Goal: Task Accomplishment & Management: Complete application form

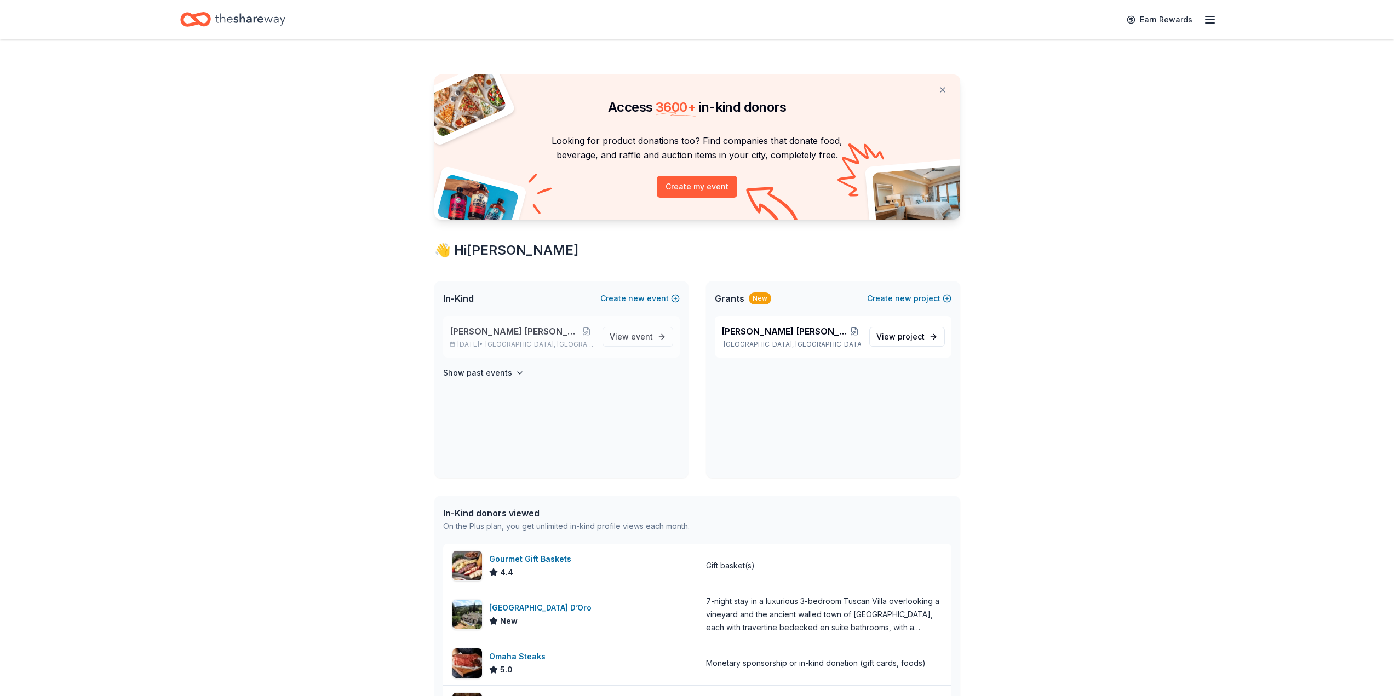
click at [547, 331] on span "[PERSON_NAME] [PERSON_NAME] Marines Bingo" at bounding box center [515, 331] width 130 height 13
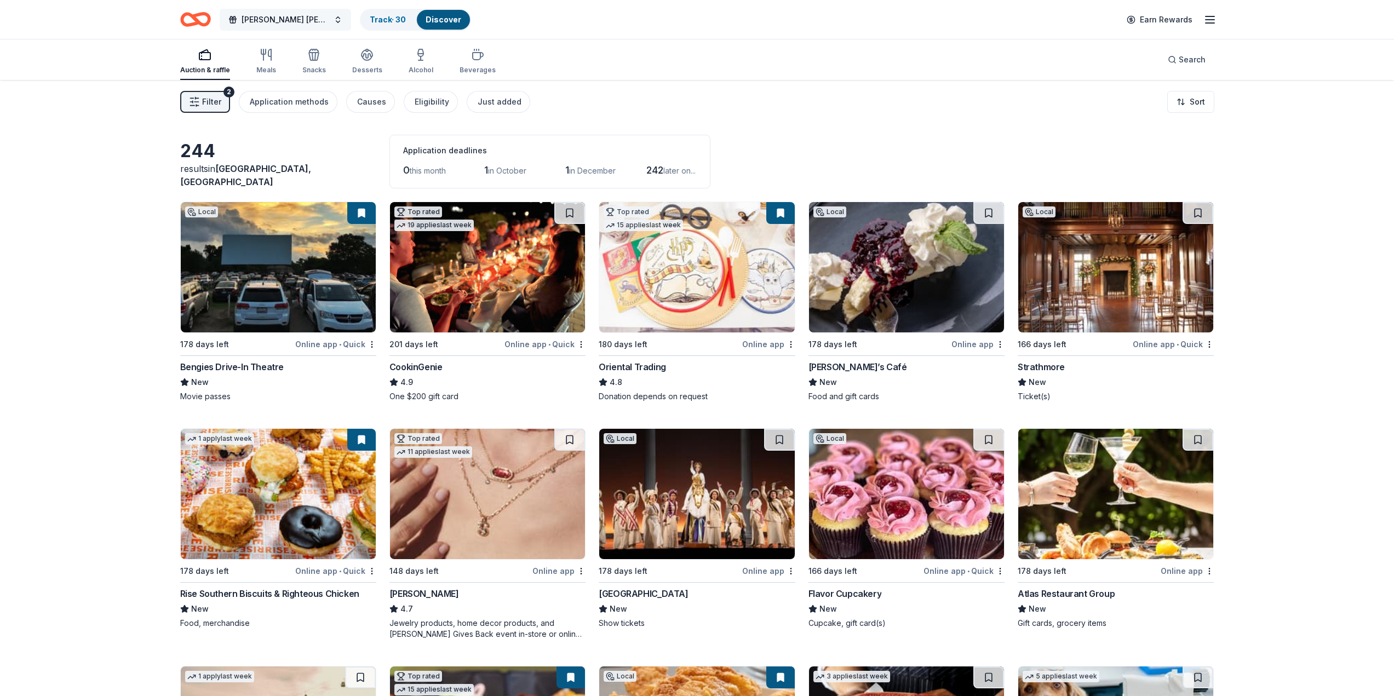
click at [294, 15] on span "[PERSON_NAME] [PERSON_NAME] Marines Bingo" at bounding box center [286, 19] width 88 height 13
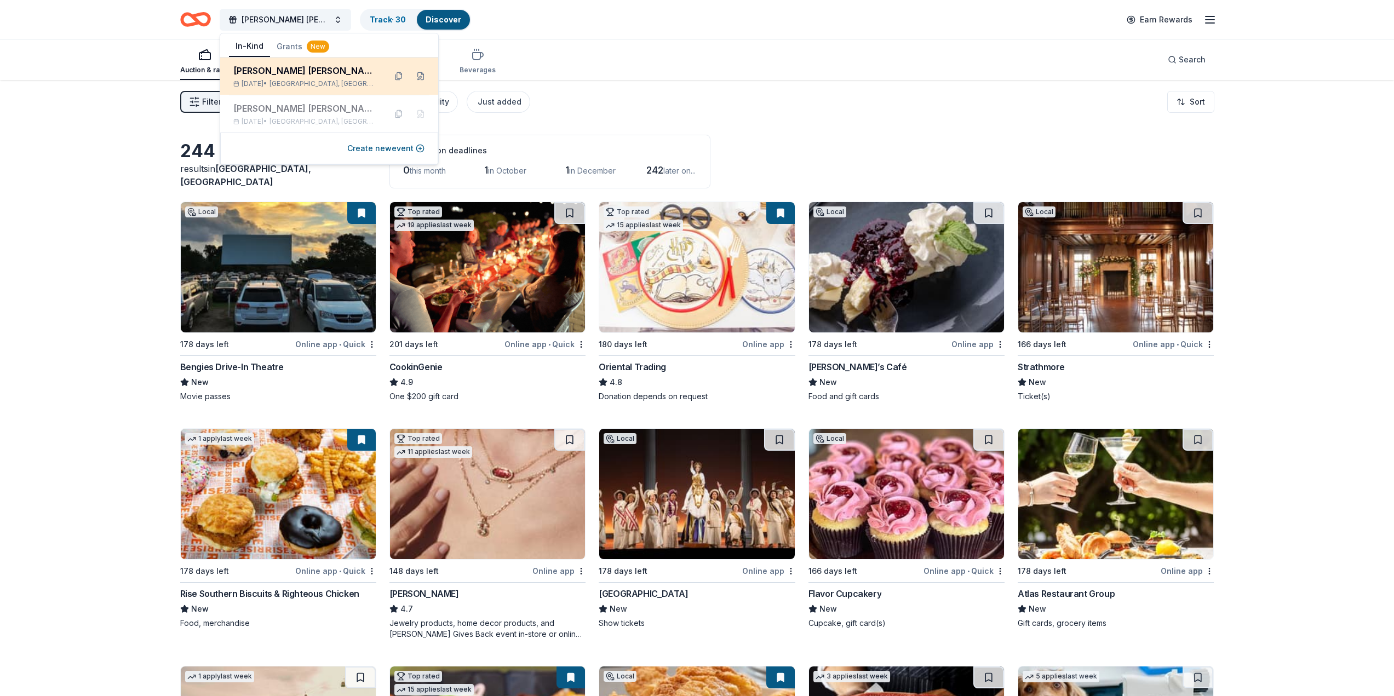
click at [293, 66] on div "[PERSON_NAME] [PERSON_NAME] Marines Bingo" at bounding box center [305, 70] width 144 height 13
click at [423, 79] on button at bounding box center [421, 76] width 18 height 18
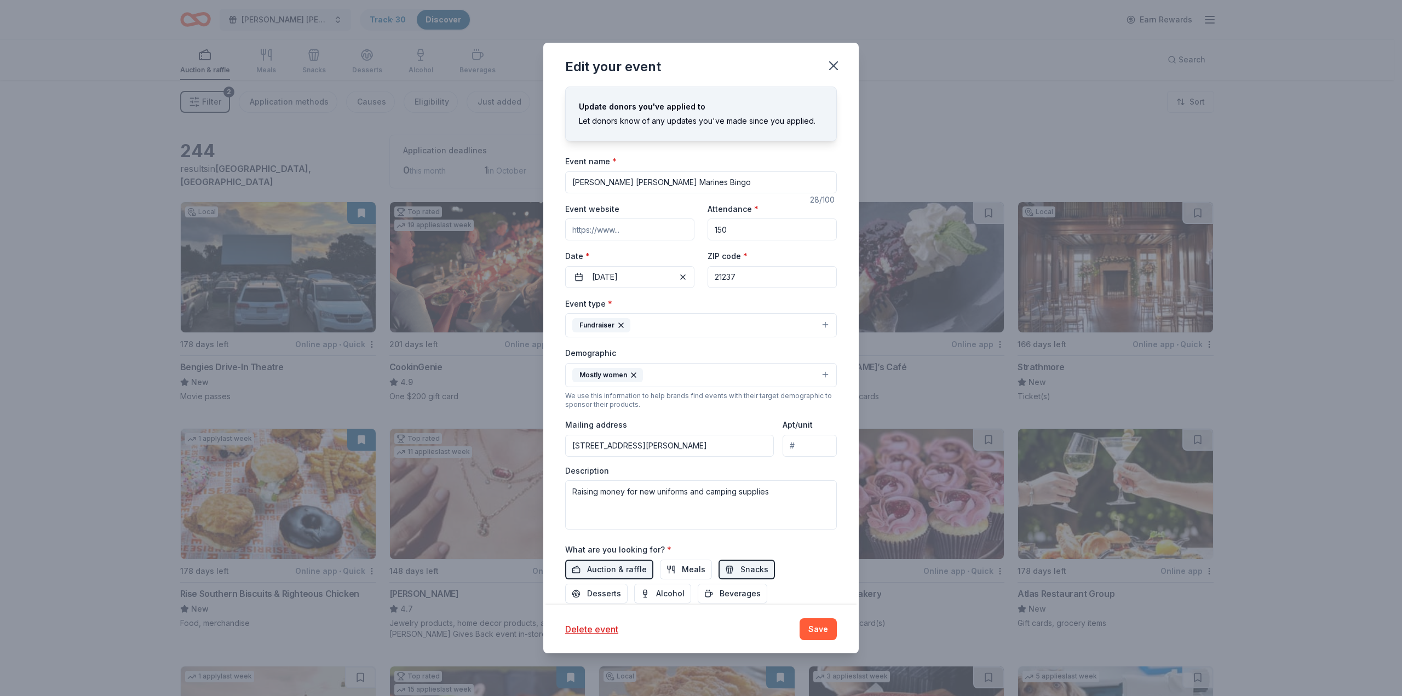
drag, startPoint x: 659, startPoint y: 233, endPoint x: 552, endPoint y: 233, distance: 107.4
click at [552, 233] on div "Update donors you've applied to Let donors know of any updates you've made sinc…" at bounding box center [701, 346] width 316 height 519
drag, startPoint x: 640, startPoint y: 494, endPoint x: 805, endPoint y: 498, distance: 164.9
click at [805, 498] on textarea "Raising money for new uniforms and camping supplies" at bounding box center [701, 504] width 272 height 49
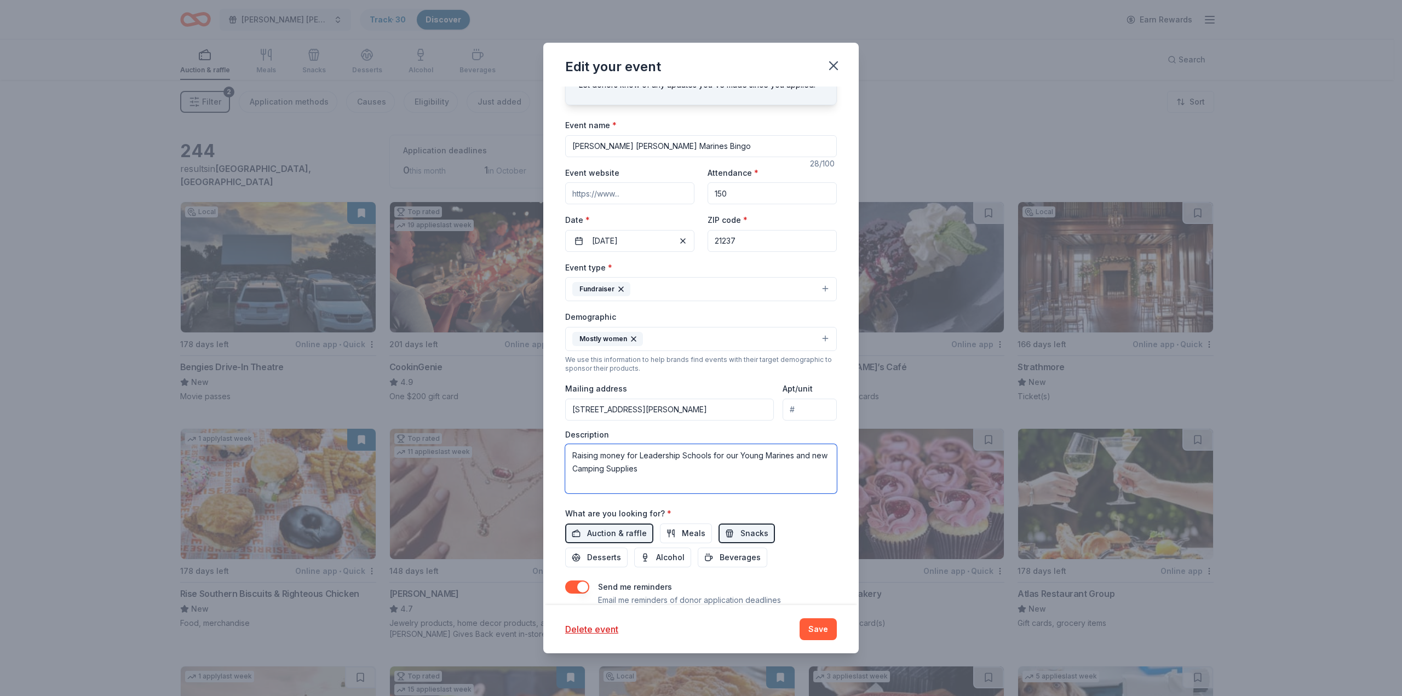
scroll to position [75, 0]
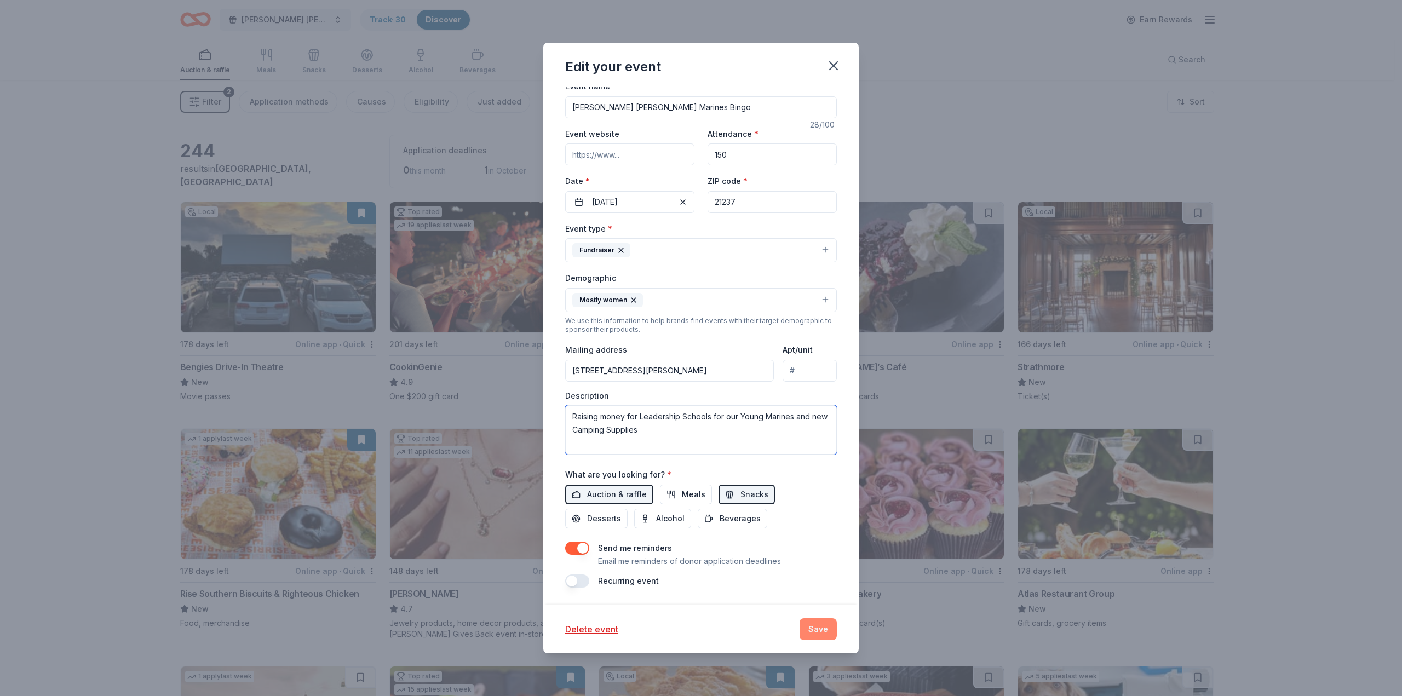
type textarea "Raising money for Leadership Schools for our Young Marines and new Camping Supp…"
click at [819, 626] on button "Save" at bounding box center [818, 629] width 37 height 22
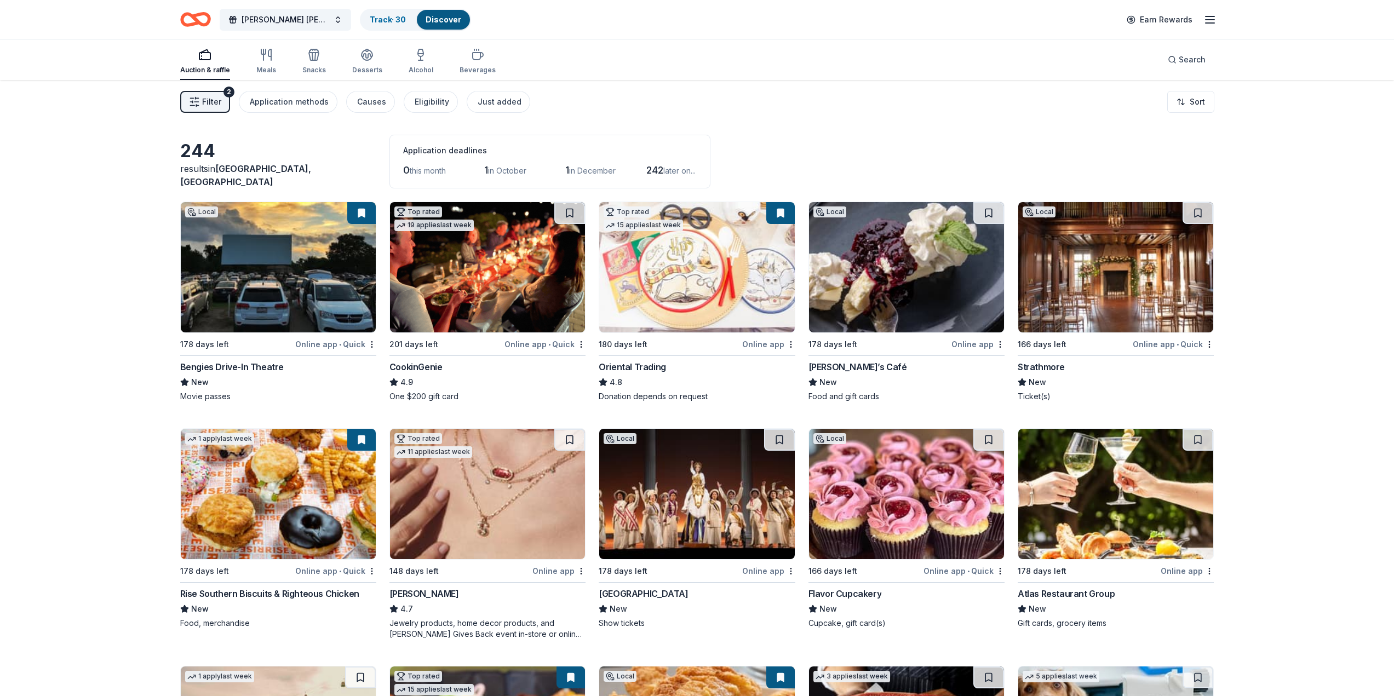
click at [205, 98] on span "Filter" at bounding box center [211, 101] width 19 height 13
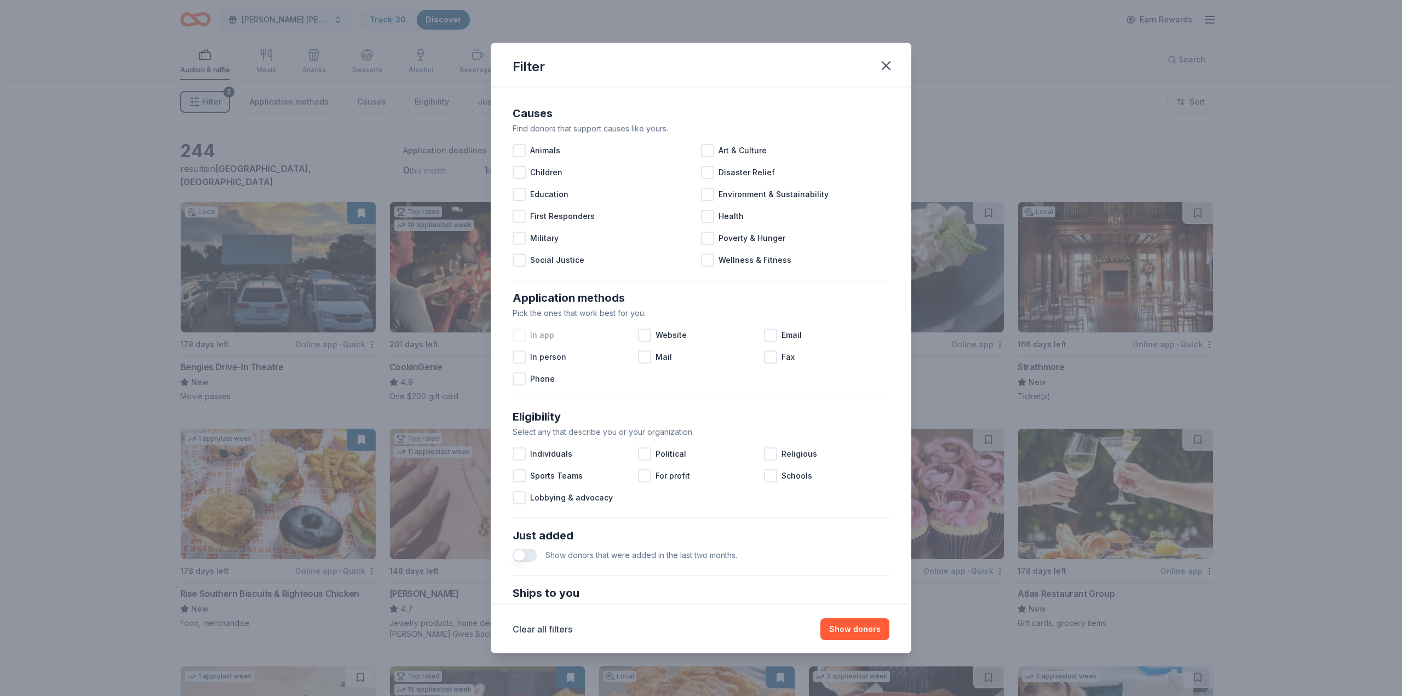
click at [522, 337] on div at bounding box center [519, 335] width 13 height 13
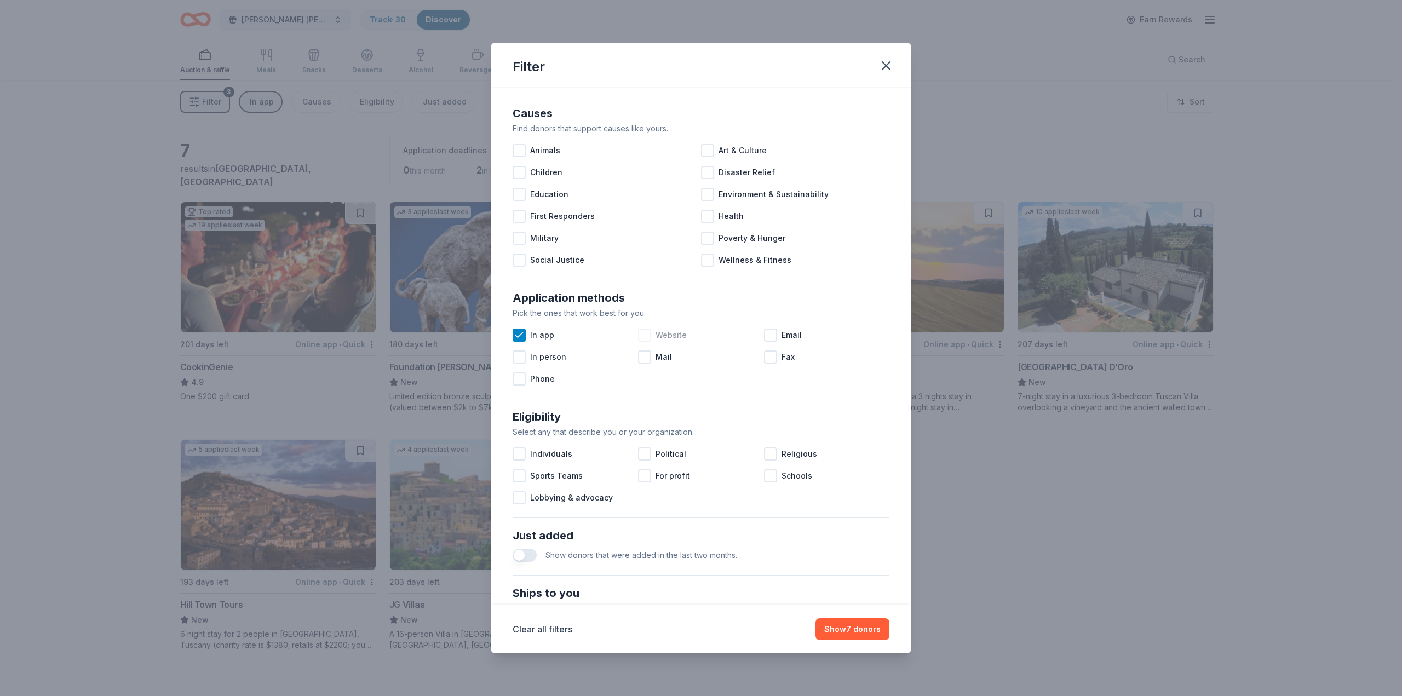
click at [645, 335] on div at bounding box center [644, 335] width 13 height 13
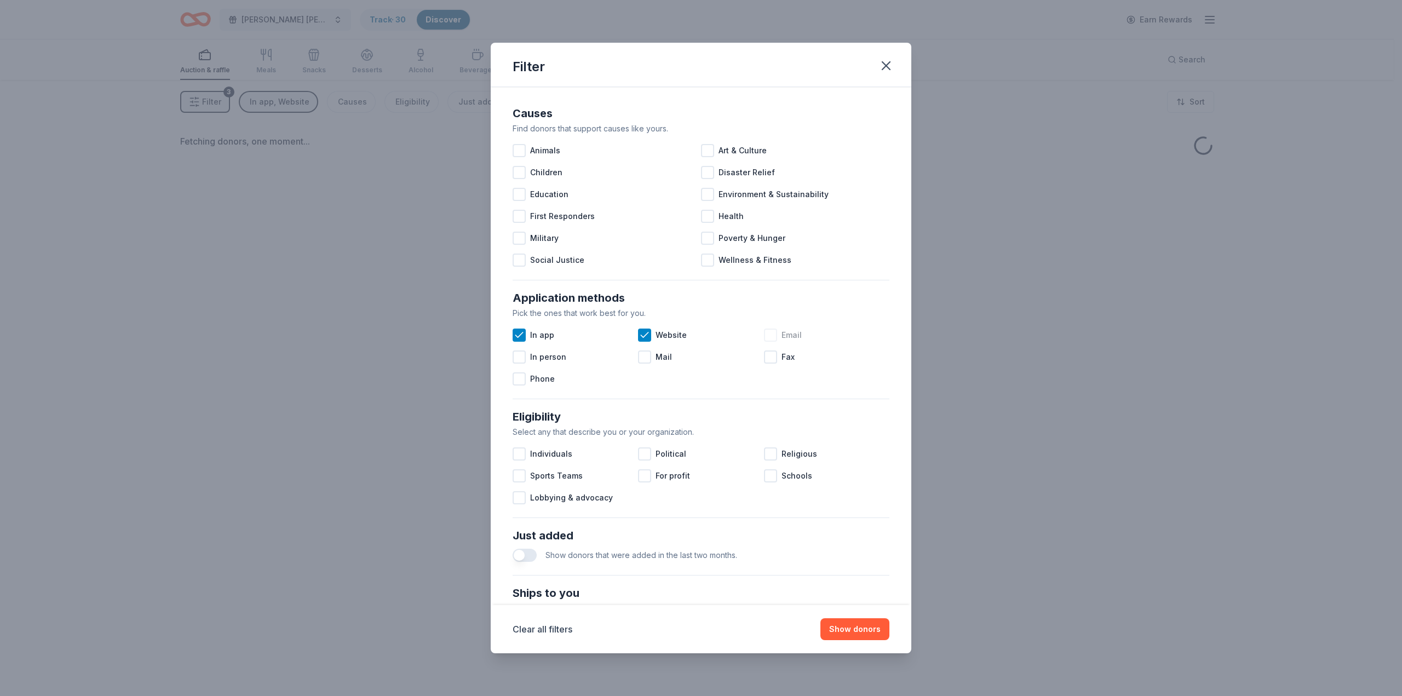
click at [768, 337] on div at bounding box center [770, 335] width 13 height 13
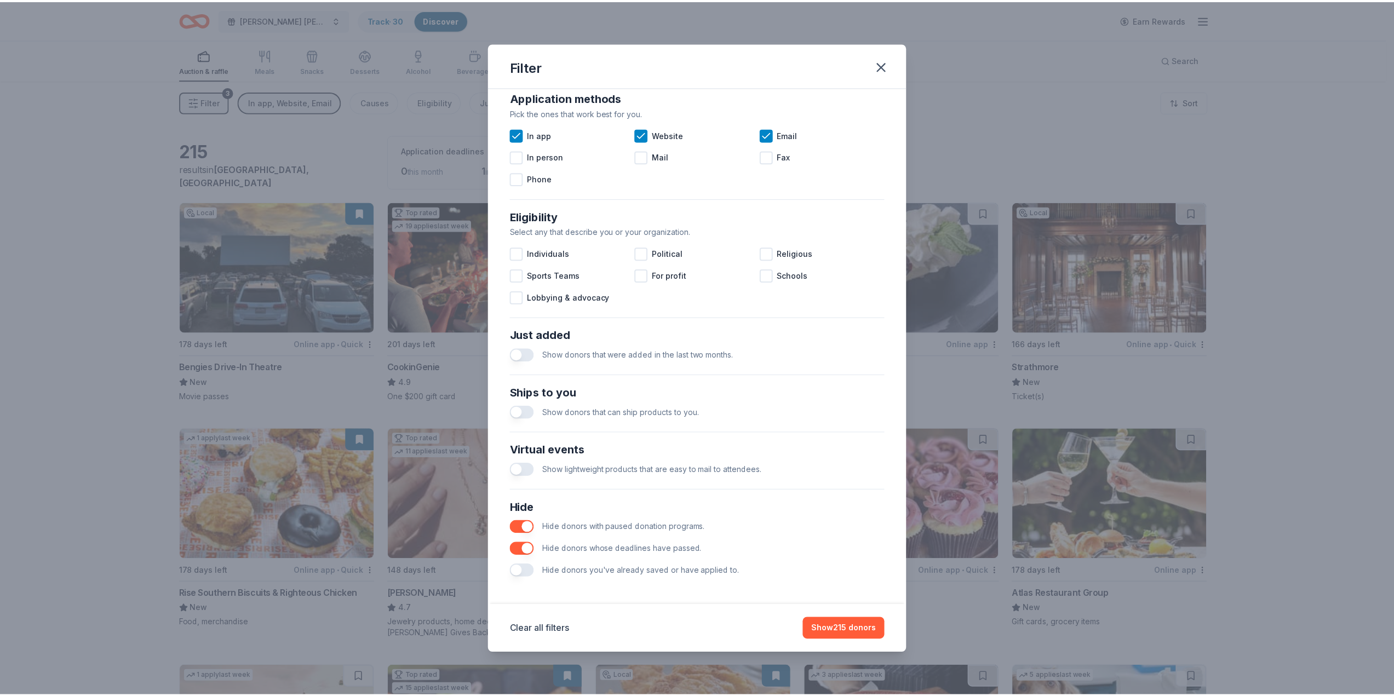
scroll to position [204, 0]
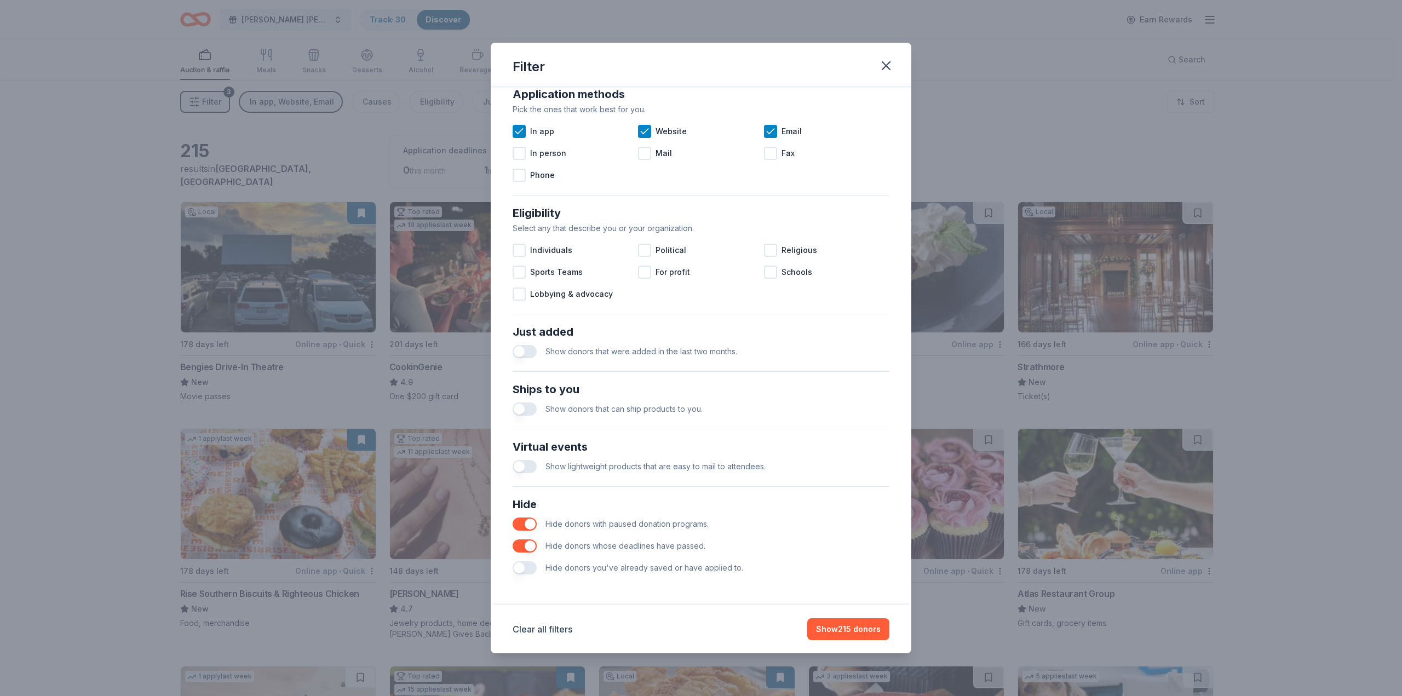
click at [527, 410] on button "button" at bounding box center [525, 409] width 24 height 13
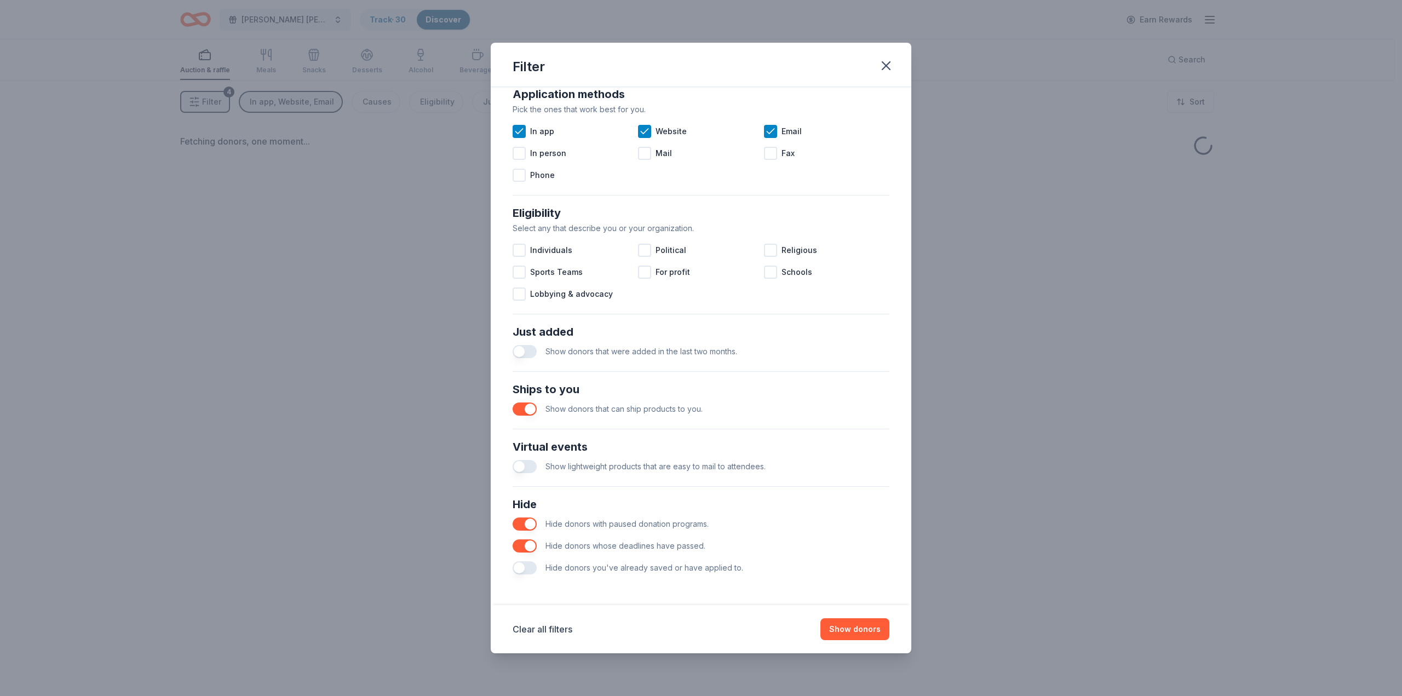
click at [525, 352] on button "button" at bounding box center [525, 351] width 24 height 13
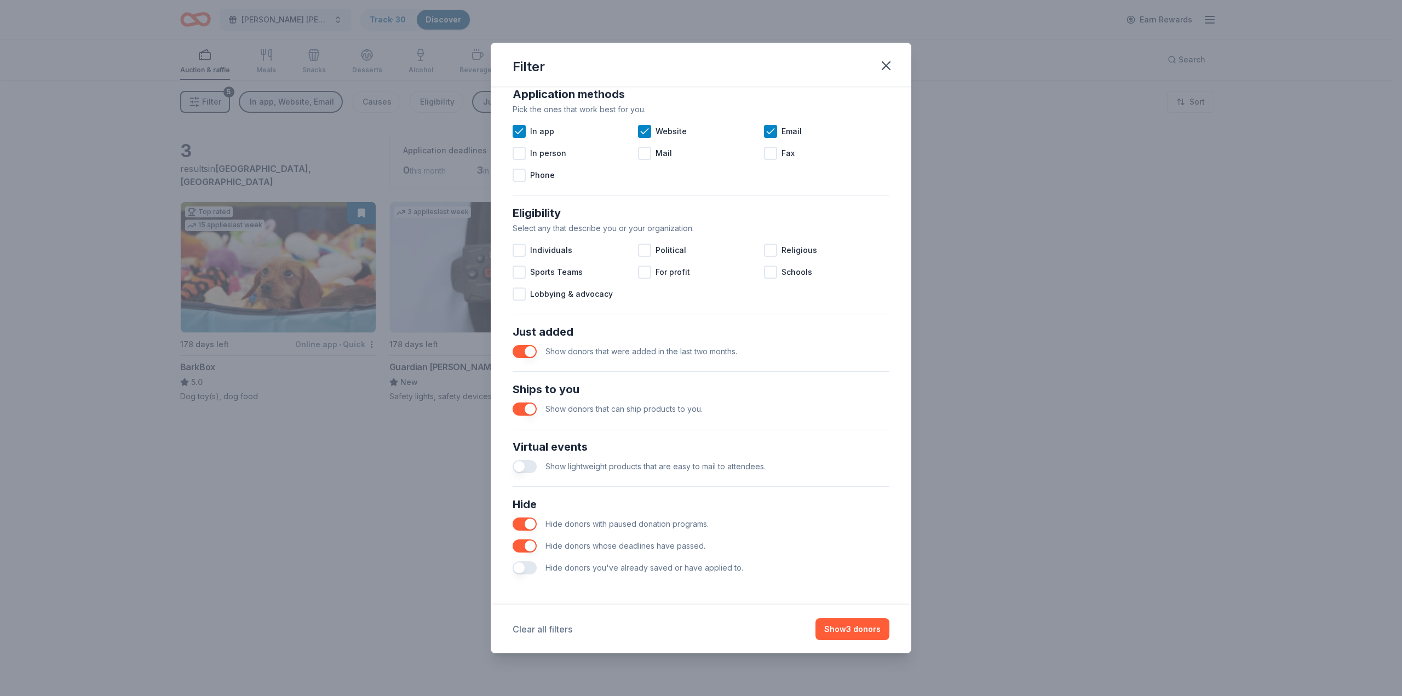
click at [542, 630] on button "Clear all filters" at bounding box center [543, 629] width 60 height 13
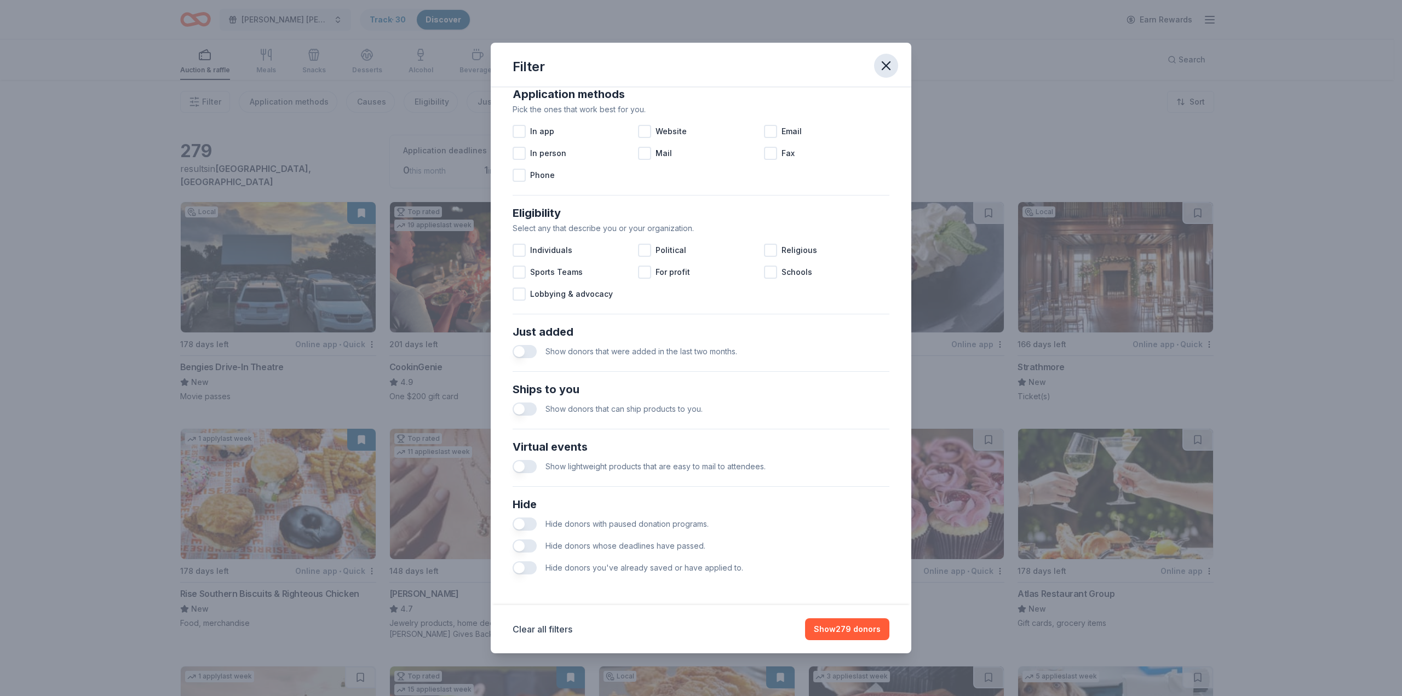
click at [891, 64] on icon "button" at bounding box center [886, 65] width 15 height 15
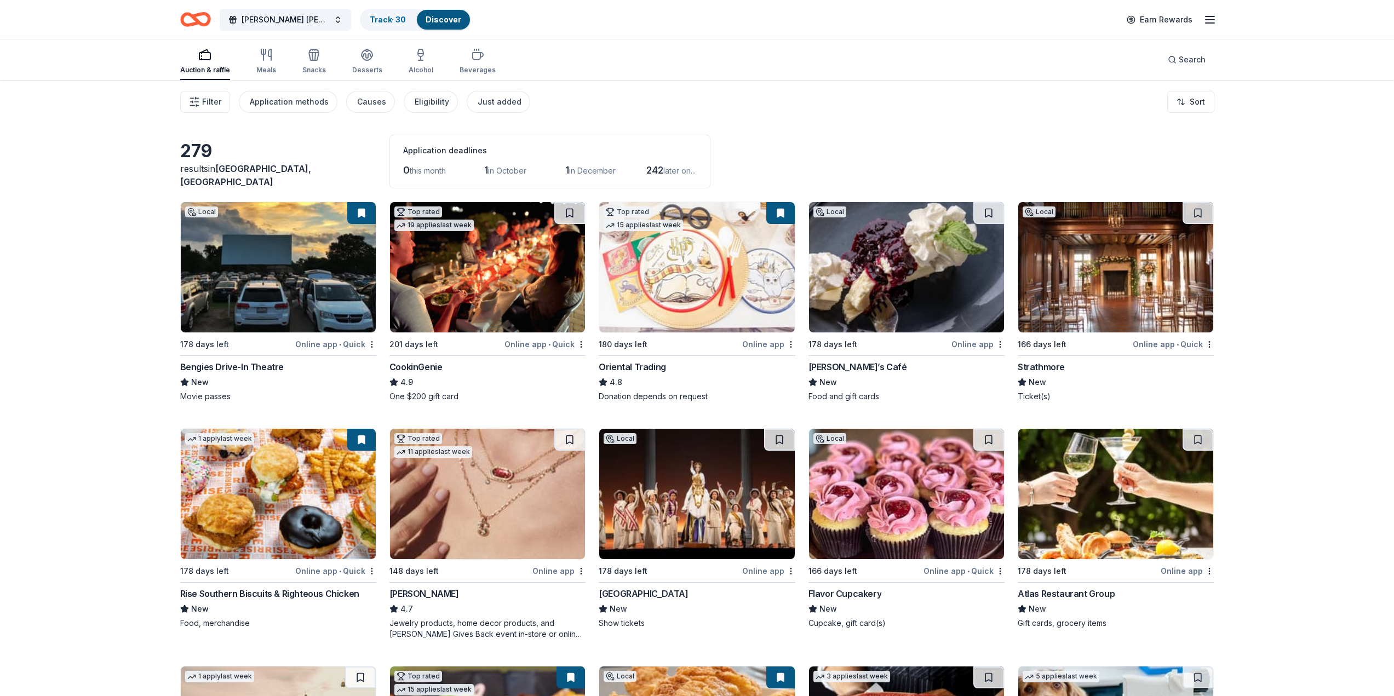
click at [851, 368] on div "Michael’s Café" at bounding box center [857, 366] width 99 height 13
click at [653, 592] on div "Hippodrome Theatre" at bounding box center [643, 593] width 89 height 13
click at [783, 438] on button at bounding box center [779, 440] width 31 height 22
click at [779, 440] on button at bounding box center [780, 440] width 28 height 22
click at [652, 592] on div "Hippodrome Theatre" at bounding box center [643, 593] width 89 height 13
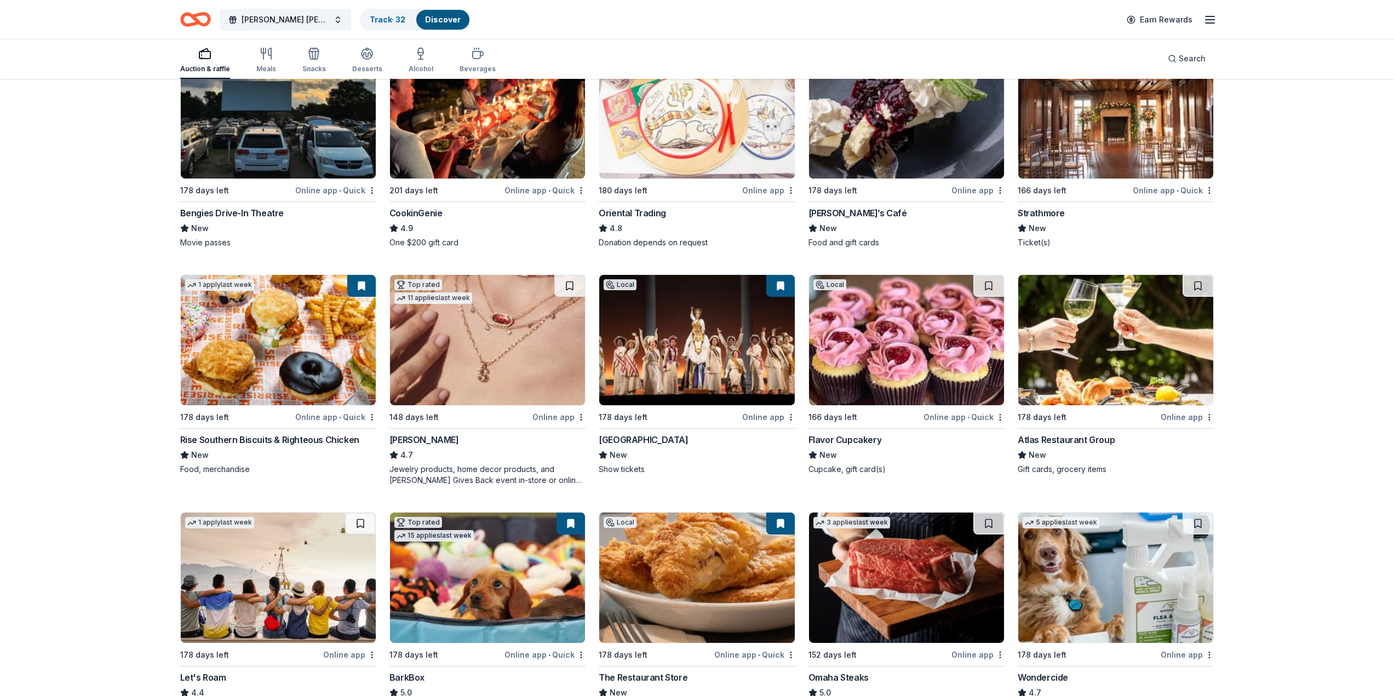
scroll to position [164, 0]
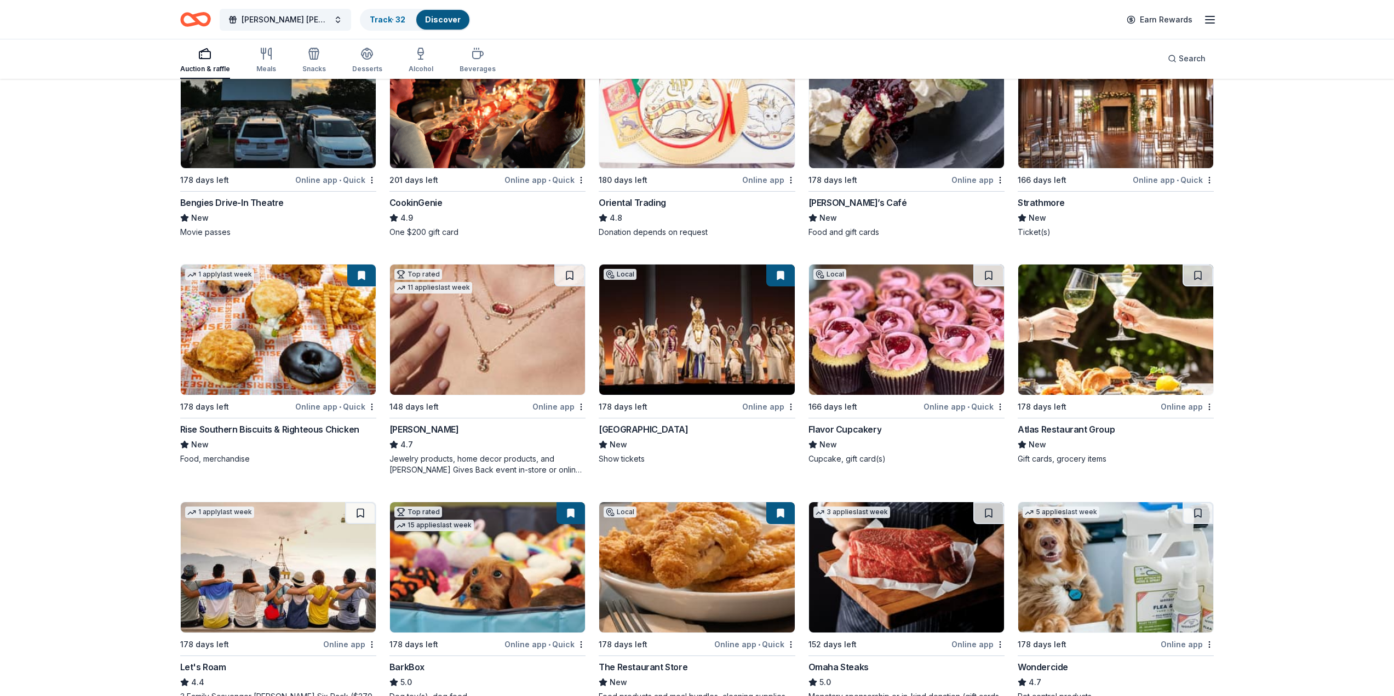
click at [560, 409] on div "Online app" at bounding box center [558, 407] width 53 height 14
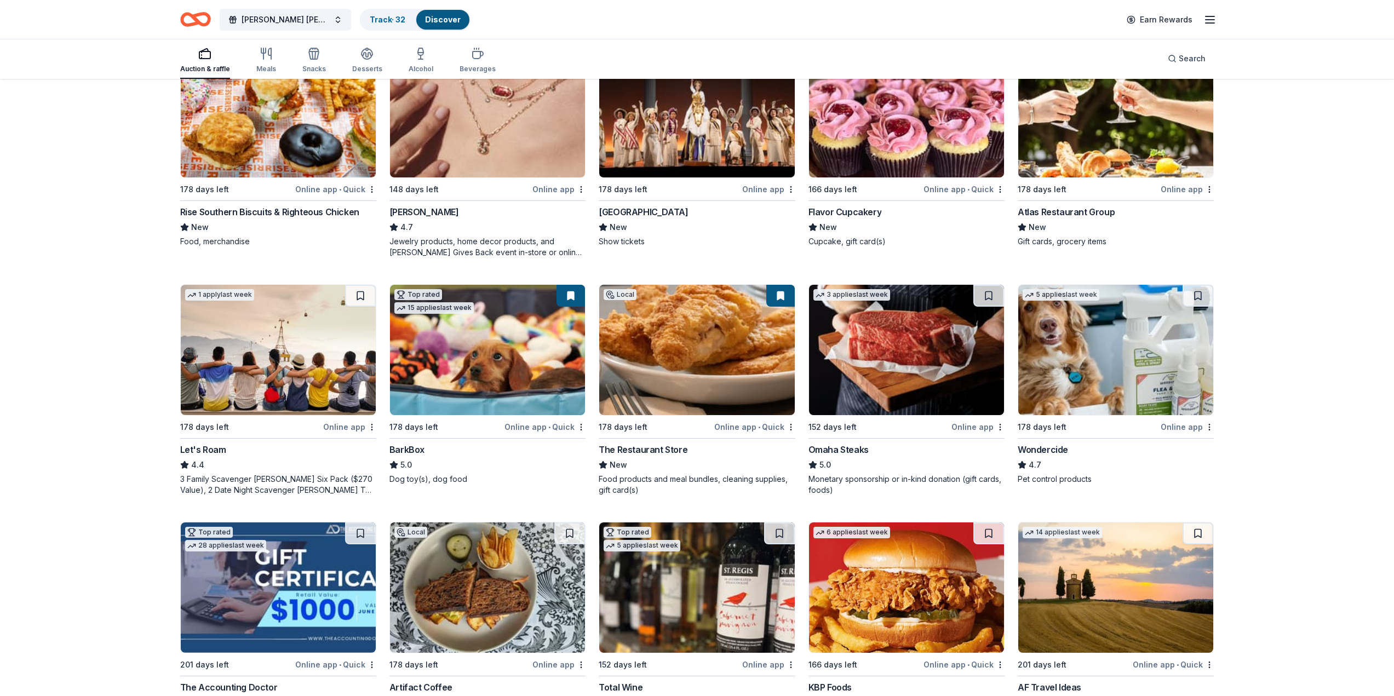
scroll to position [383, 0]
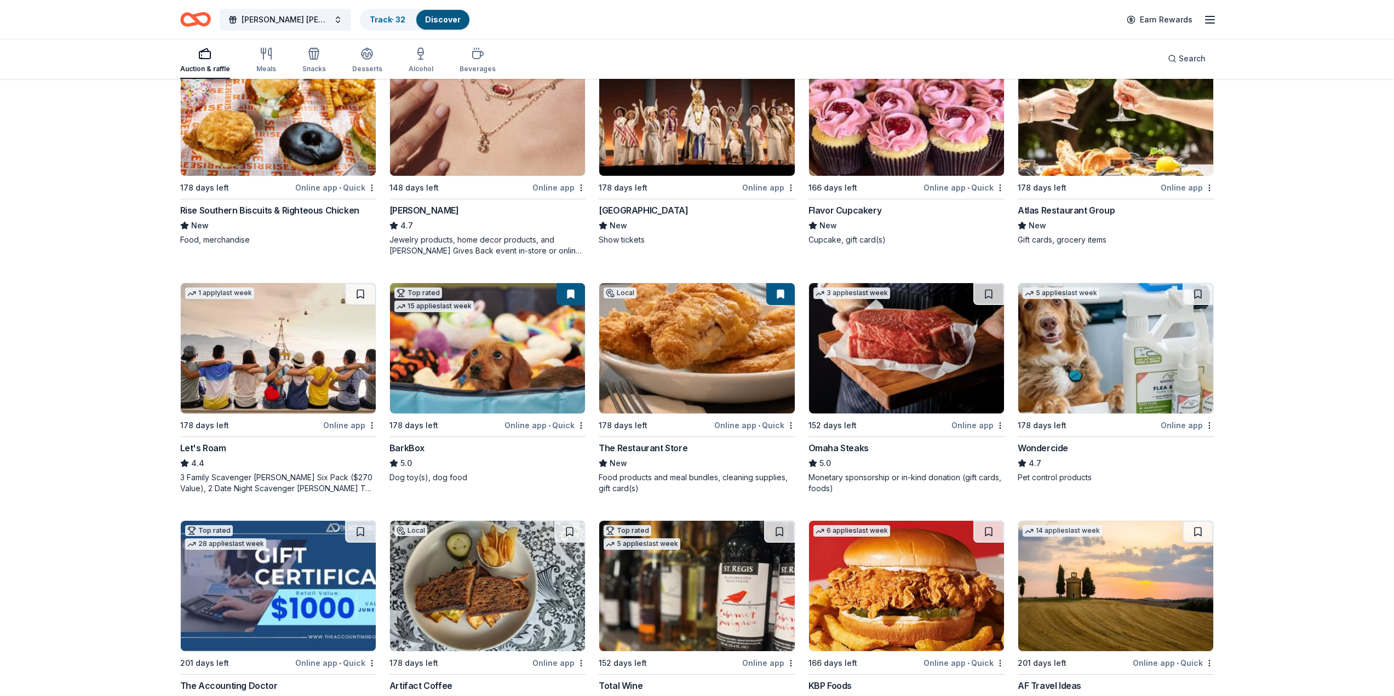
click at [238, 391] on img at bounding box center [278, 348] width 195 height 130
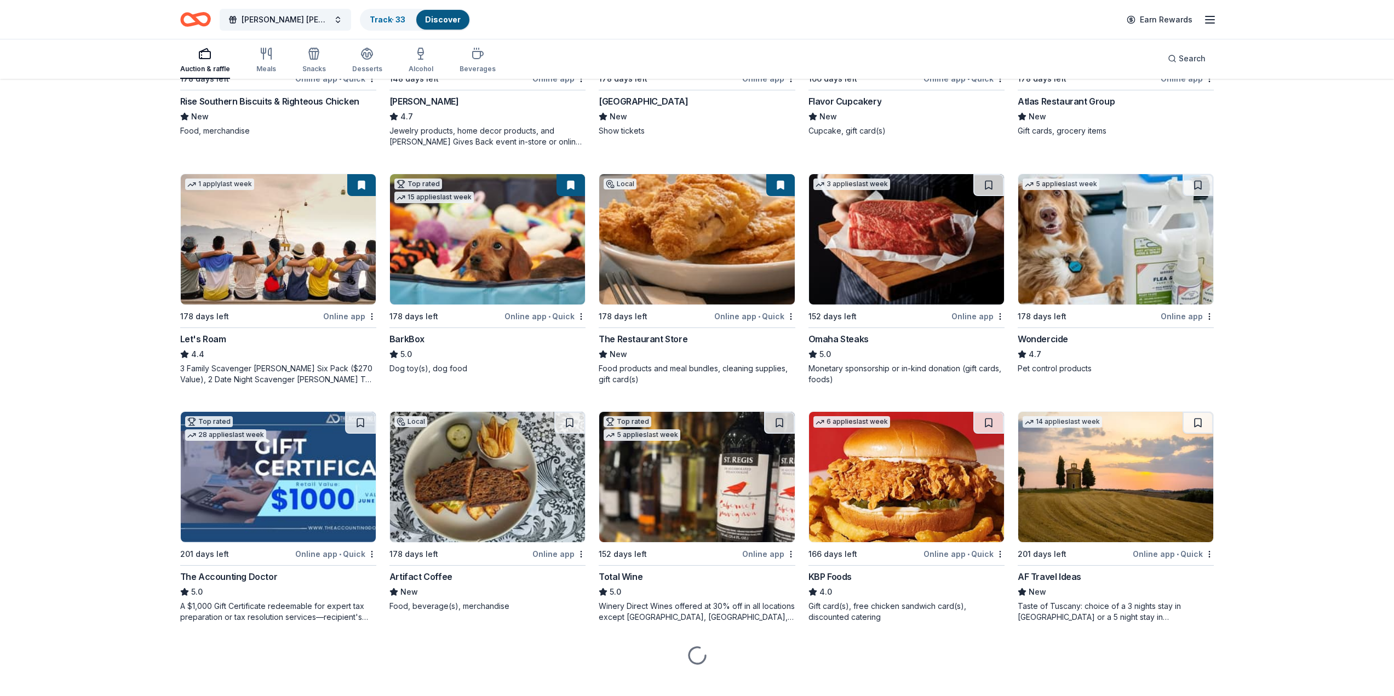
scroll to position [507, 0]
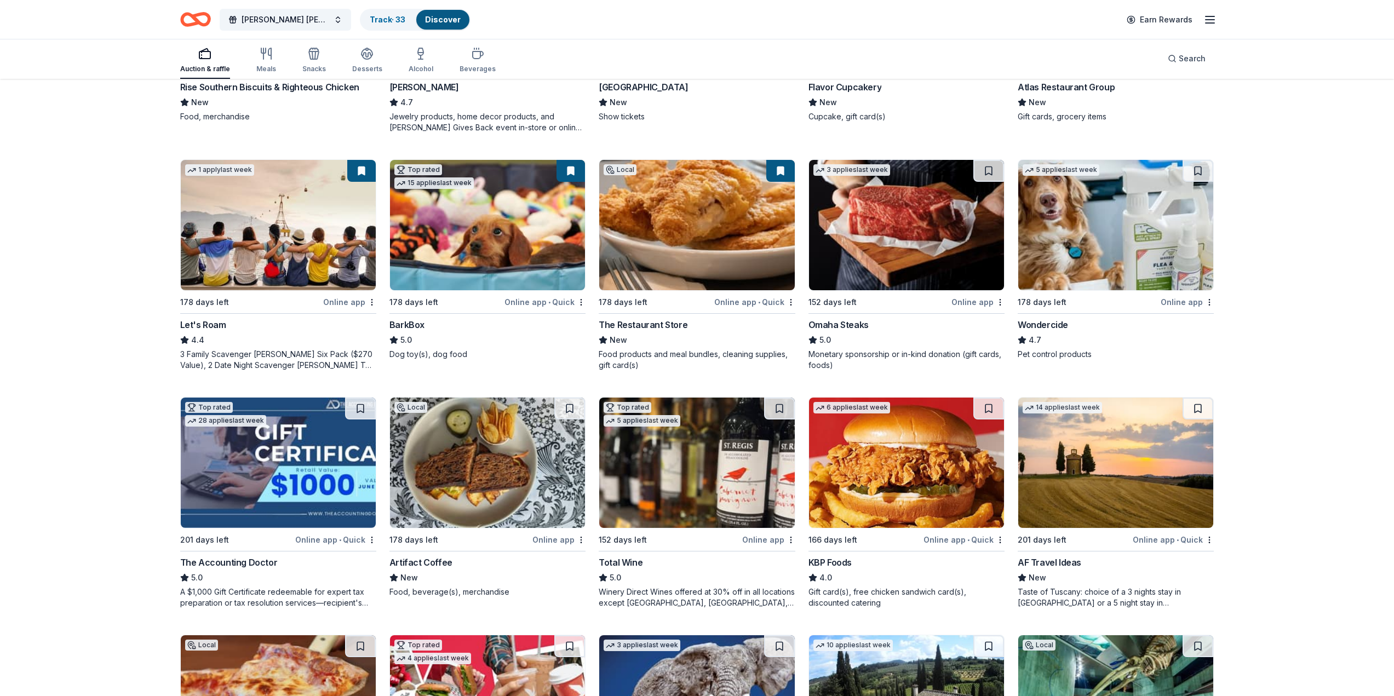
click at [520, 301] on div "Online app • Quick" at bounding box center [544, 302] width 81 height 14
click at [965, 307] on div "Online app" at bounding box center [977, 302] width 53 height 14
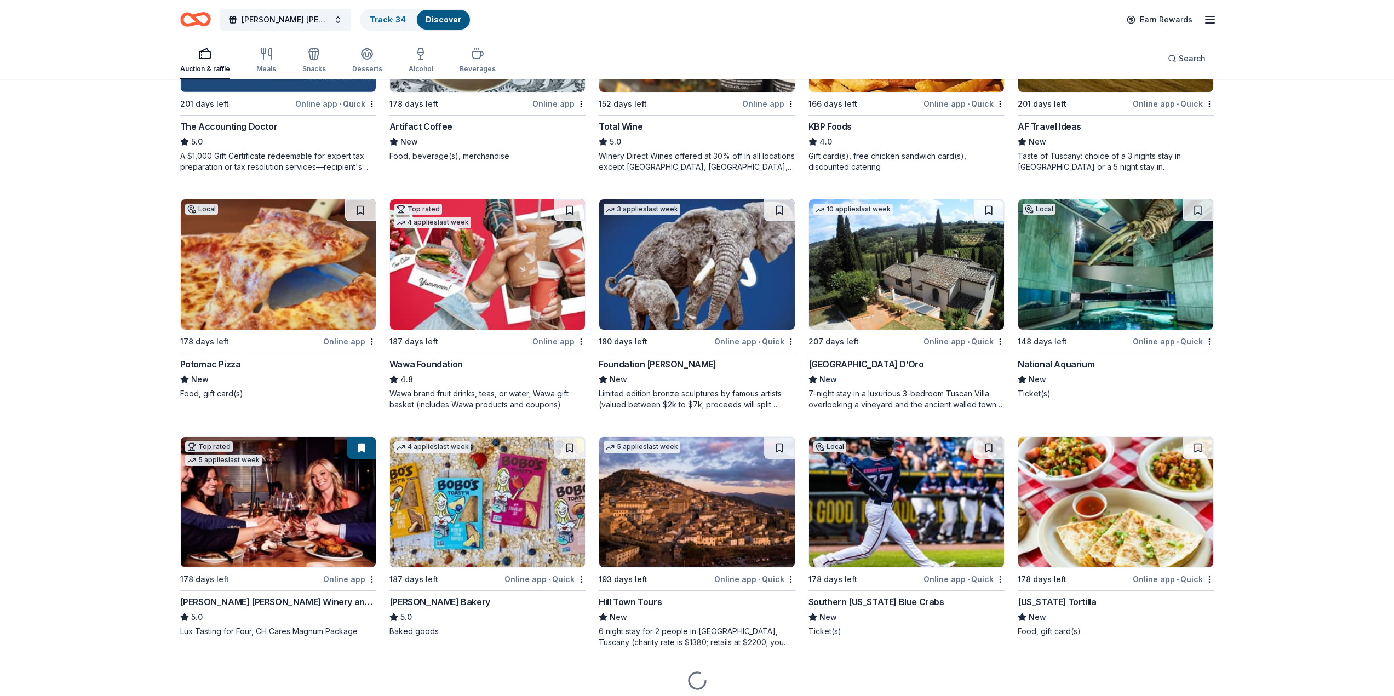
scroll to position [945, 0]
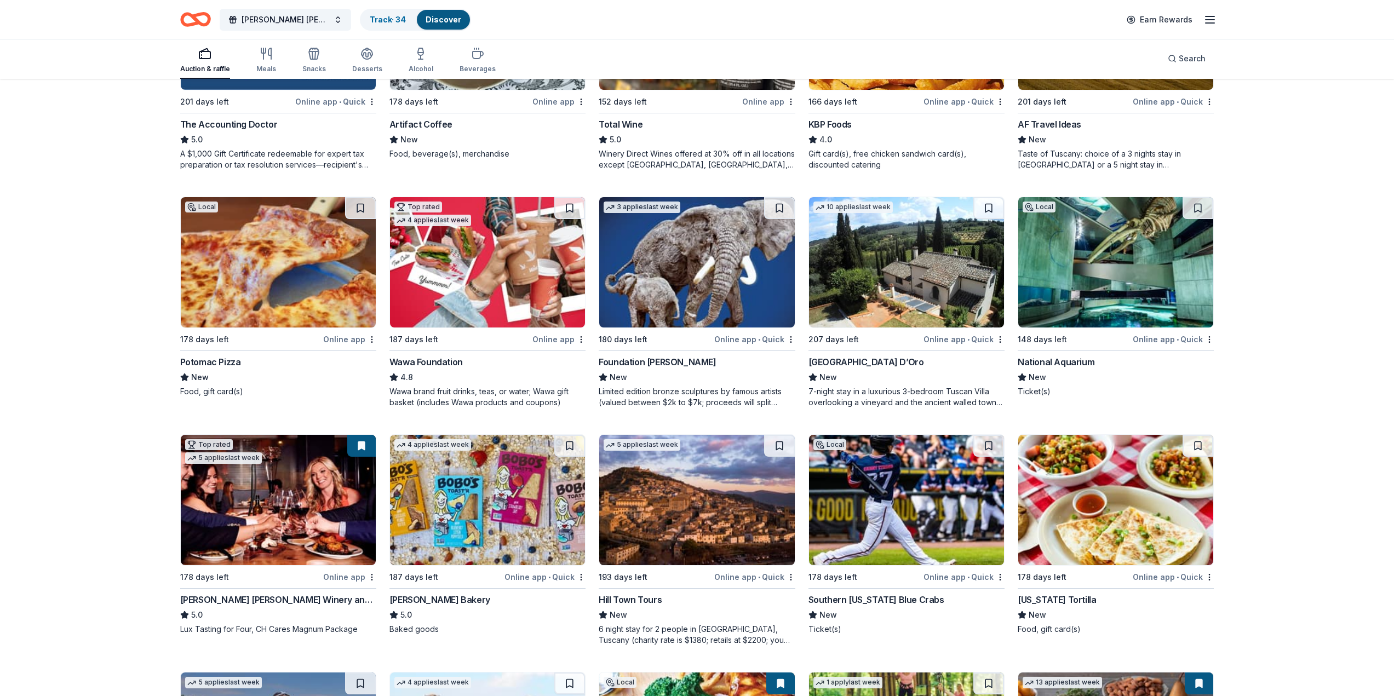
click at [552, 339] on div "Online app" at bounding box center [558, 339] width 53 height 14
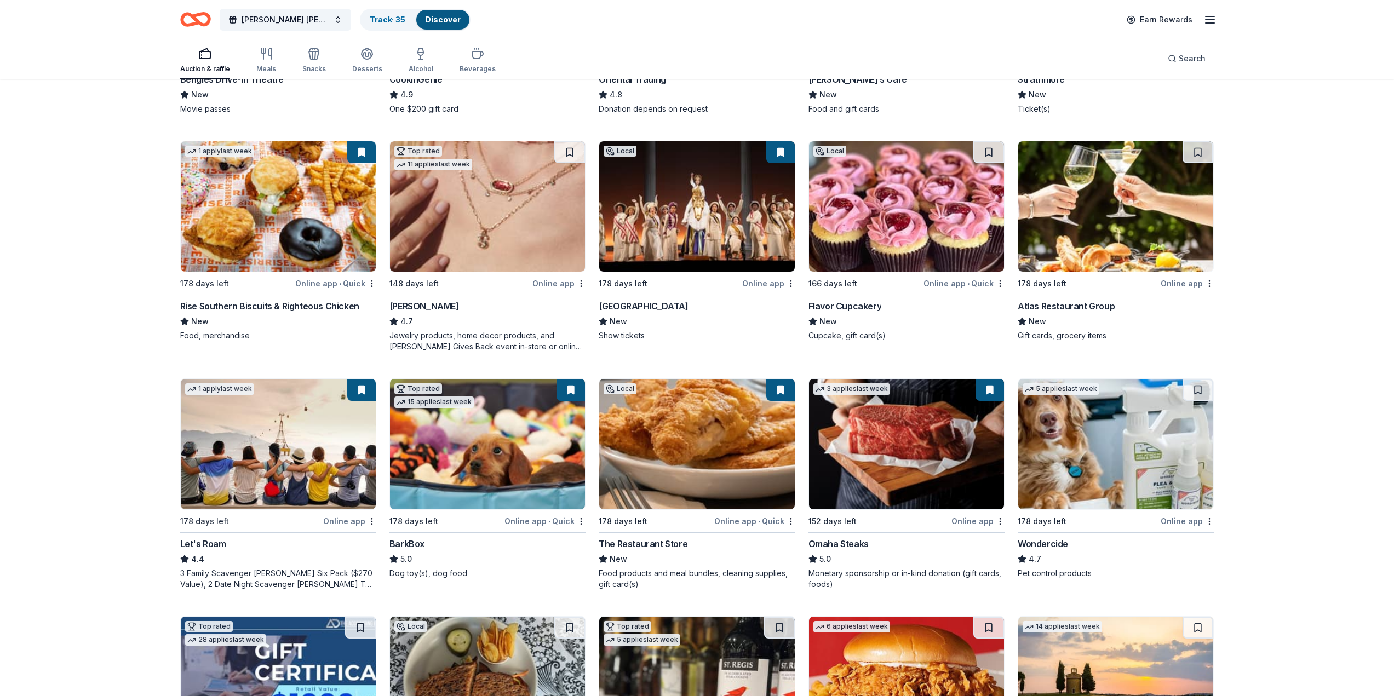
scroll to position [0, 0]
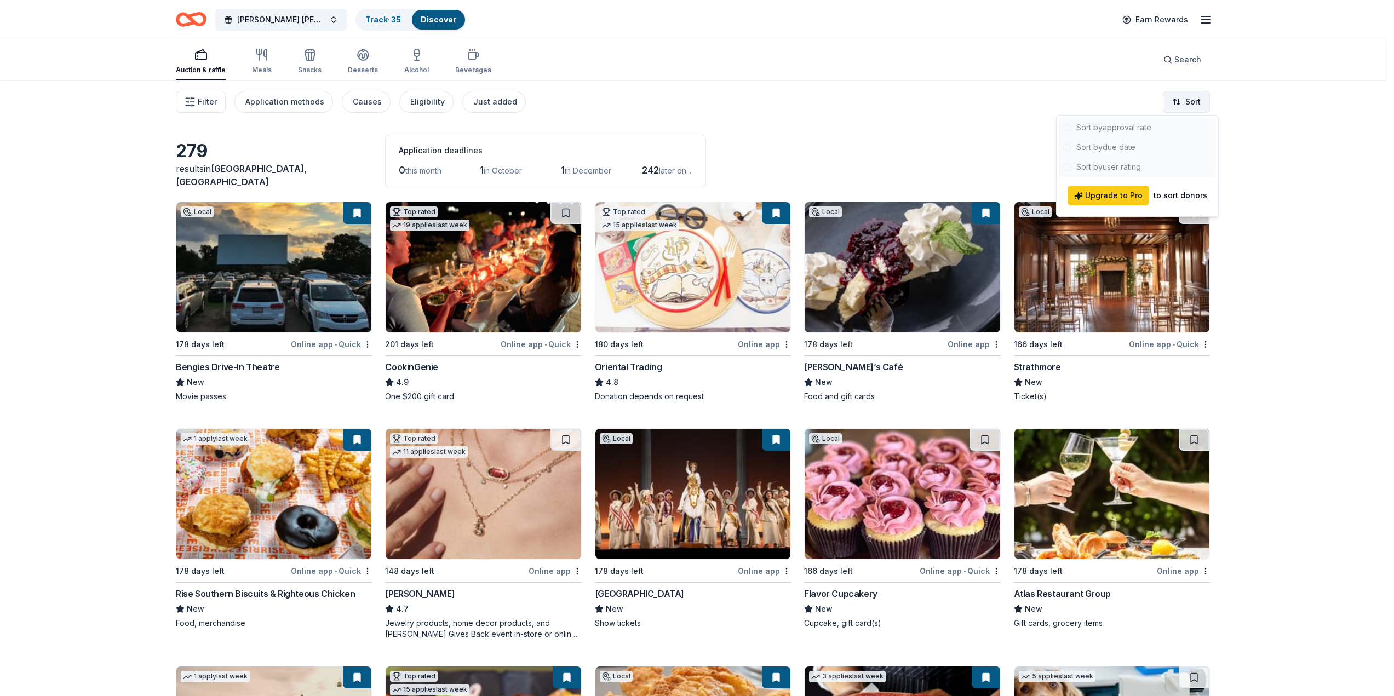
click at [1199, 104] on html "Hamilton Young Marines Bingo Track · 35 Discover Earn Rewards Auction & raffle …" at bounding box center [697, 348] width 1394 height 696
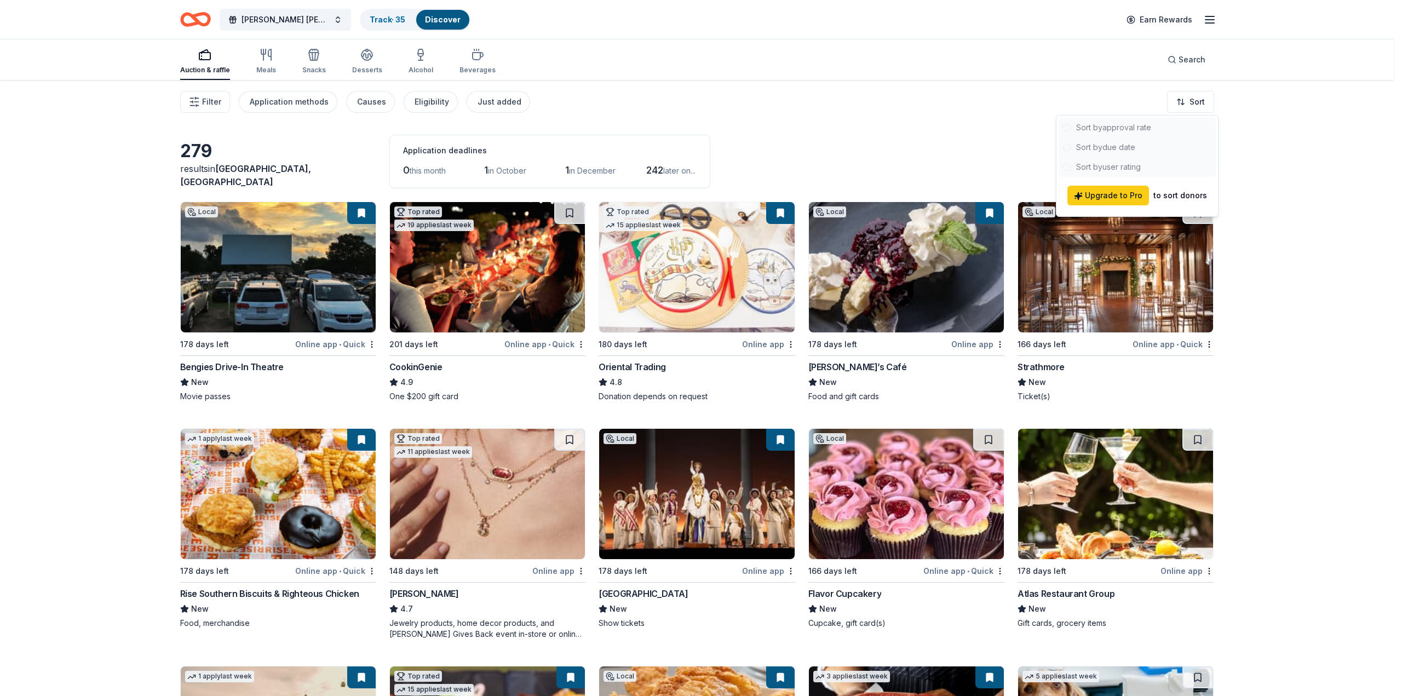
click at [1104, 127] on div at bounding box center [1137, 147] width 157 height 59
click at [1098, 122] on div at bounding box center [1137, 147] width 157 height 59
click at [1108, 192] on span "Upgrade to Pro" at bounding box center [1108, 195] width 68 height 13
click at [1103, 200] on span "Upgrade to Pro" at bounding box center [1108, 195] width 68 height 13
click at [1186, 104] on html "Hamilton Young Marines Bingo Track · 35 Discover Earn Rewards Auction & raffle …" at bounding box center [701, 348] width 1402 height 696
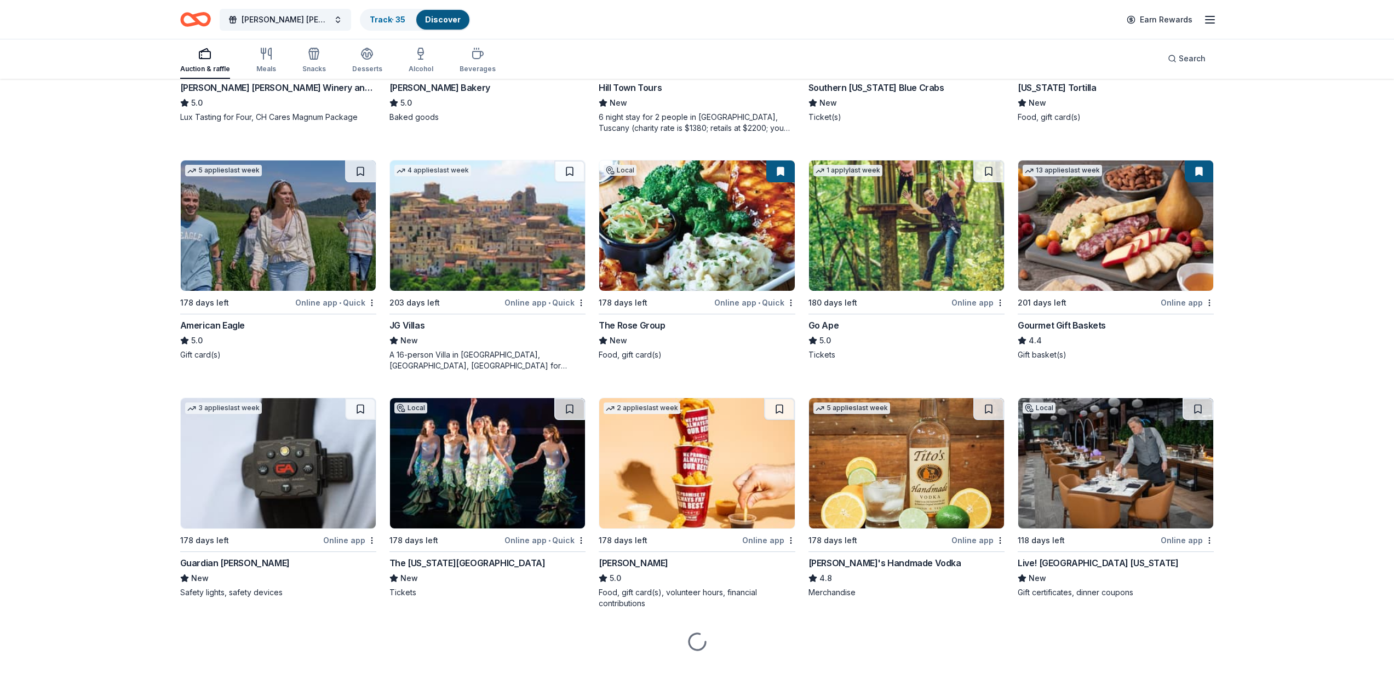
scroll to position [1458, 0]
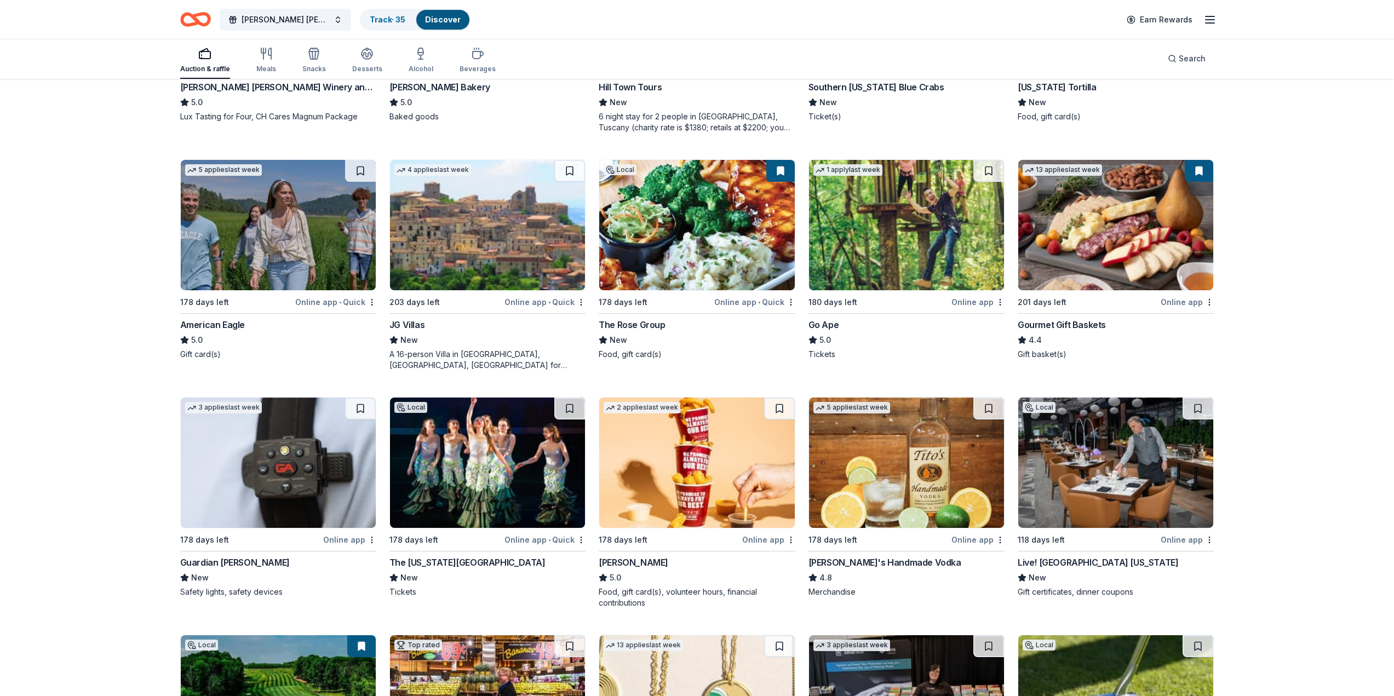
click at [1201, 306] on div "Online app" at bounding box center [1187, 302] width 53 height 14
click at [965, 302] on div "Online app" at bounding box center [977, 302] width 53 height 14
click at [301, 235] on img at bounding box center [278, 225] width 195 height 130
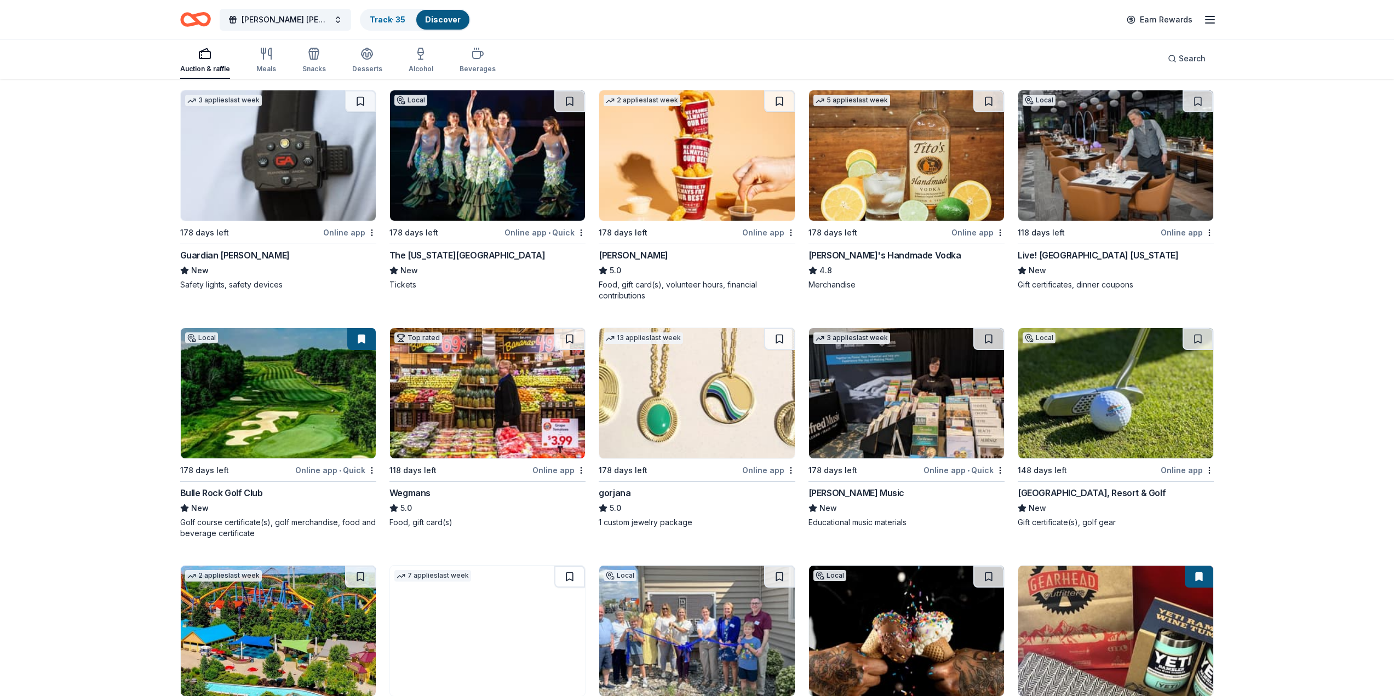
scroll to position [1786, 0]
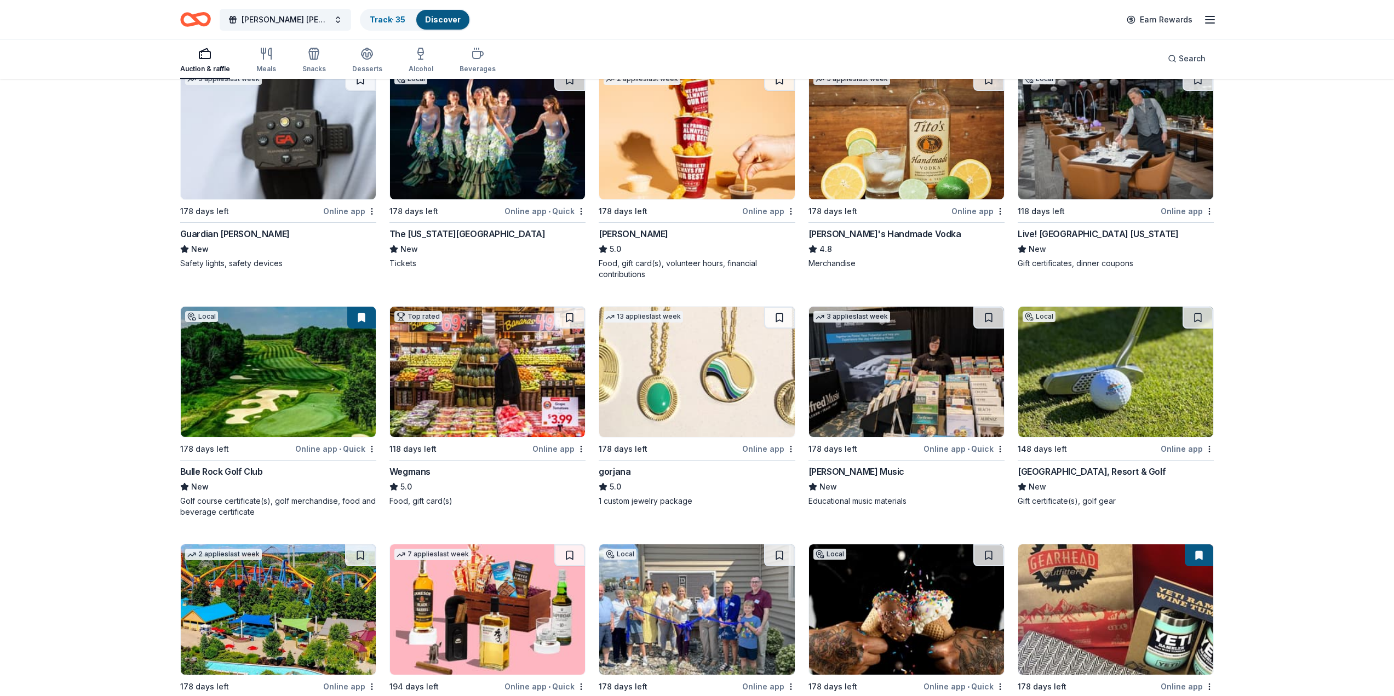
click at [1082, 232] on div "Live! Casino Hotel Maryland" at bounding box center [1098, 233] width 160 height 13
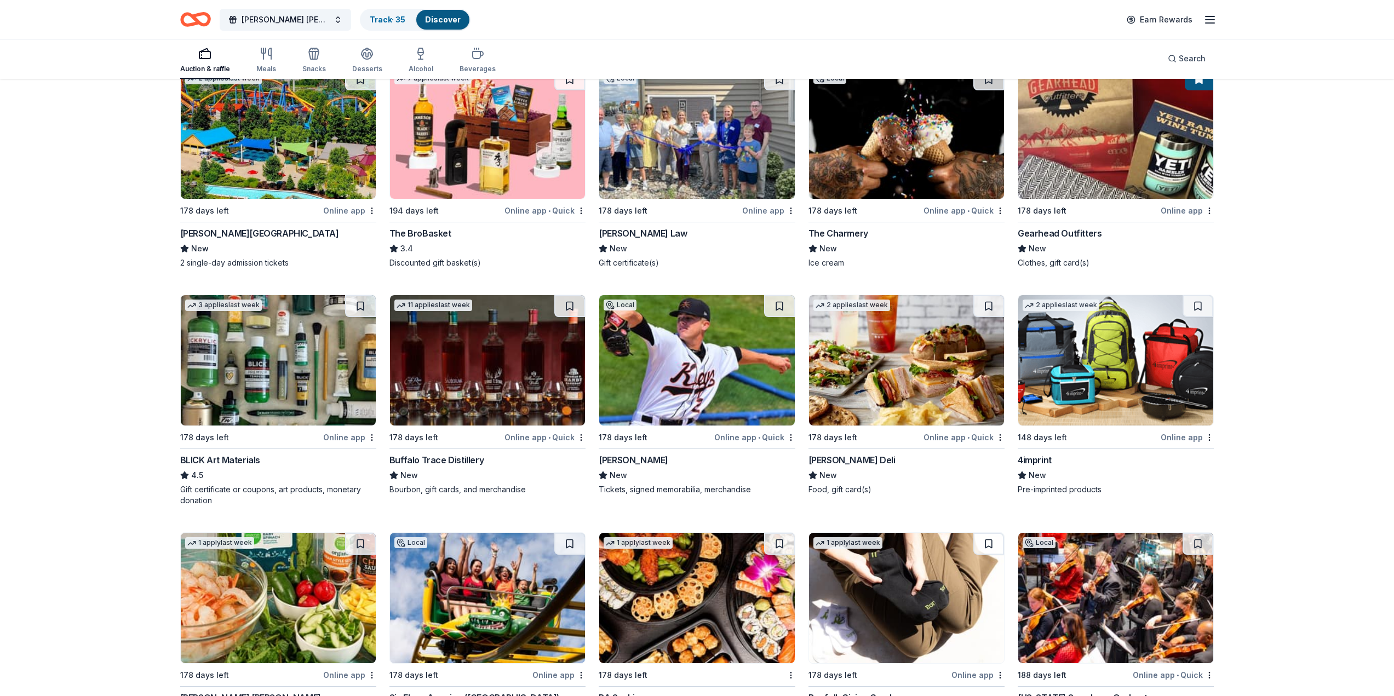
scroll to position [2279, 0]
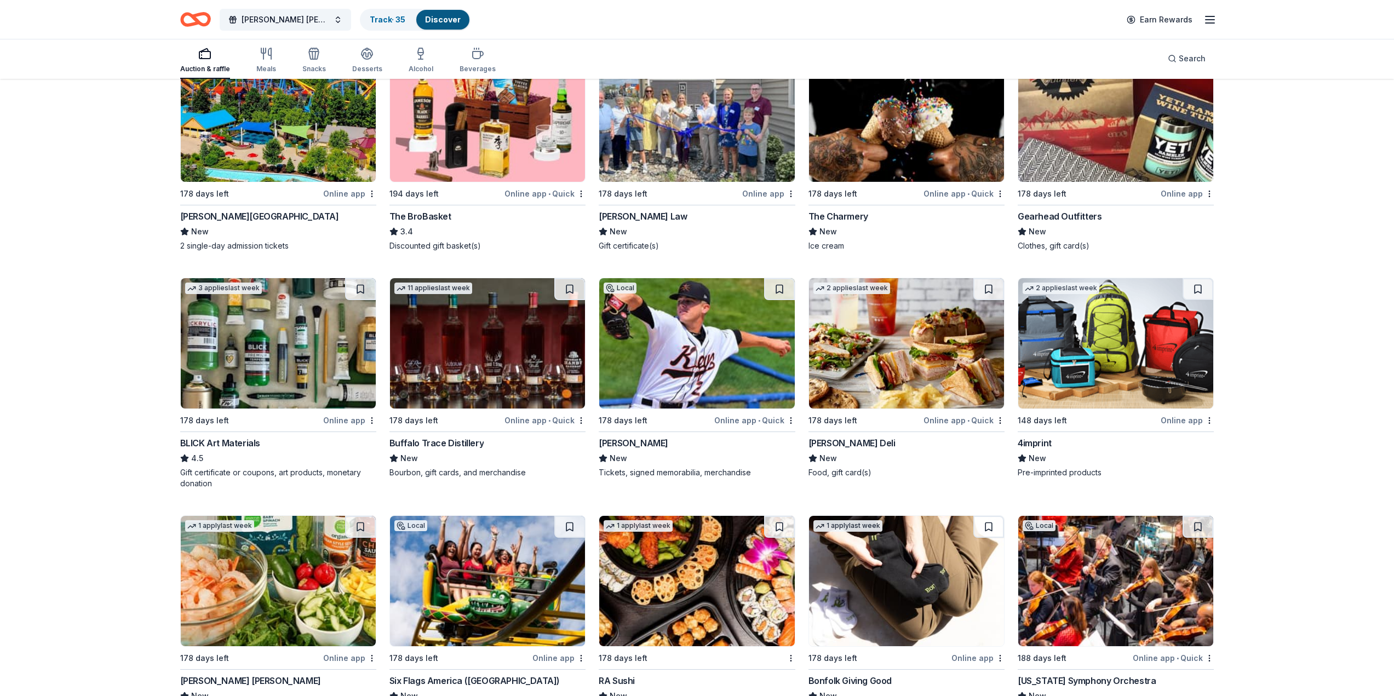
click at [1188, 417] on div "Online app" at bounding box center [1187, 421] width 53 height 14
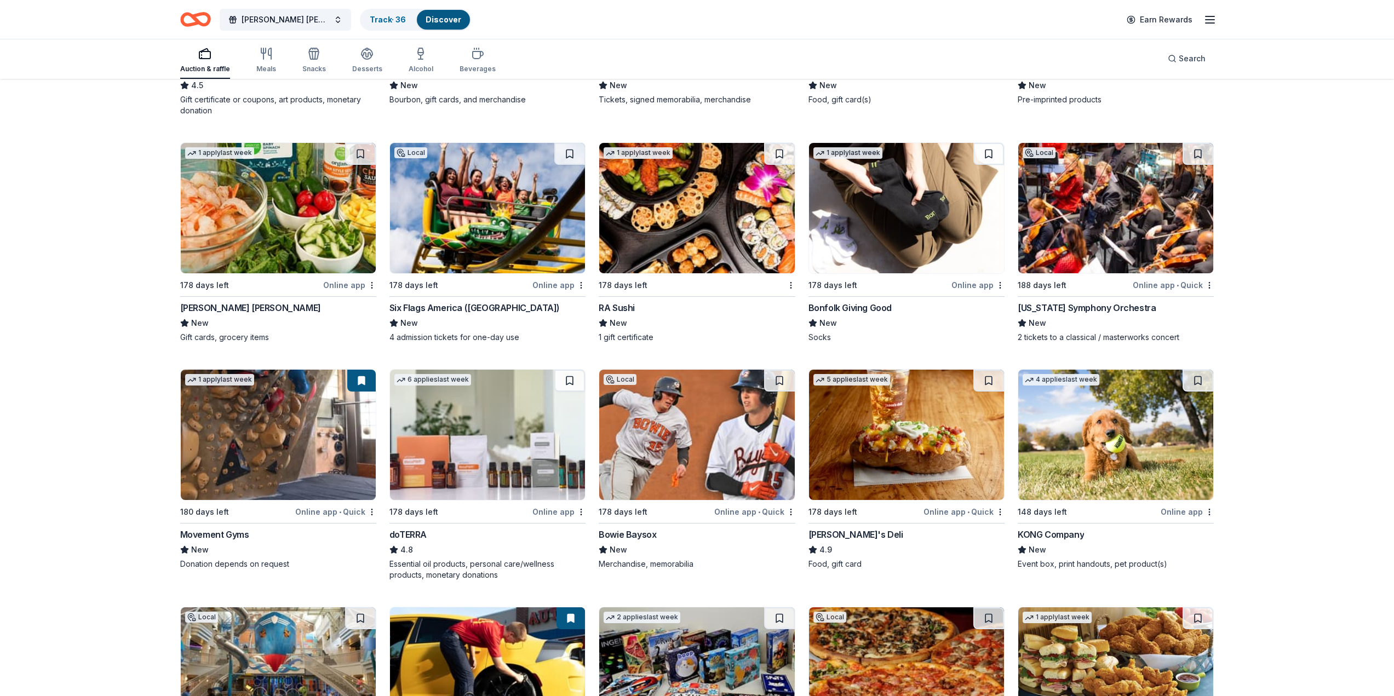
scroll to position [2660, 0]
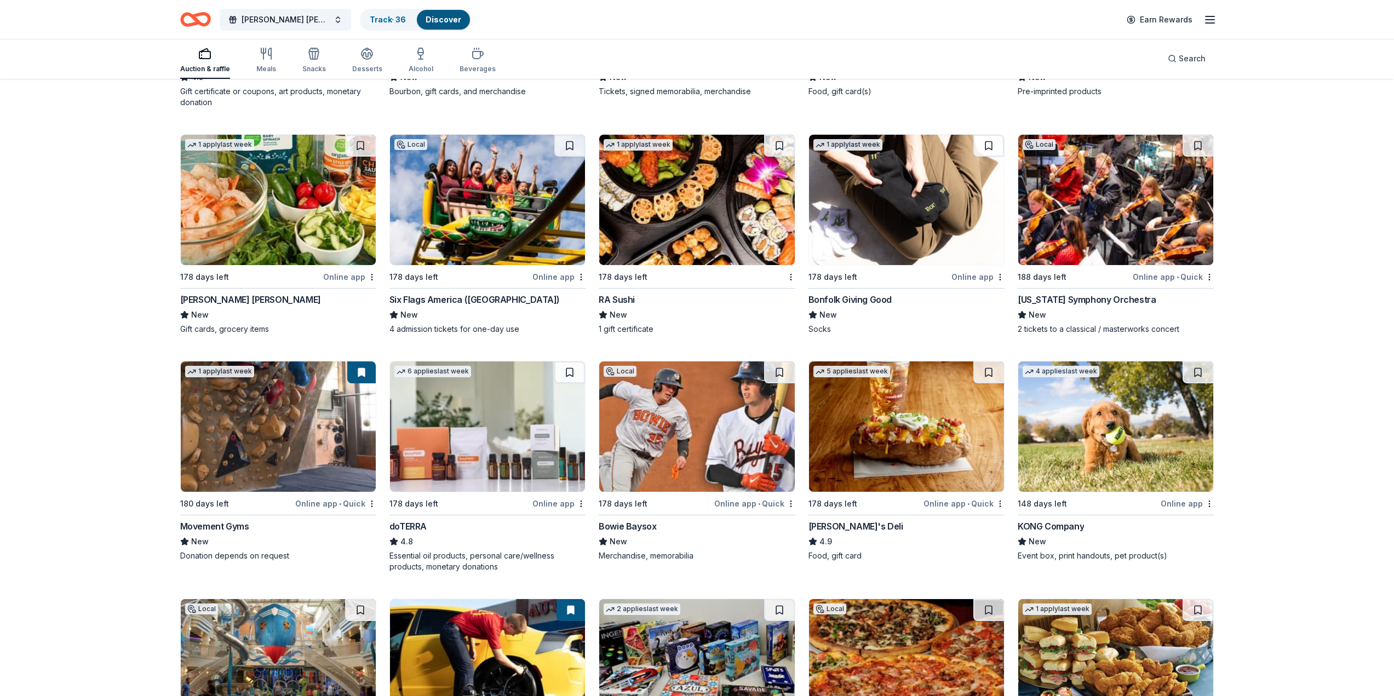
click at [857, 302] on div "Bonfolk Giving Good" at bounding box center [849, 299] width 83 height 13
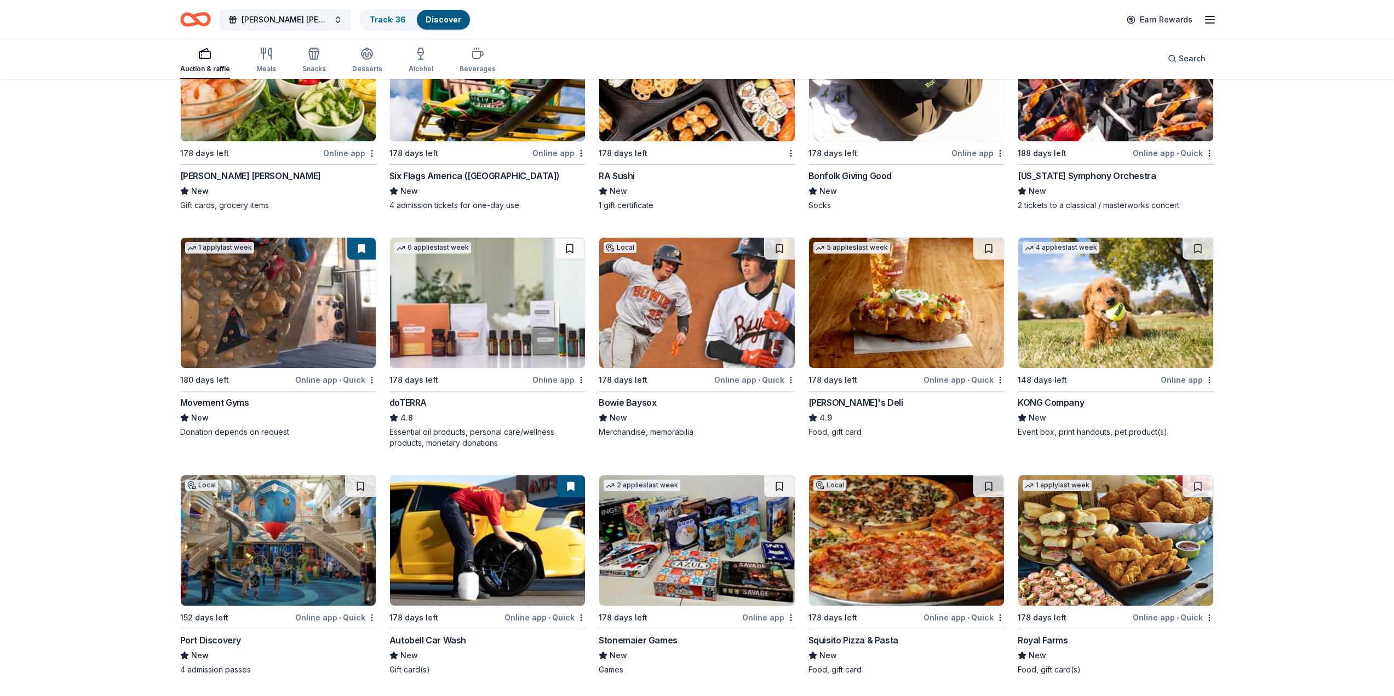
scroll to position [2851, 0]
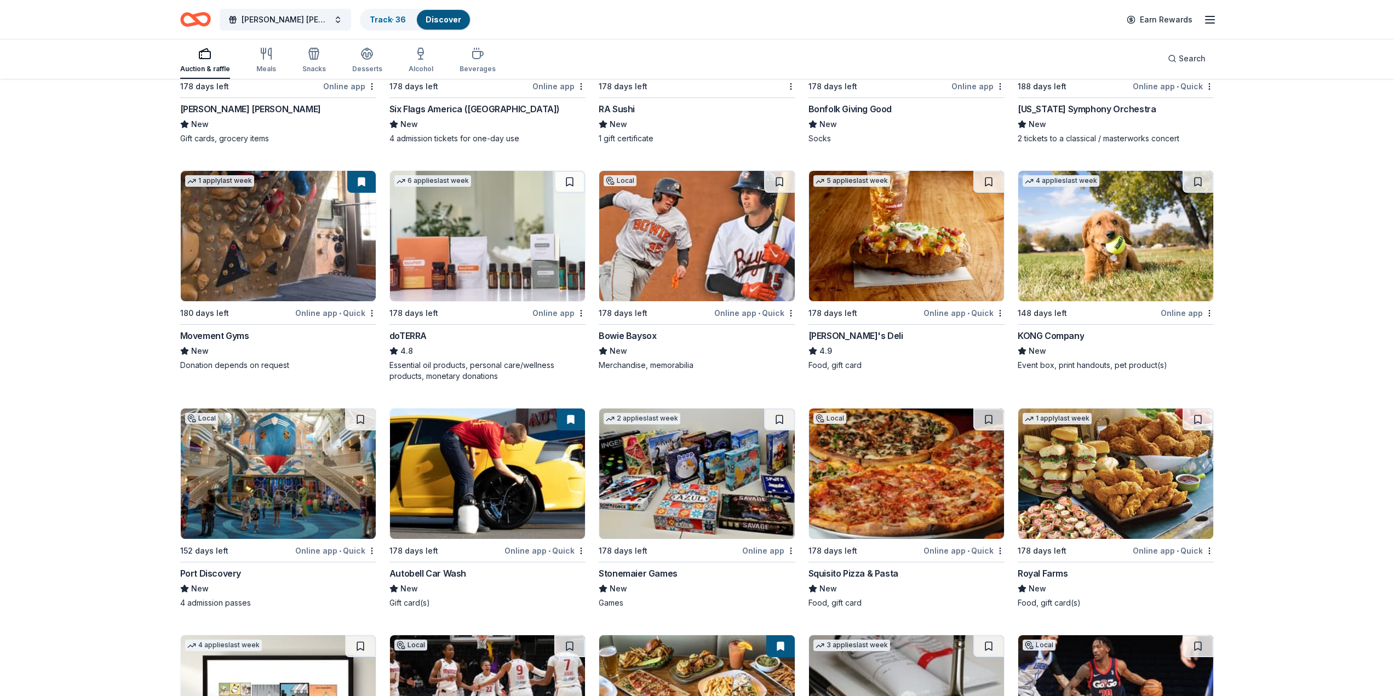
click at [414, 336] on div "doTERRA" at bounding box center [407, 335] width 37 height 13
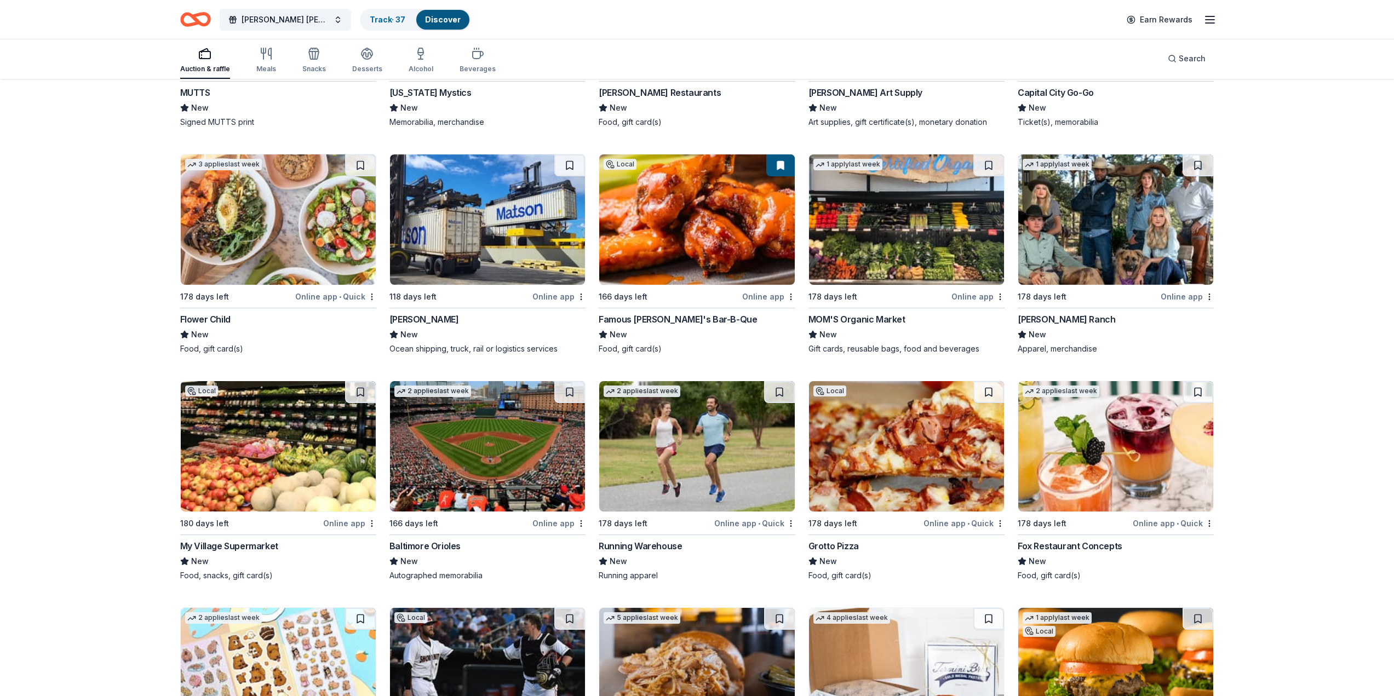
scroll to position [3579, 0]
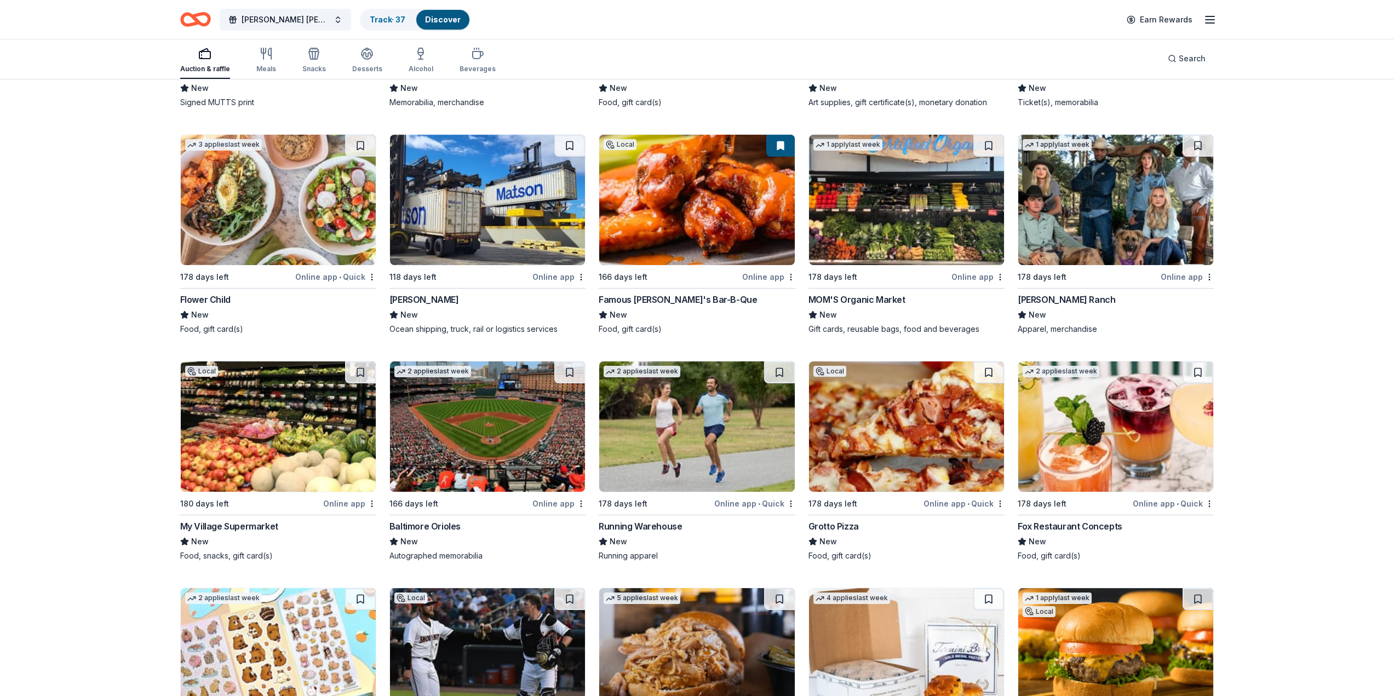
click at [427, 528] on div "Baltimore Orioles" at bounding box center [424, 526] width 71 height 13
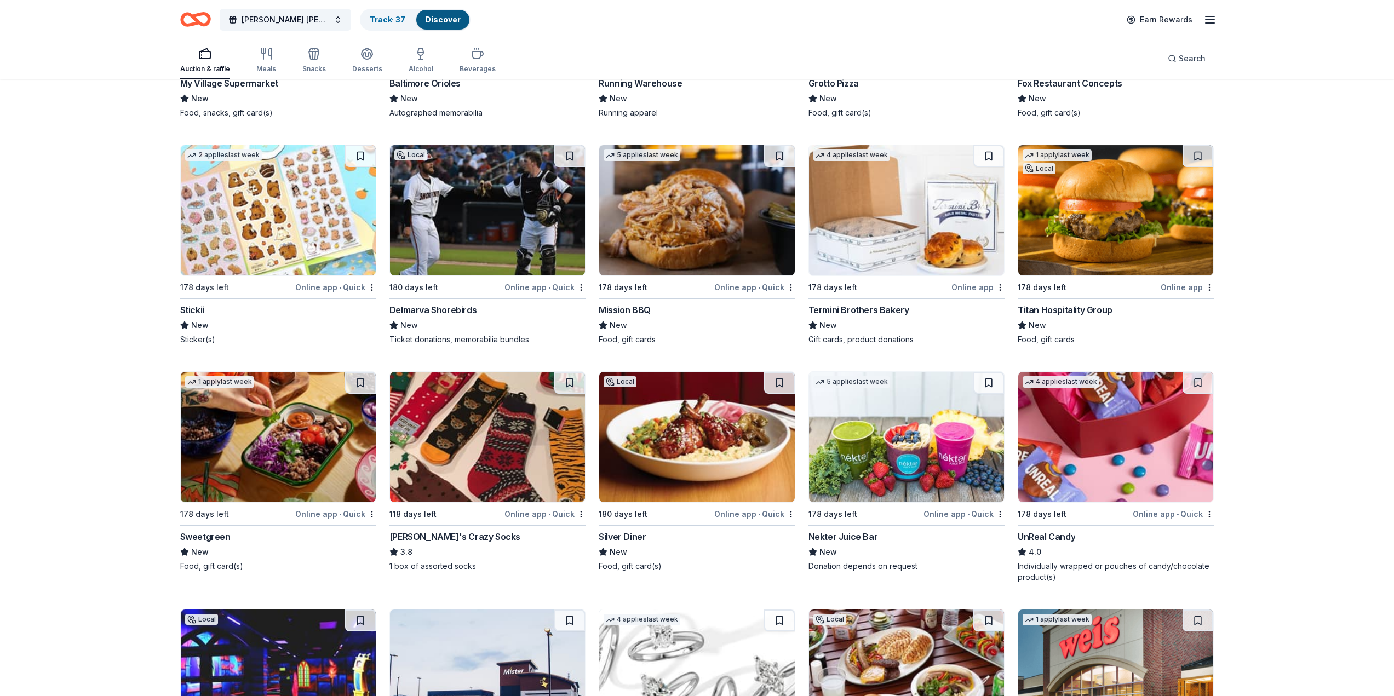
scroll to position [4032, 0]
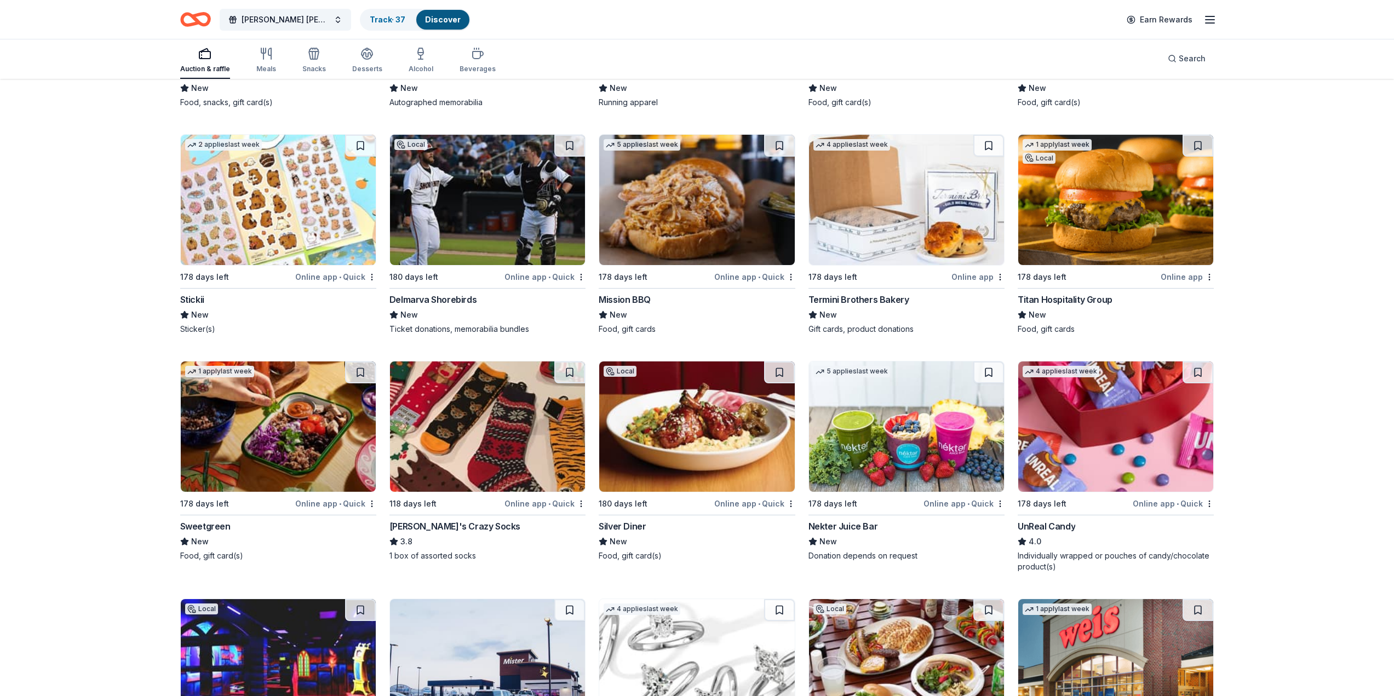
click at [617, 306] on div "Mission BBQ" at bounding box center [625, 299] width 52 height 13
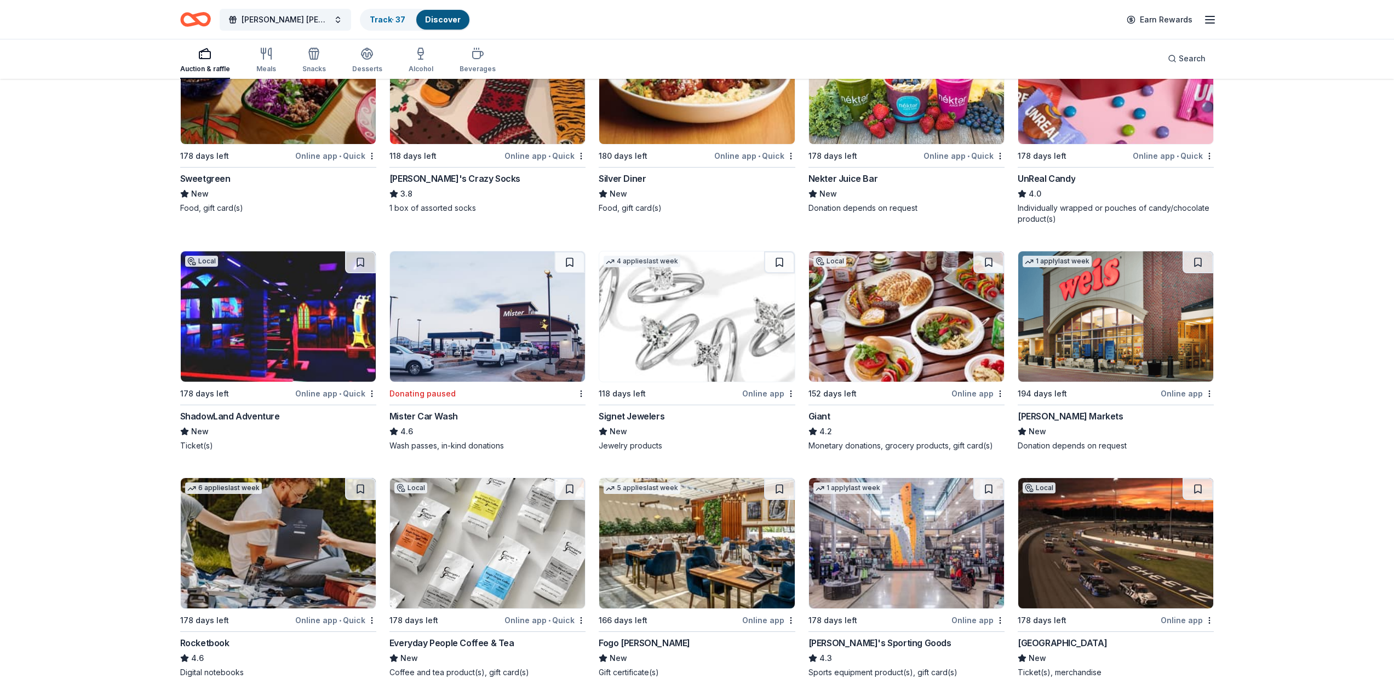
scroll to position [4387, 0]
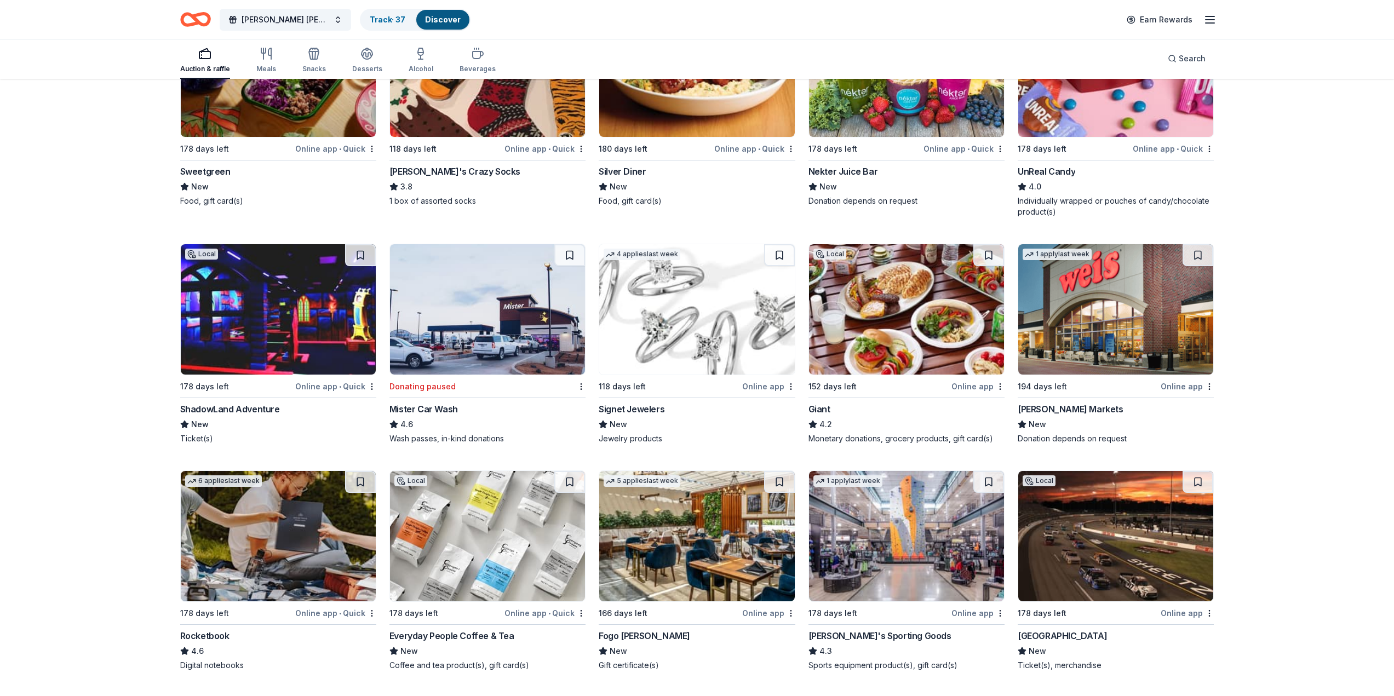
click at [701, 337] on img at bounding box center [696, 309] width 195 height 130
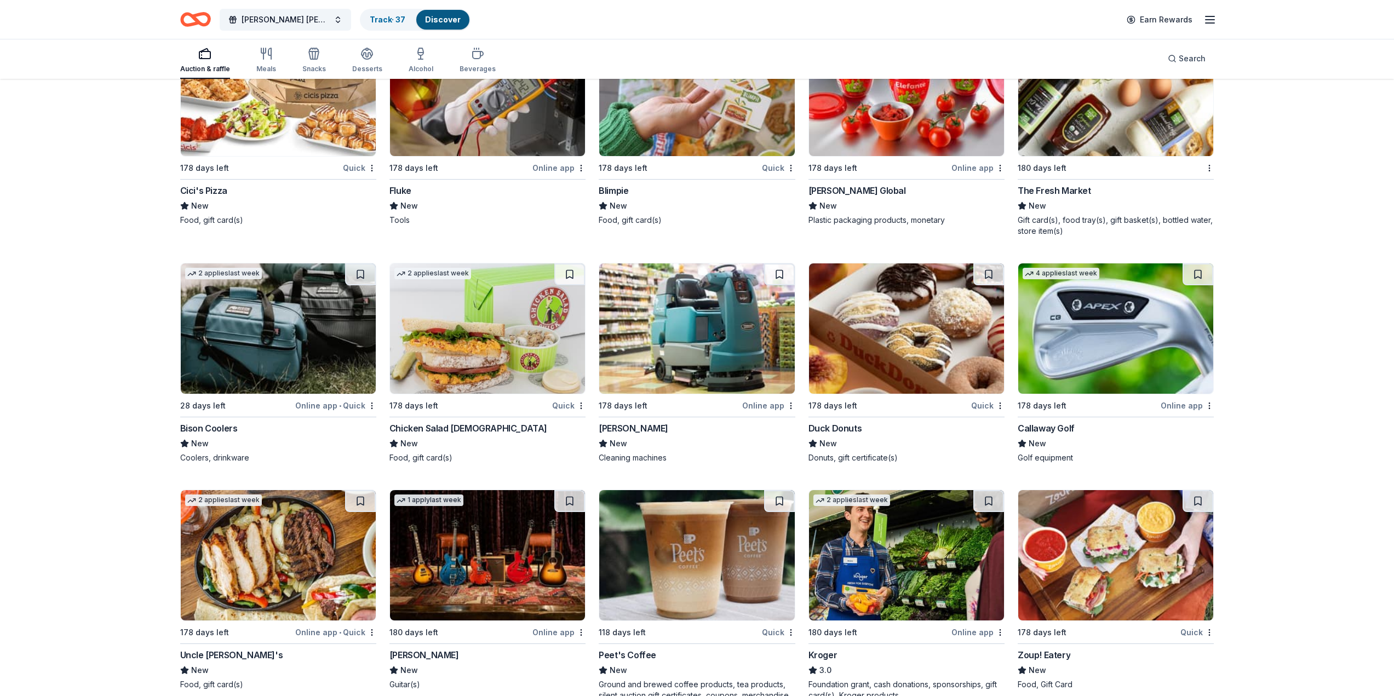
scroll to position [6968, 0]
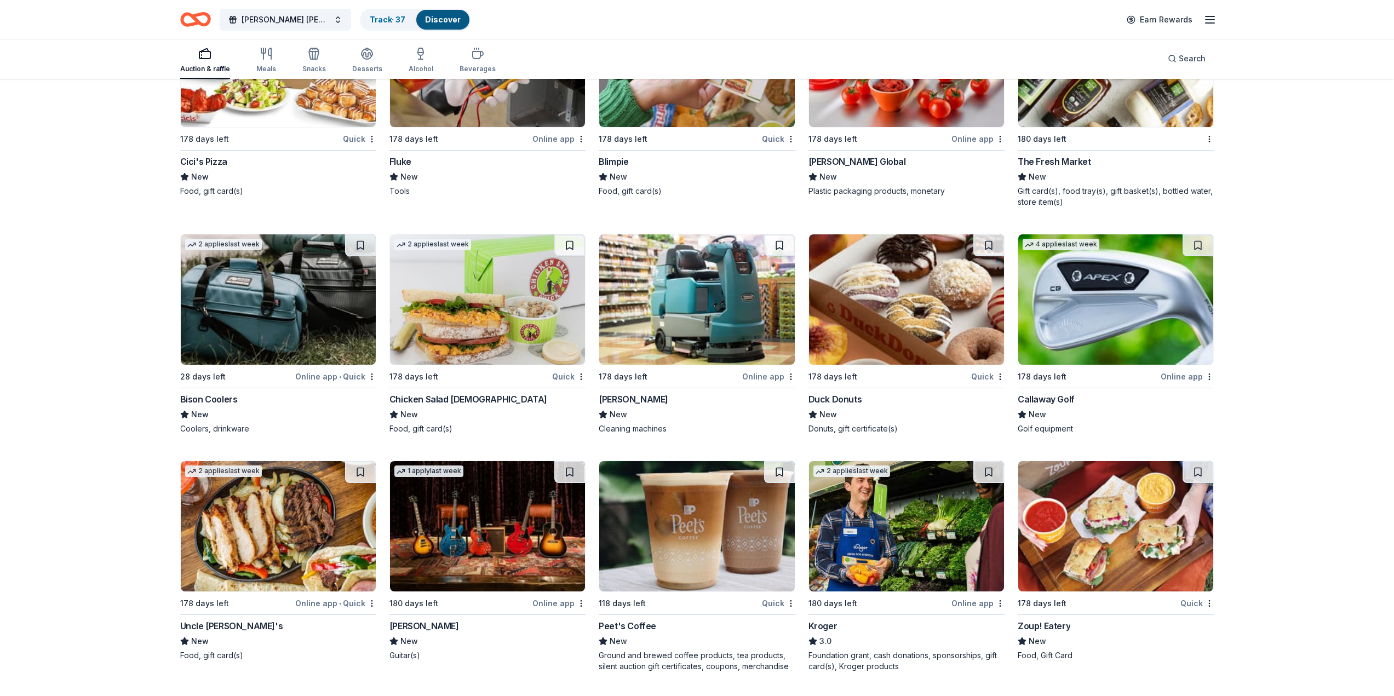
click at [547, 607] on div "Online app" at bounding box center [558, 604] width 53 height 14
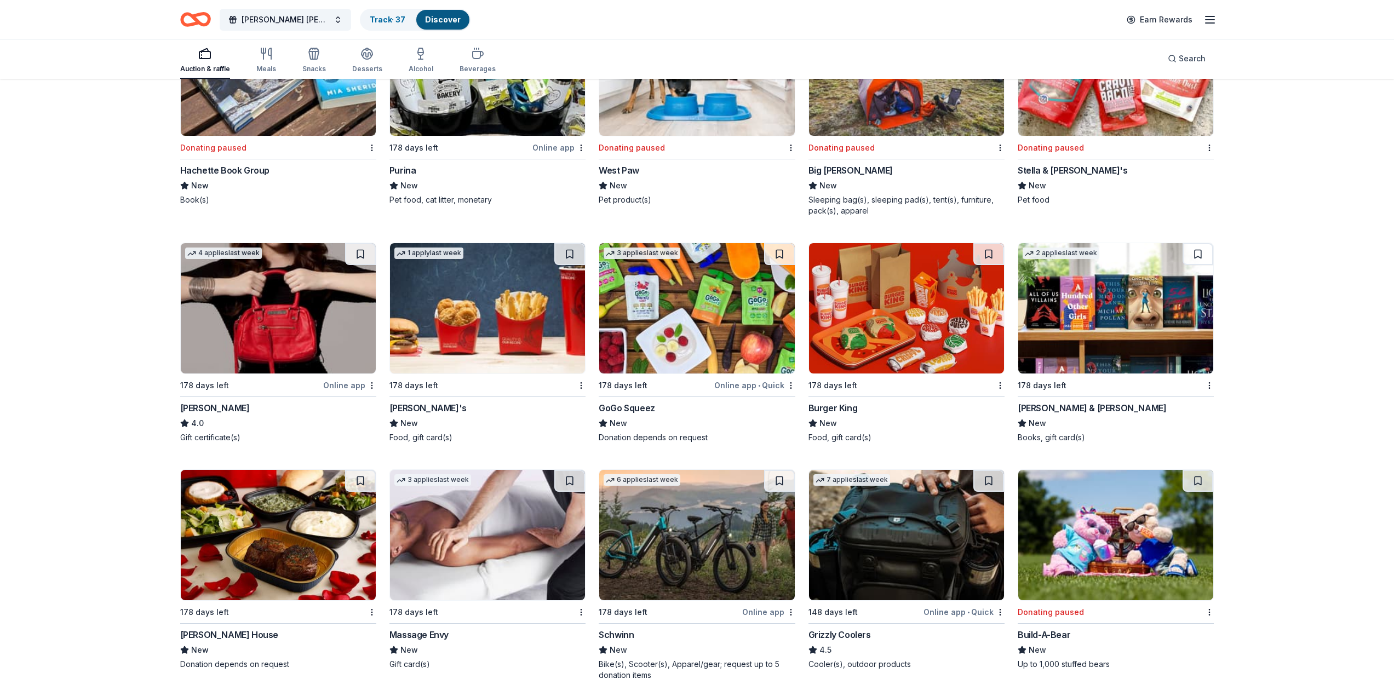
scroll to position [9339, 0]
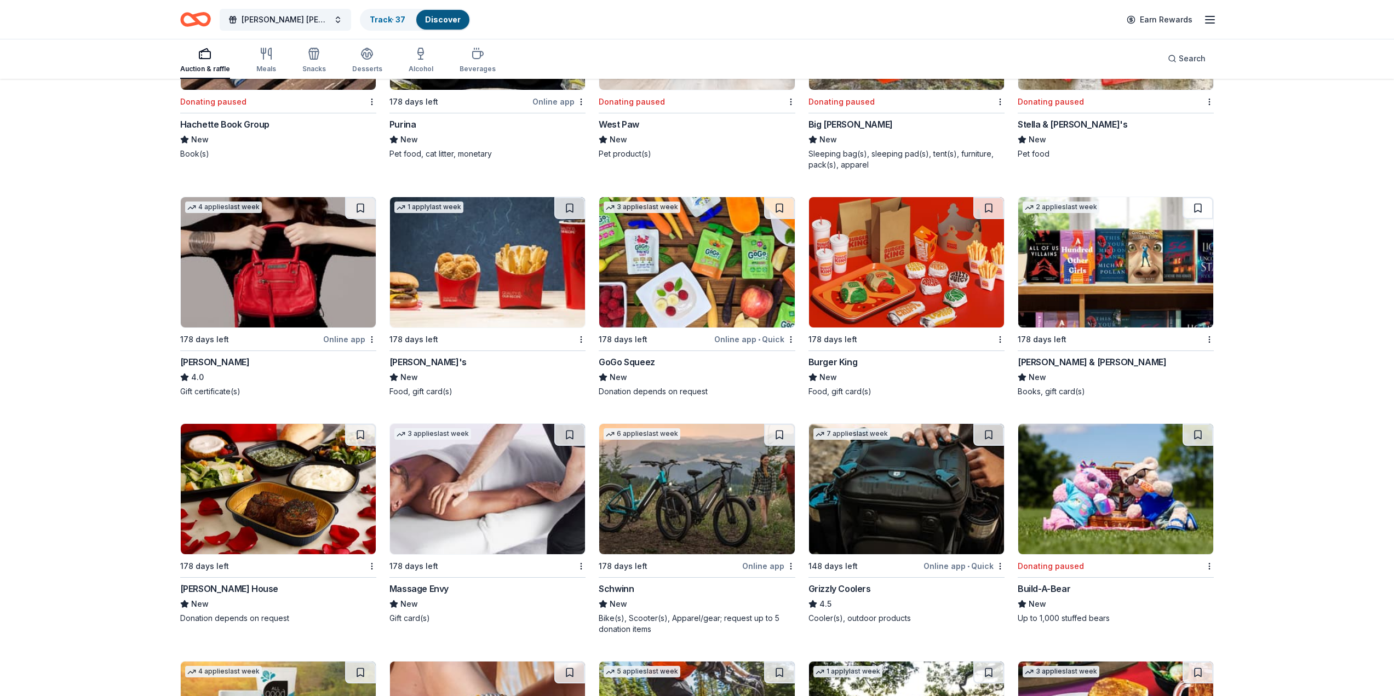
click at [1103, 280] on img at bounding box center [1115, 262] width 195 height 130
click at [388, 16] on link "Track · 37" at bounding box center [388, 19] width 36 height 9
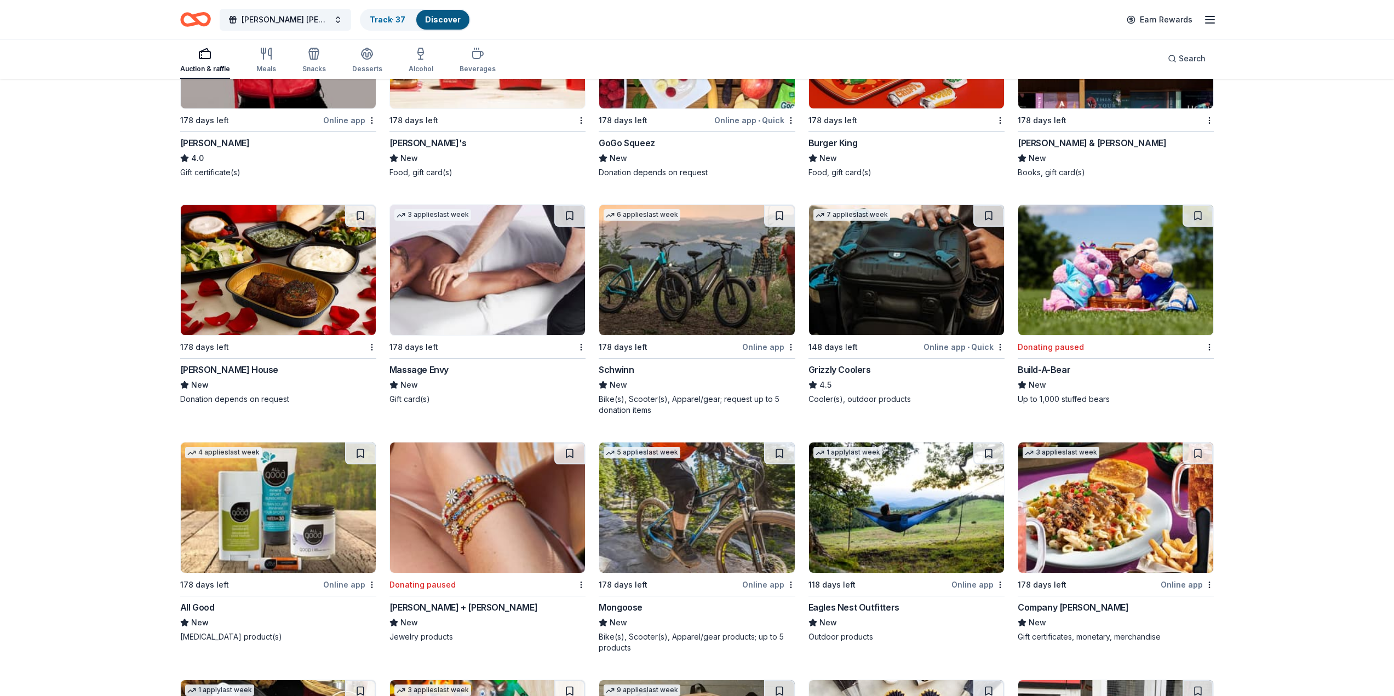
scroll to position [9722, 0]
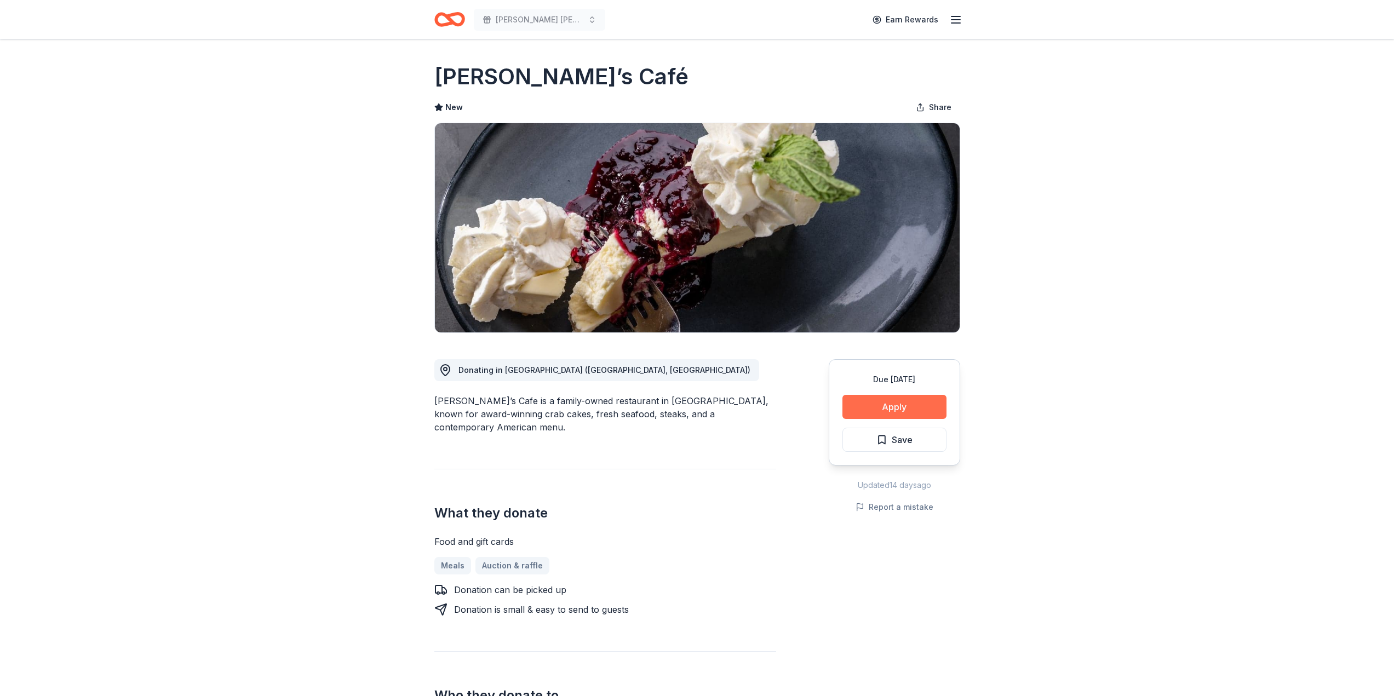
click at [894, 409] on button "Apply" at bounding box center [894, 407] width 104 height 24
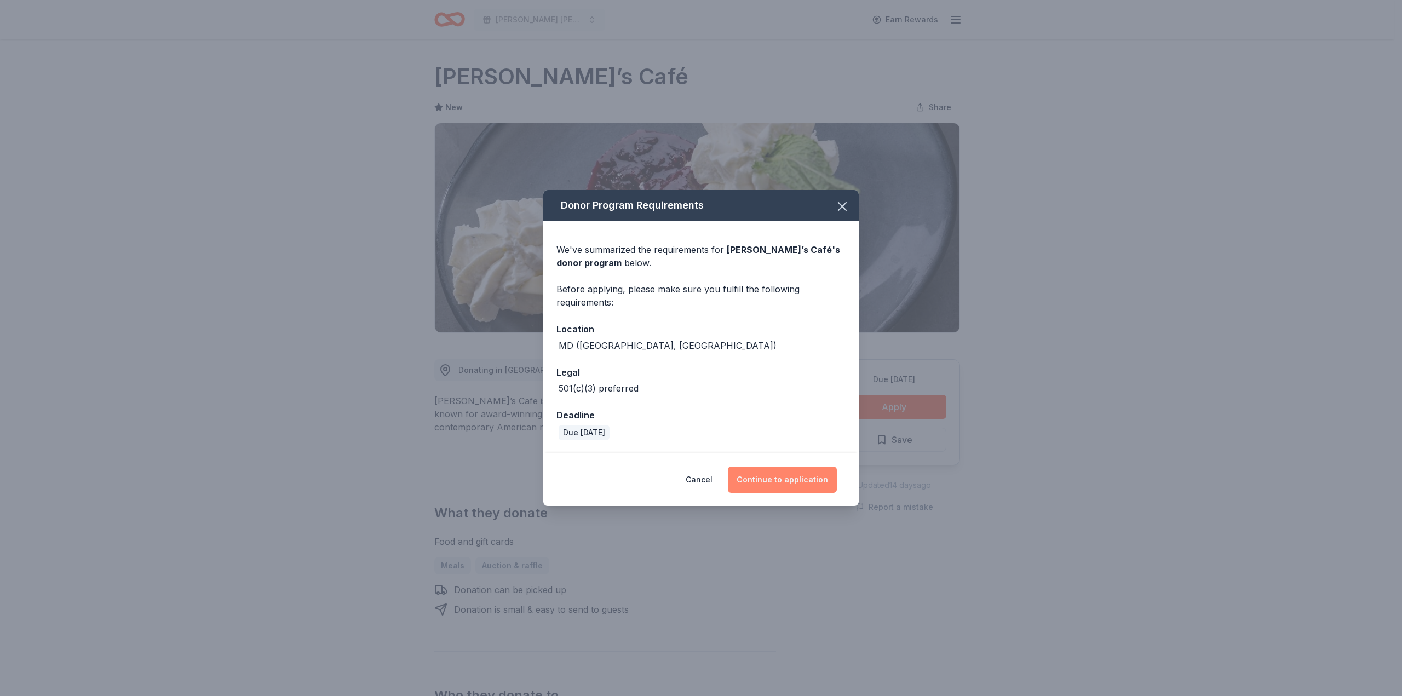
click at [786, 482] on button "Continue to application" at bounding box center [782, 480] width 109 height 26
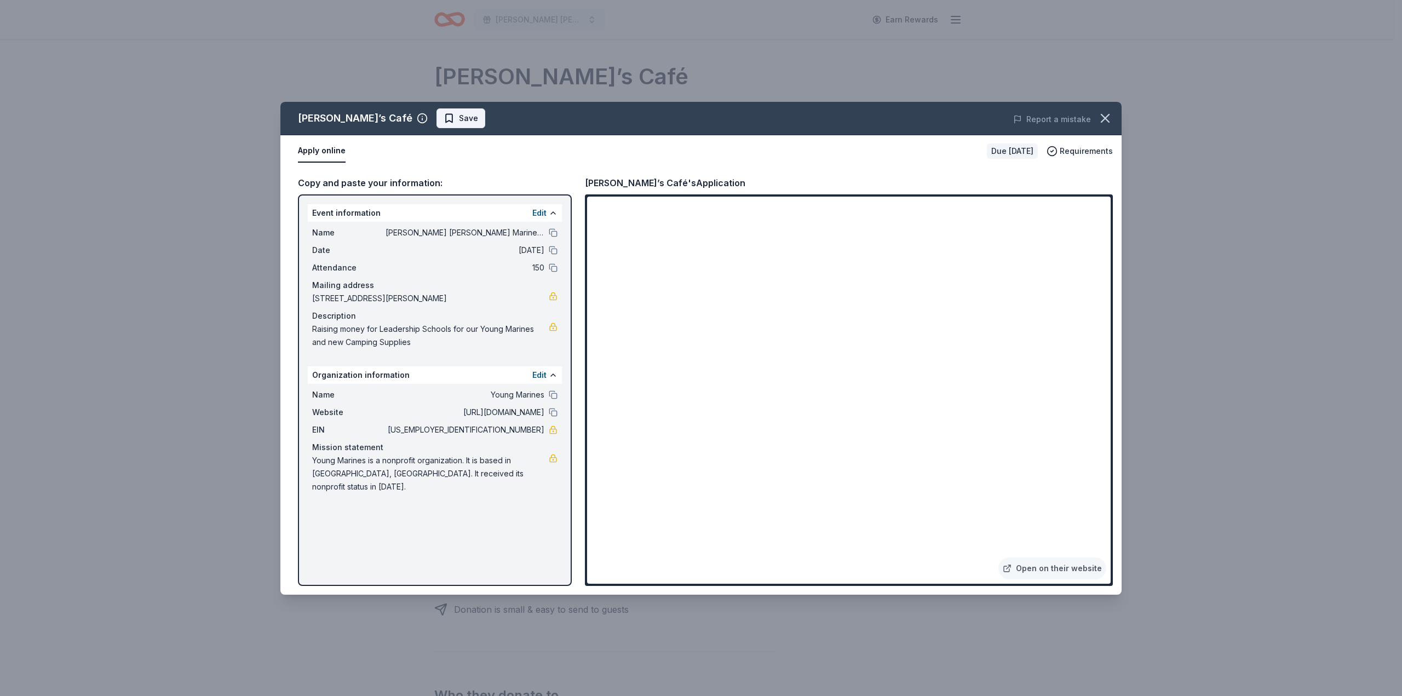
click at [444, 115] on span "Save" at bounding box center [461, 118] width 35 height 13
click at [1113, 118] on button "button" at bounding box center [1105, 118] width 24 height 24
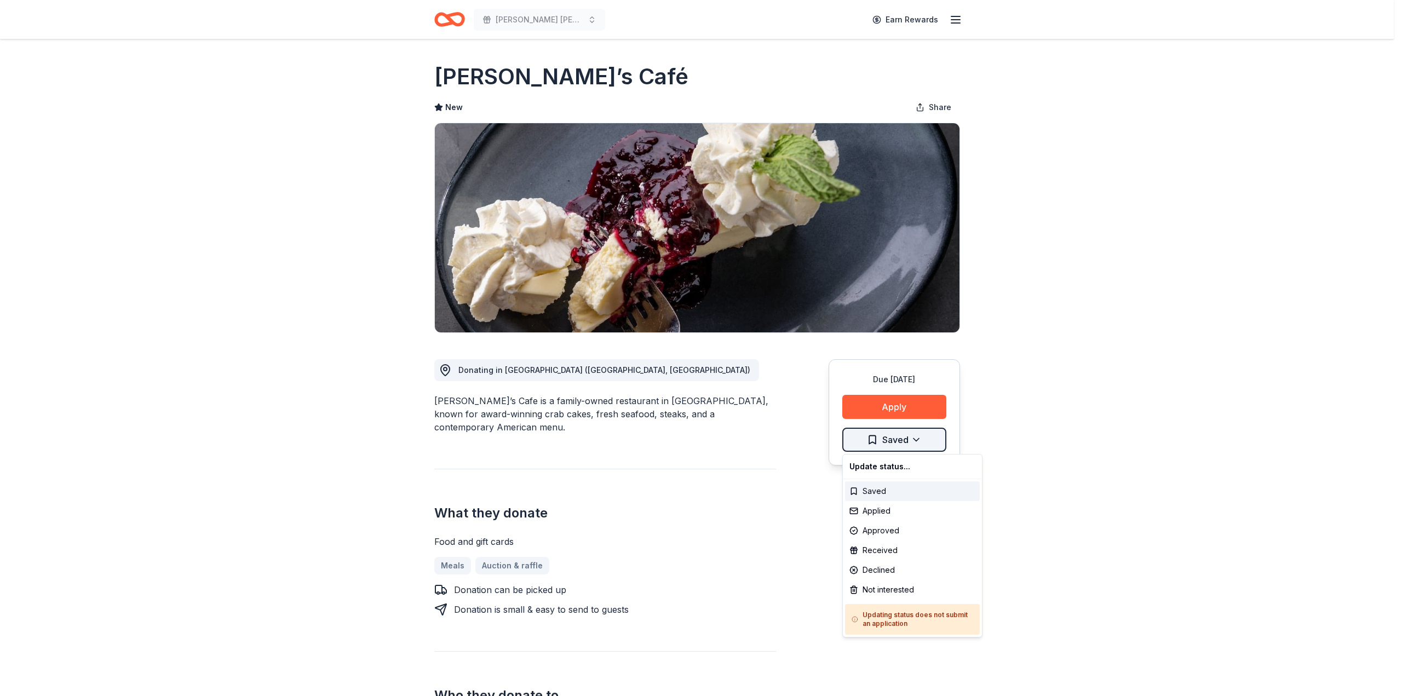
click at [919, 440] on html "Hamilton Young Marines Bingo Earn Rewards Due in 178 days Share Michael’s Café …" at bounding box center [701, 348] width 1402 height 696
click at [877, 513] on div "Applied" at bounding box center [912, 511] width 135 height 20
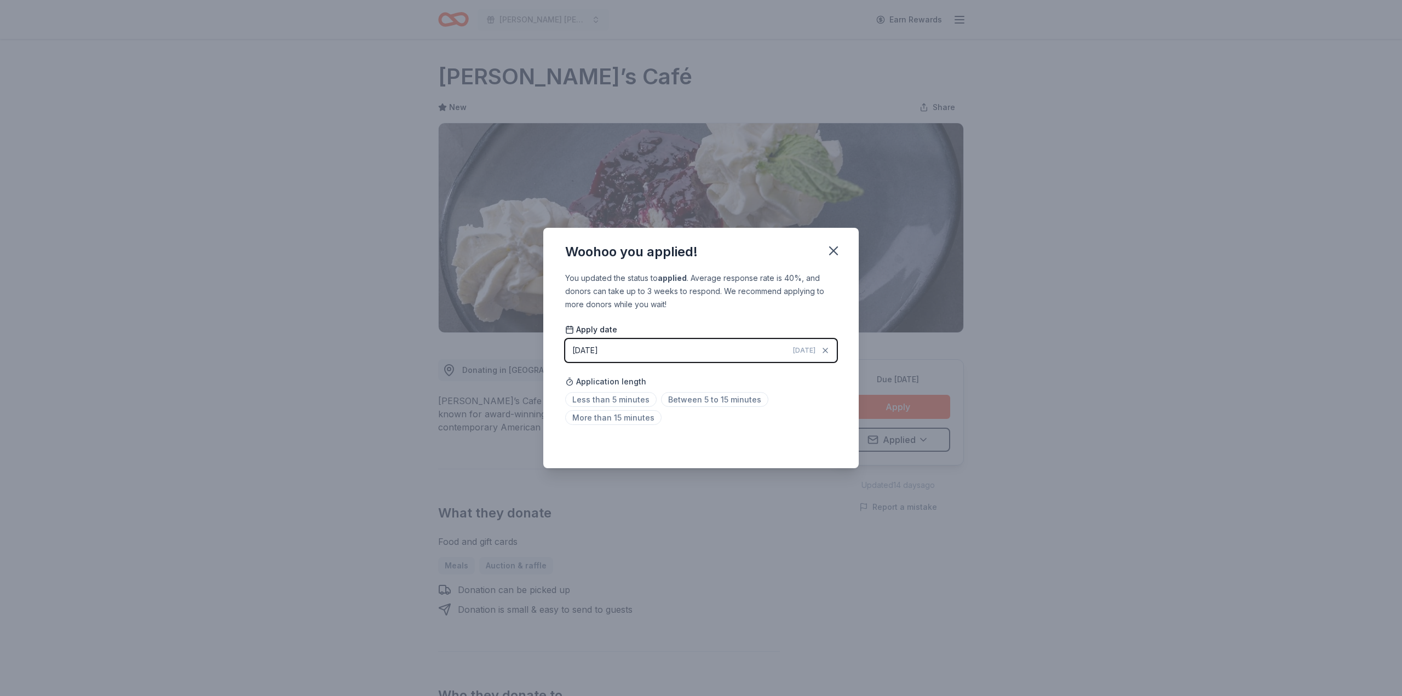
click at [611, 399] on html "Hamilton Young Marines Bingo Earn Rewards Due in 178 days Share Michael’s Café …" at bounding box center [701, 348] width 1402 height 696
click at [611, 400] on span "Less than 5 minutes" at bounding box center [610, 399] width 91 height 15
click at [831, 254] on icon "button" at bounding box center [834, 251] width 8 height 8
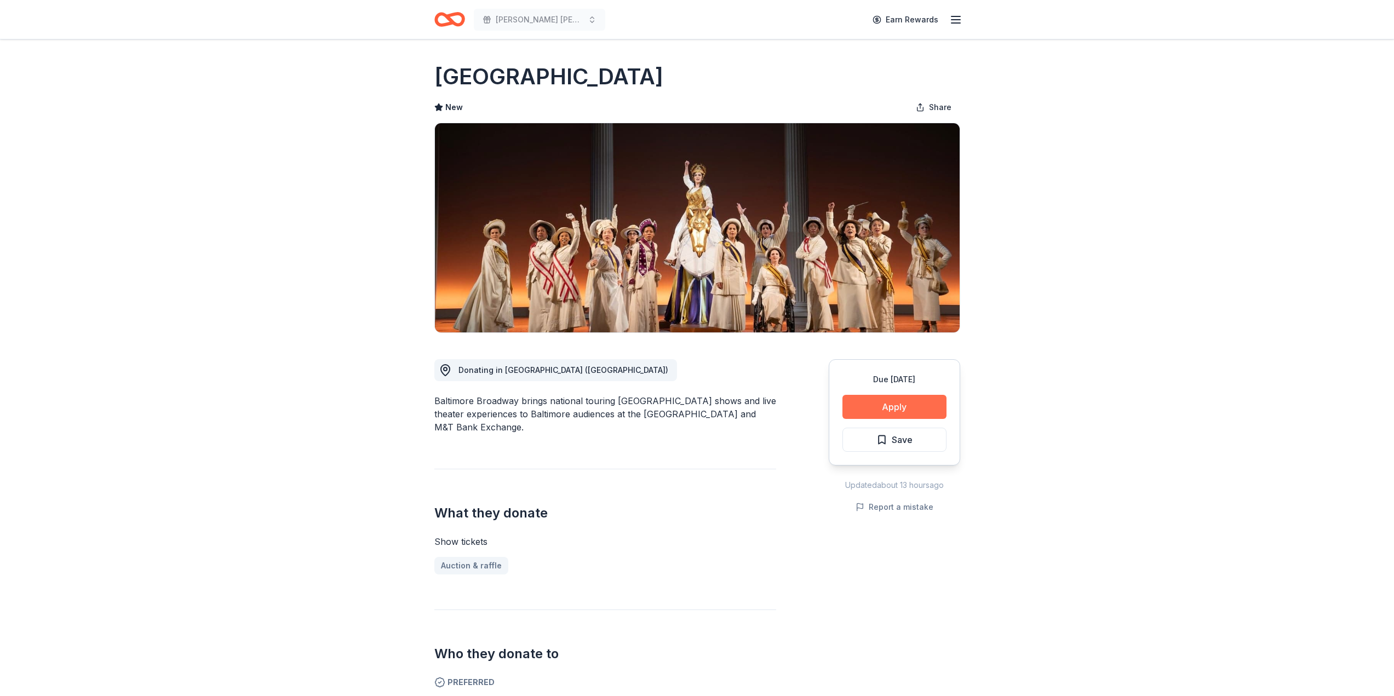
click at [882, 406] on button "Apply" at bounding box center [894, 407] width 104 height 24
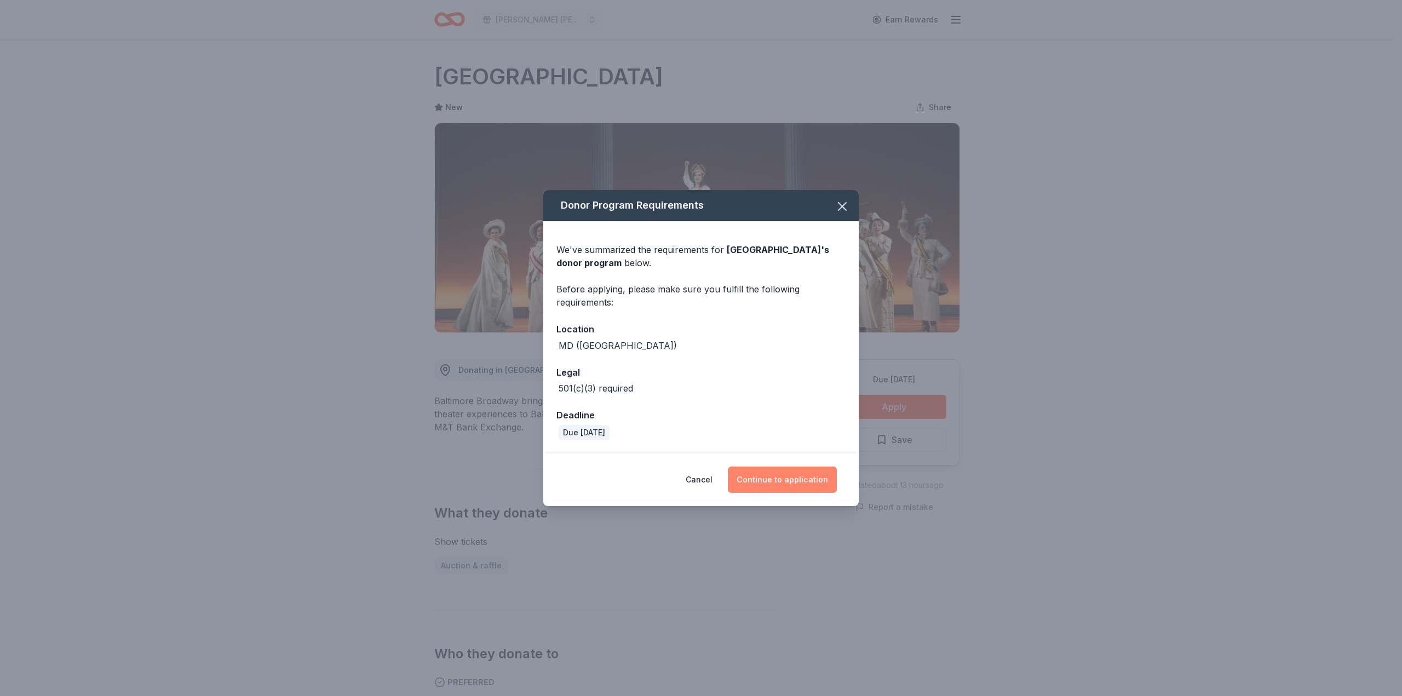
click at [793, 479] on button "Continue to application" at bounding box center [782, 480] width 109 height 26
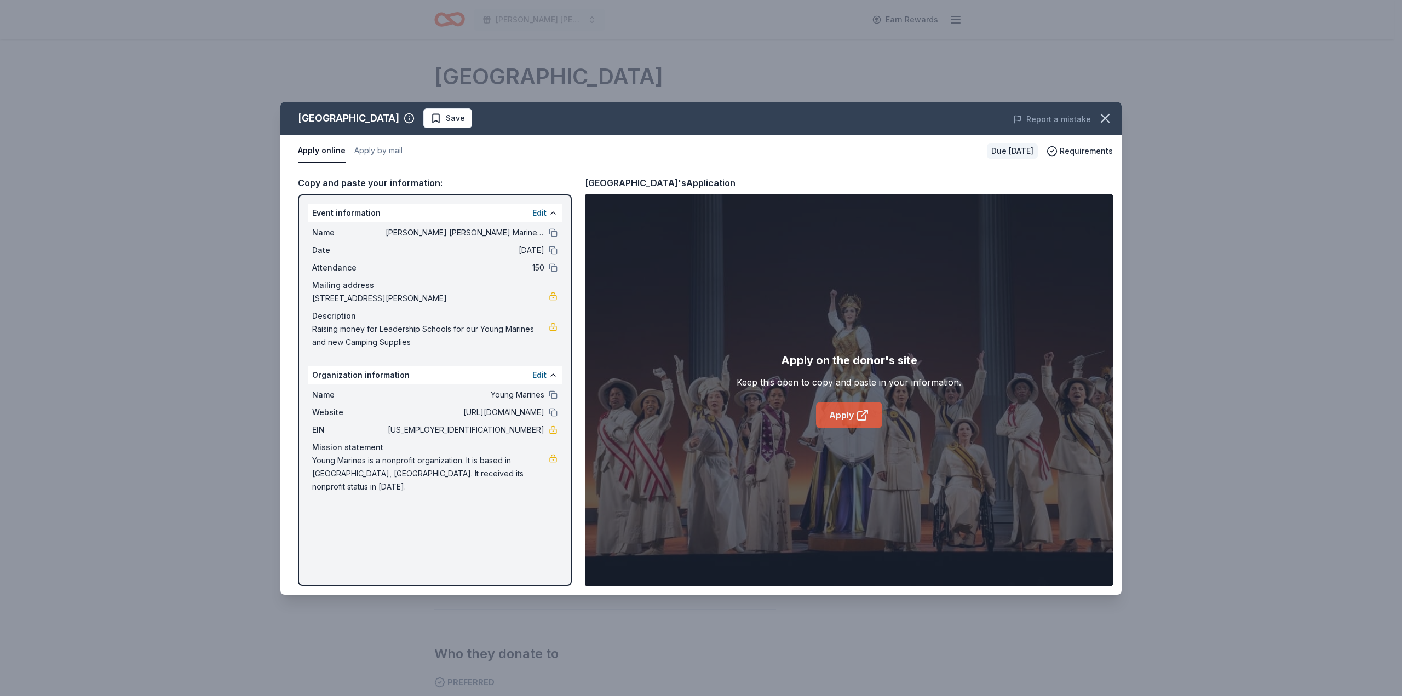
click at [842, 414] on link "Apply" at bounding box center [849, 415] width 66 height 26
drag, startPoint x: 497, startPoint y: 426, endPoint x: 529, endPoint y: 426, distance: 31.8
click at [529, 426] on span "[US_EMPLOYER_IDENTIFICATION_NUMBER]" at bounding box center [465, 429] width 159 height 13
drag, startPoint x: 544, startPoint y: 427, endPoint x: 511, endPoint y: 428, distance: 34.0
click at [511, 428] on div "EIN 38-2346425" at bounding box center [434, 429] width 245 height 13
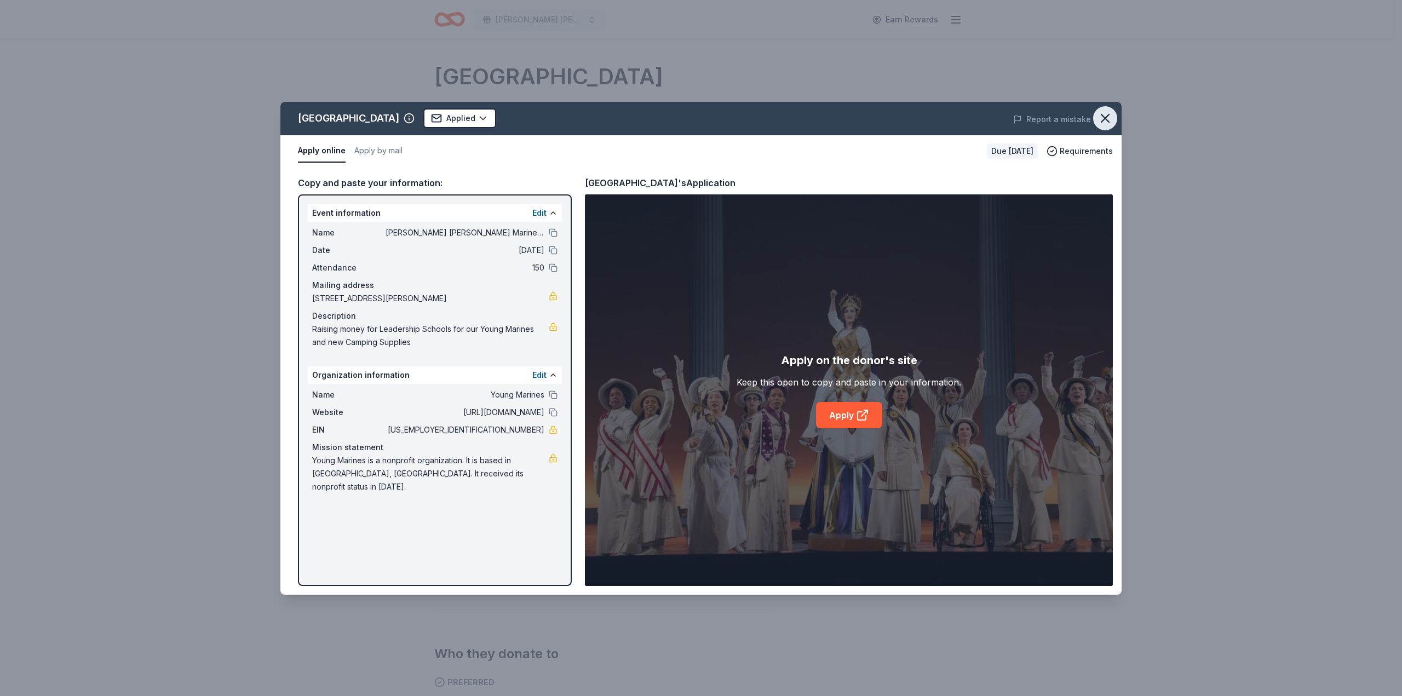
click at [1102, 123] on icon "button" at bounding box center [1105, 118] width 15 height 15
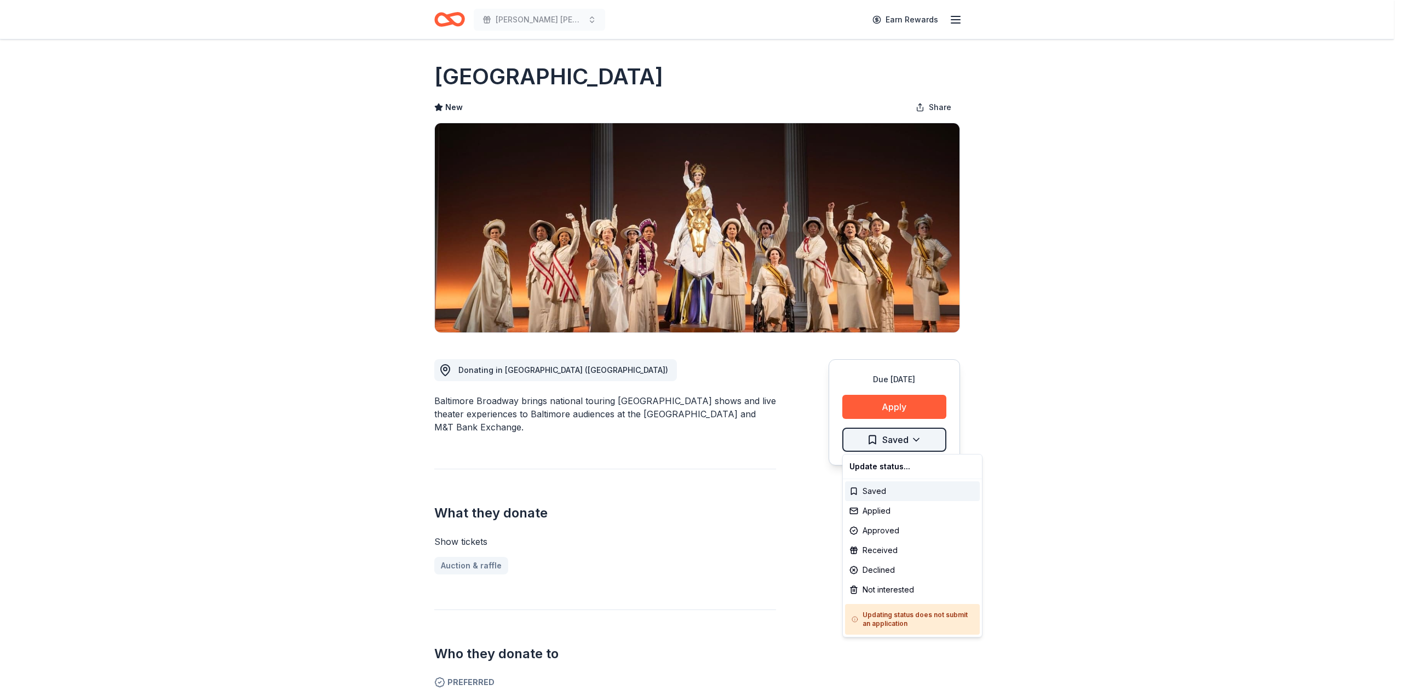
click at [914, 439] on html "Hamilton Young Marines Bingo Earn Rewards Due in 178 days Share Hippodrome Thea…" at bounding box center [701, 348] width 1402 height 696
click at [871, 508] on div "Applied" at bounding box center [912, 511] width 135 height 20
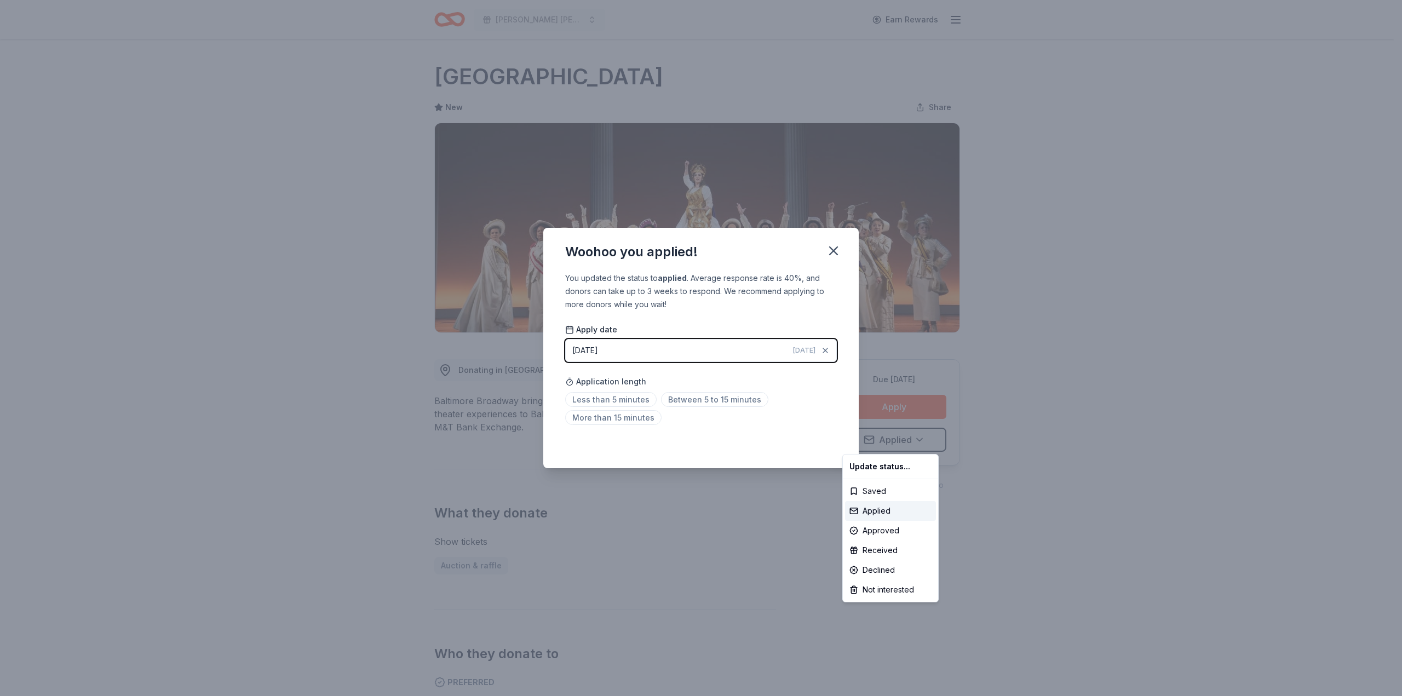
click at [600, 399] on html "Hamilton Young Marines Bingo Earn Rewards Due in 178 days Share Hippodrome Thea…" at bounding box center [701, 348] width 1402 height 696
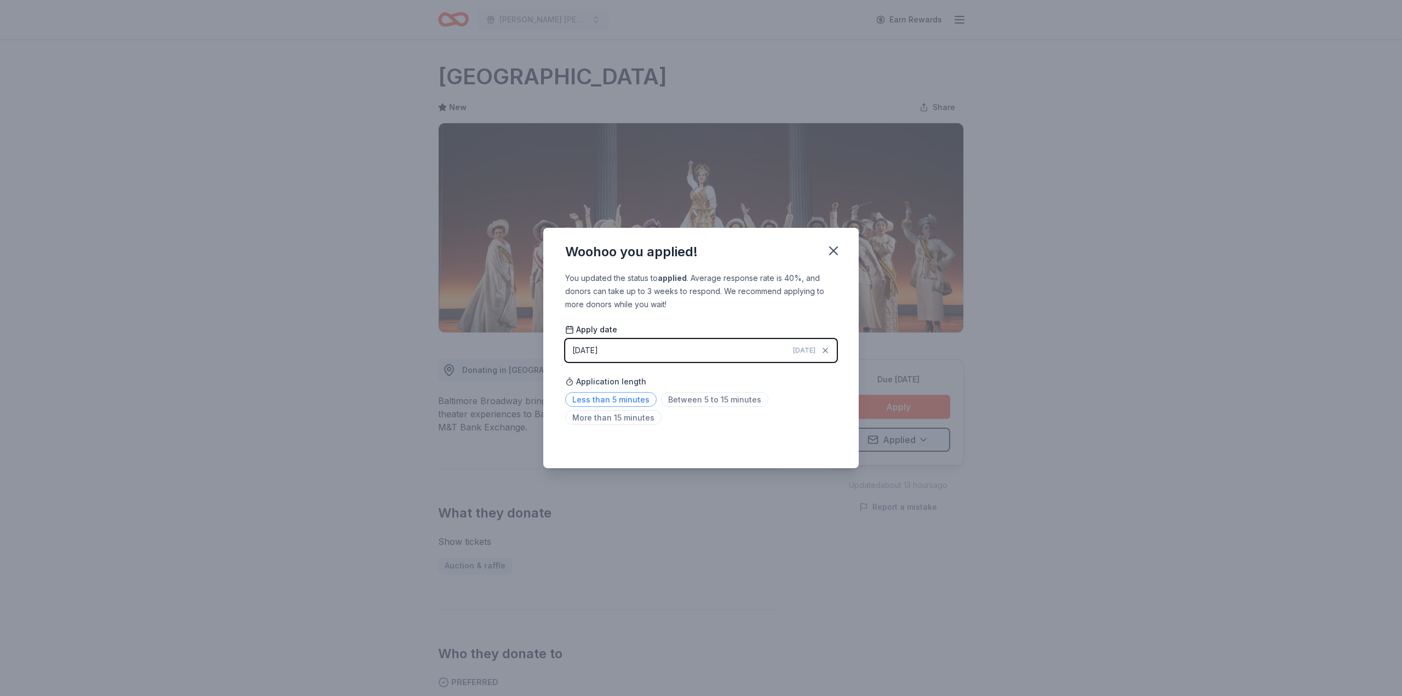
click at [637, 405] on span "Less than 5 minutes" at bounding box center [610, 399] width 91 height 15
click at [833, 254] on icon "button" at bounding box center [833, 250] width 15 height 15
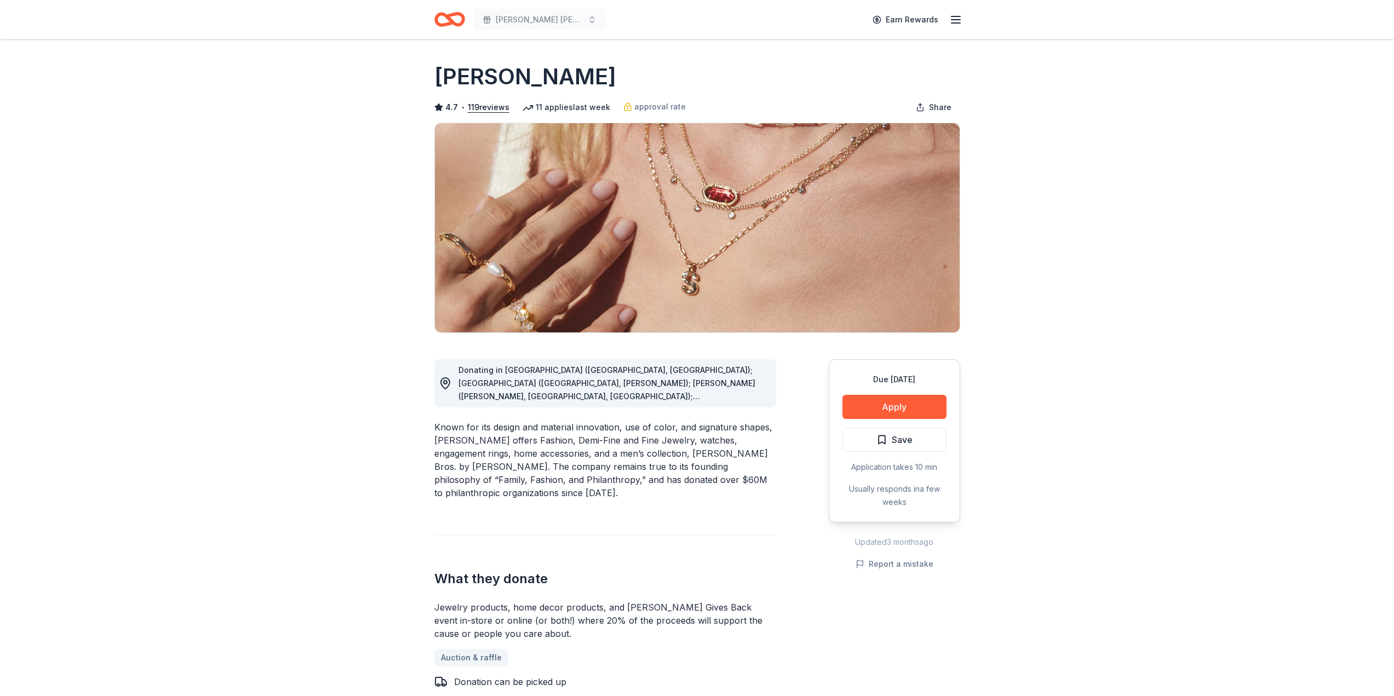
click at [760, 401] on div "Donating in AL (Birmingham, Huntsville); AR (Little Rock, Rogers); AZ (Chandler…" at bounding box center [612, 383] width 309 height 39
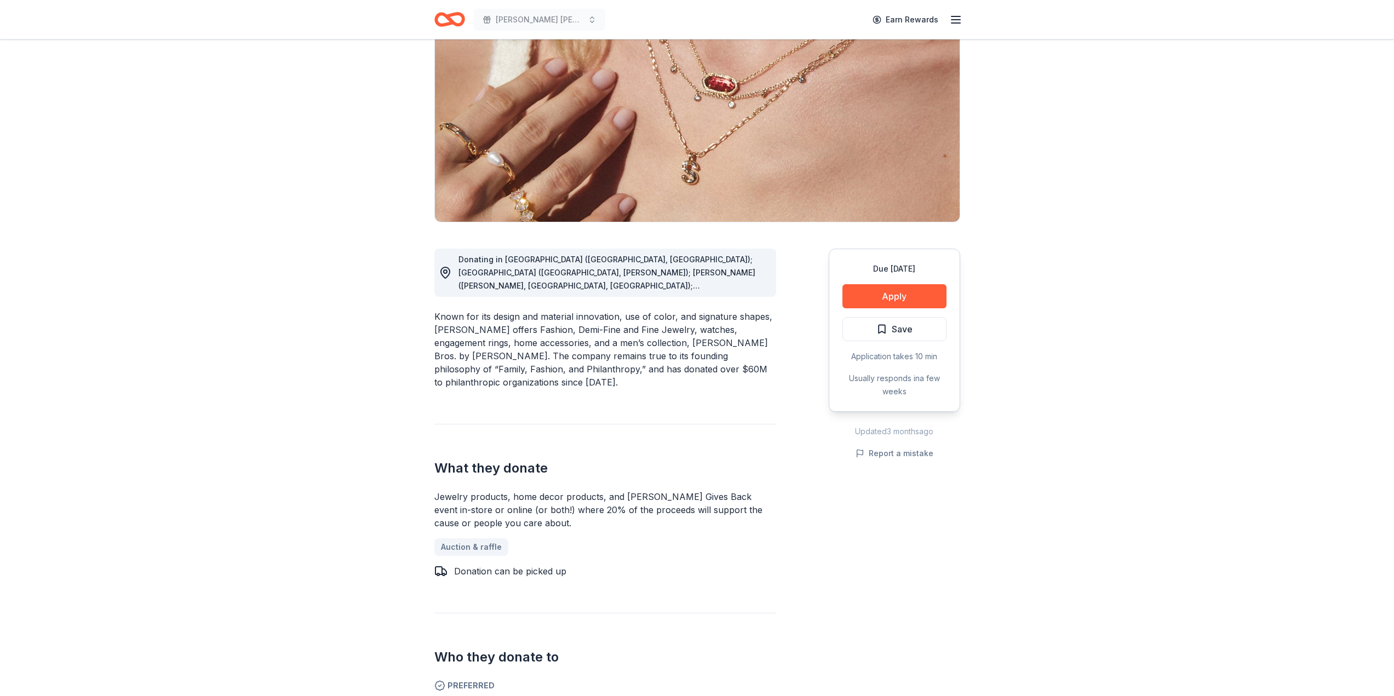
scroll to position [110, 0]
click at [612, 272] on span "Donating in AL (Birmingham, Huntsville); AR (Little Rock, Rogers); AZ (Chandler…" at bounding box center [606, 398] width 297 height 285
click at [766, 291] on div "Donating in AL (Birmingham, Huntsville); AR (Little Rock, Rogers); AZ (Chandler…" at bounding box center [612, 273] width 309 height 39
click at [444, 271] on circle at bounding box center [445, 272] width 3 height 3
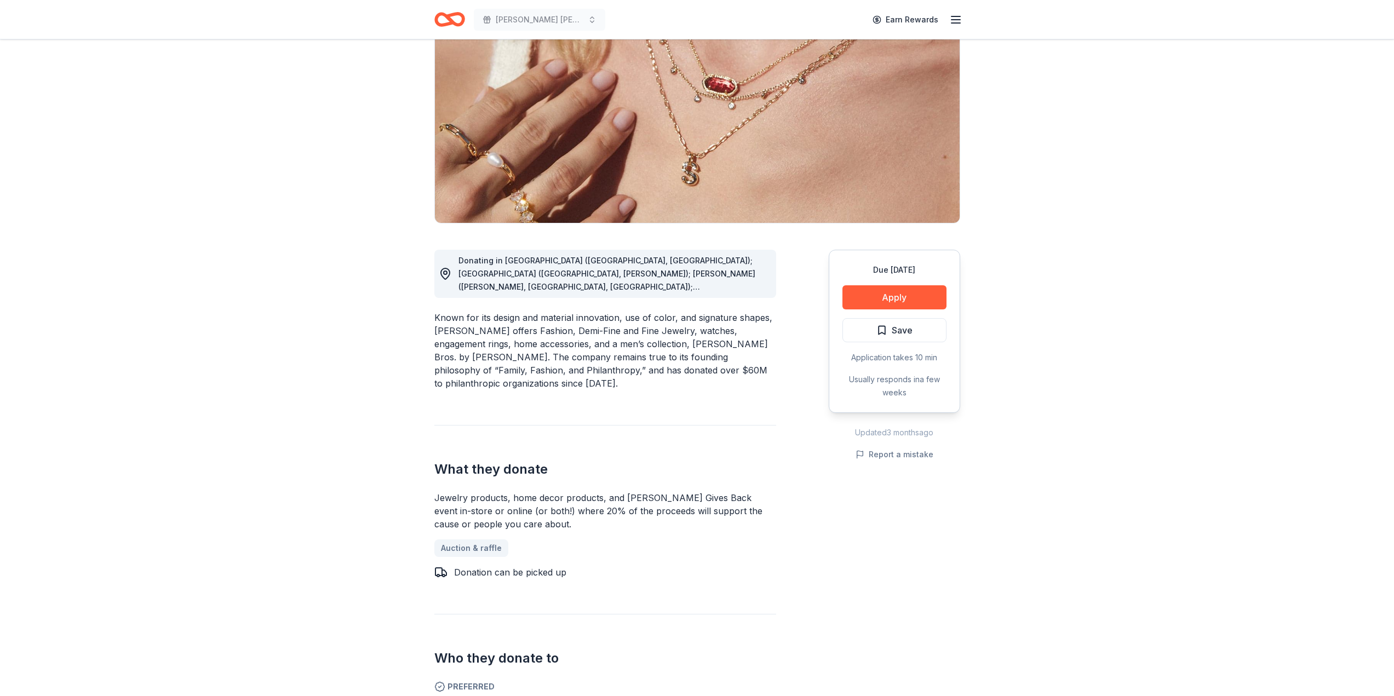
scroll to position [0, 0]
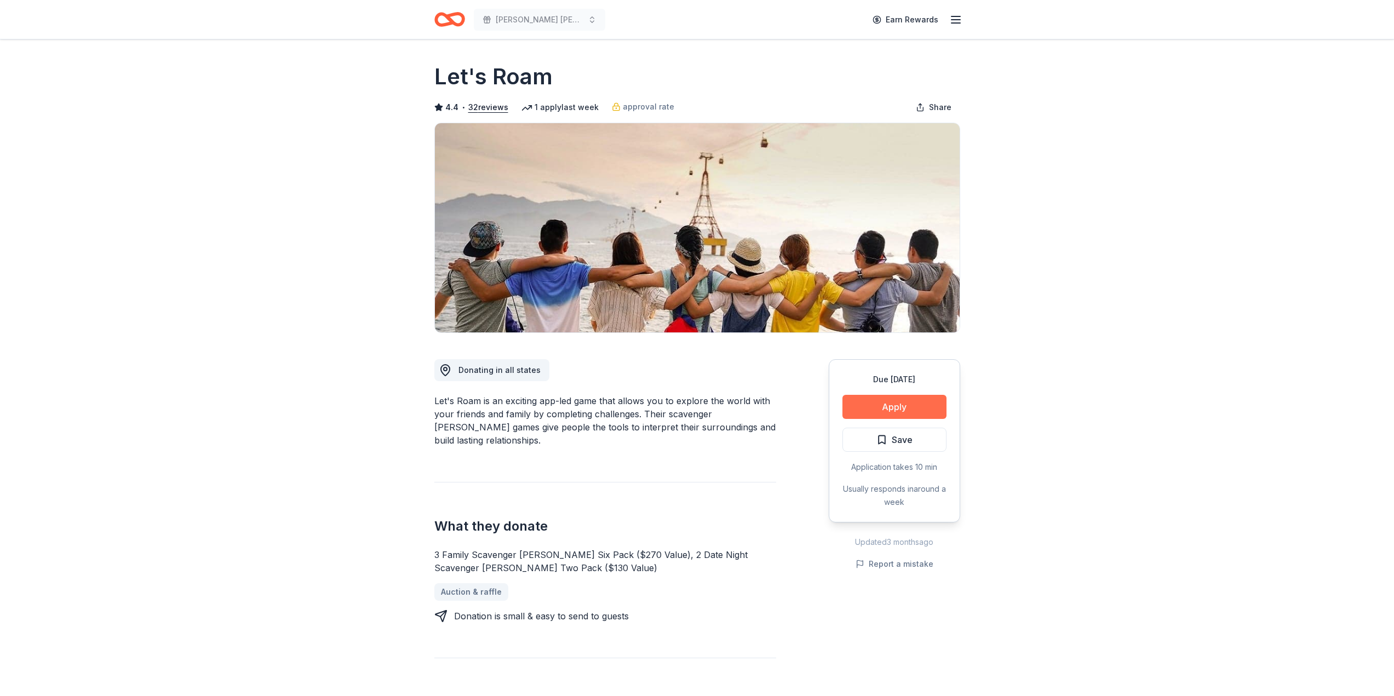
click at [891, 403] on button "Apply" at bounding box center [894, 407] width 104 height 24
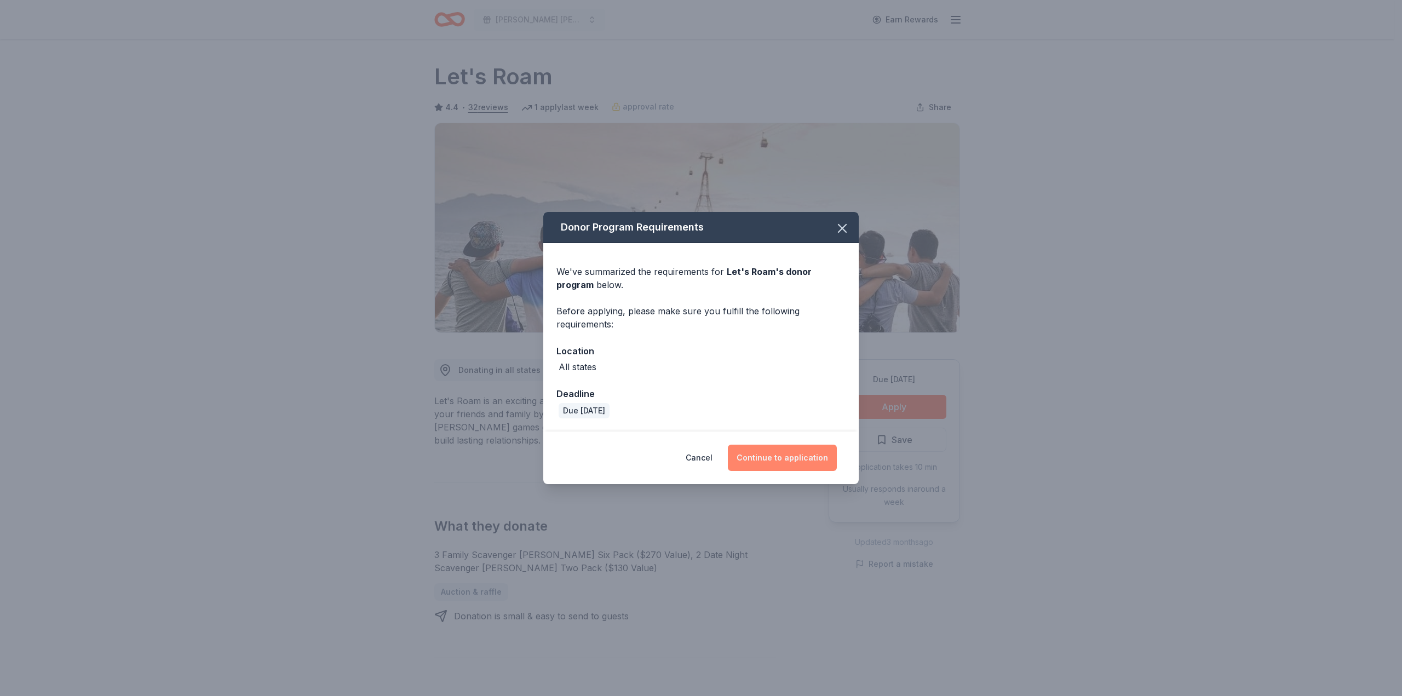
click at [797, 457] on button "Continue to application" at bounding box center [782, 458] width 109 height 26
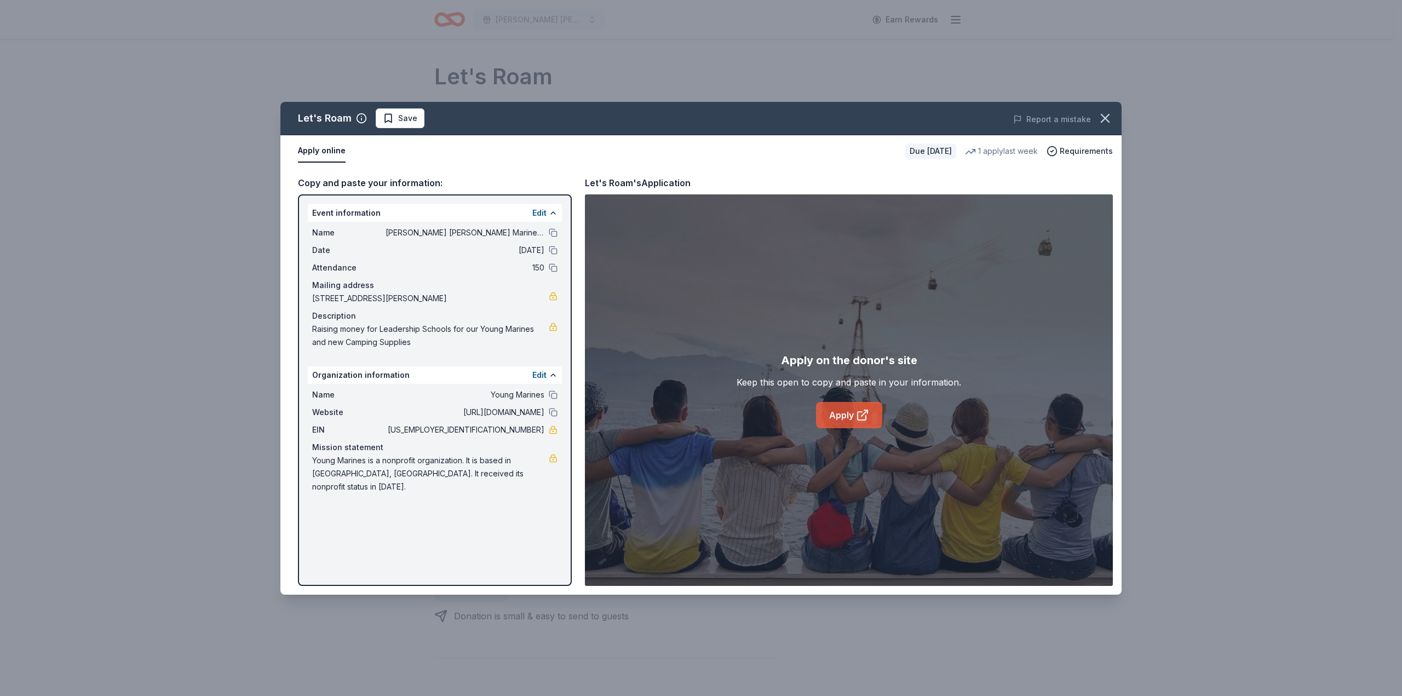
click at [848, 416] on link "Apply" at bounding box center [849, 415] width 66 height 26
click at [396, 119] on span "Save" at bounding box center [400, 118] width 35 height 13
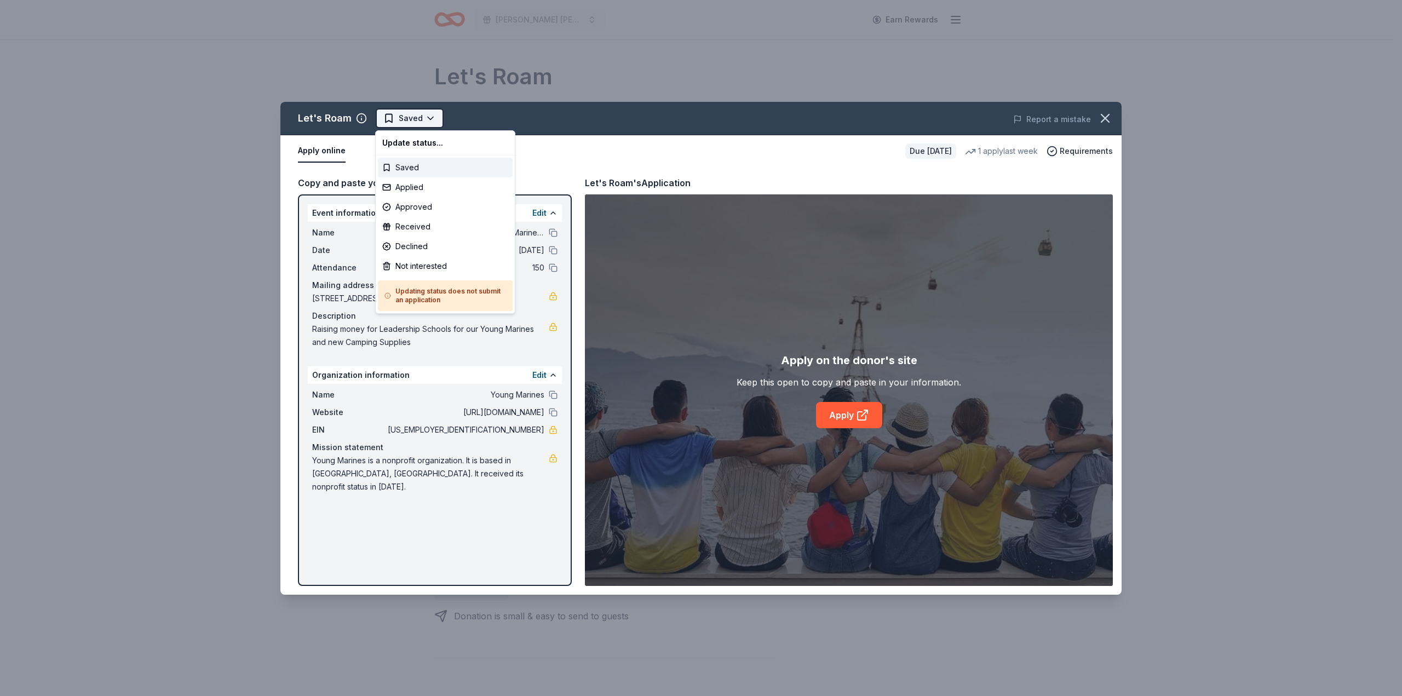
click at [427, 118] on html "[PERSON_NAME] [PERSON_NAME] Marines Bingo Earn Rewards Due [DATE] Share Let's R…" at bounding box center [701, 348] width 1402 height 696
click at [411, 247] on div "Declined" at bounding box center [445, 247] width 135 height 20
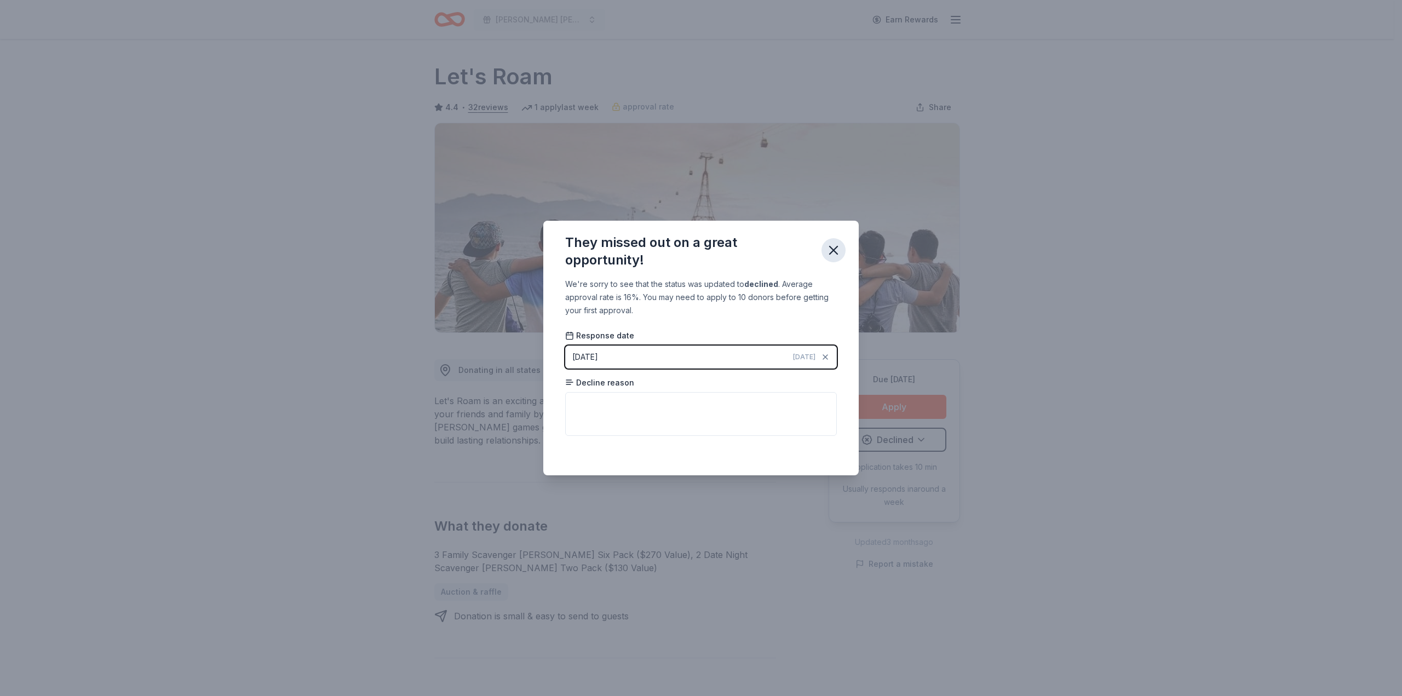
click at [833, 250] on icon "button" at bounding box center [833, 250] width 15 height 15
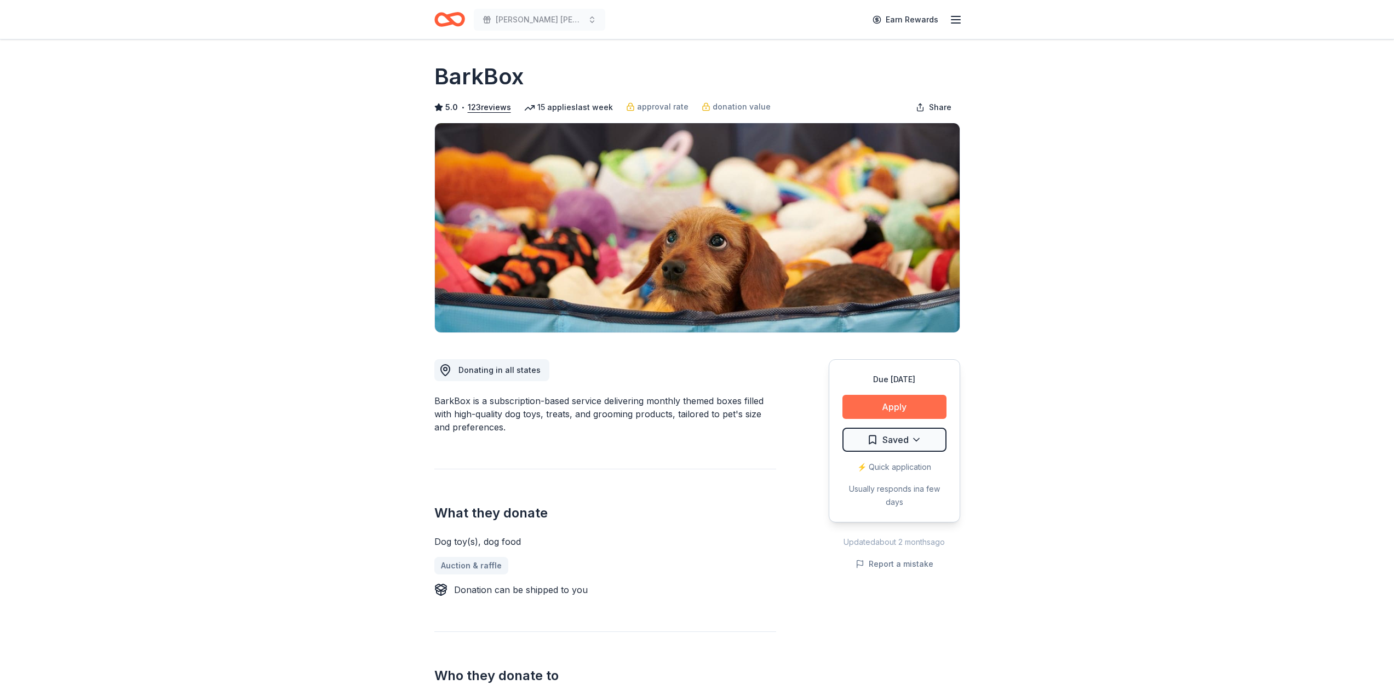
click at [890, 407] on button "Apply" at bounding box center [894, 407] width 104 height 24
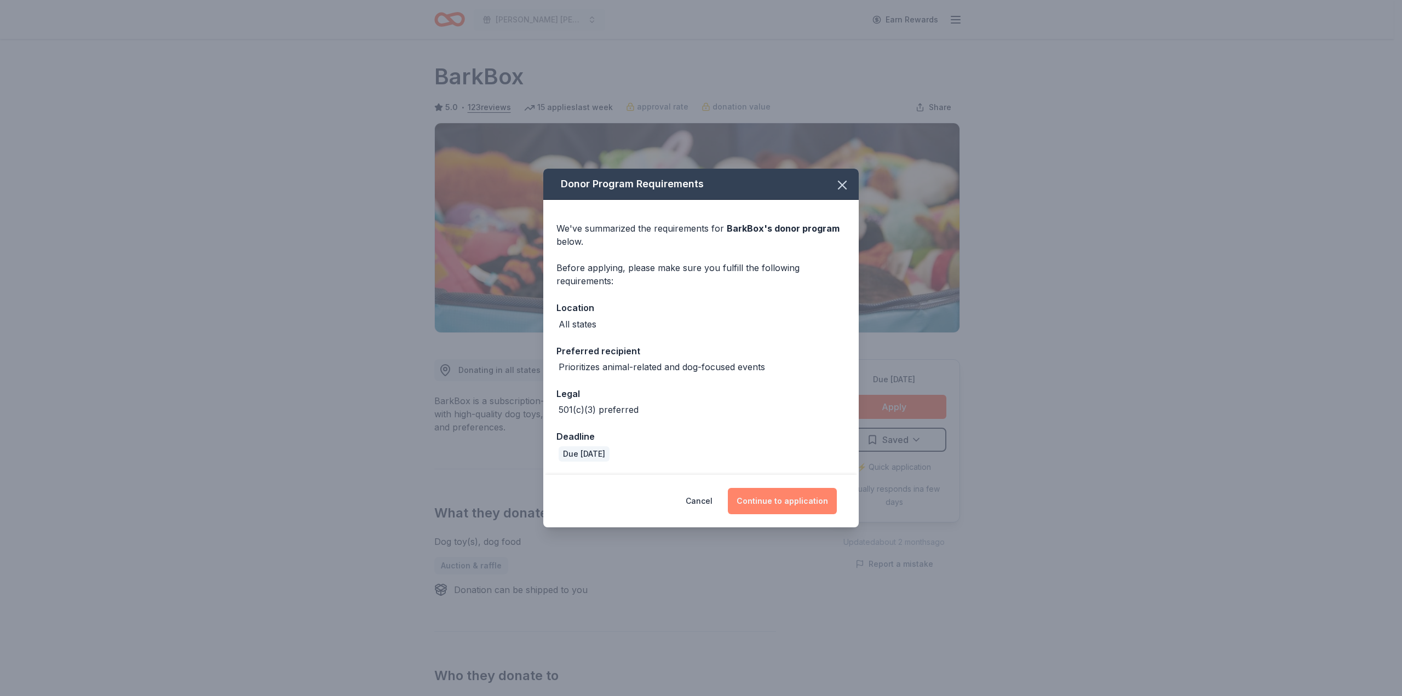
click at [788, 502] on button "Continue to application" at bounding box center [782, 501] width 109 height 26
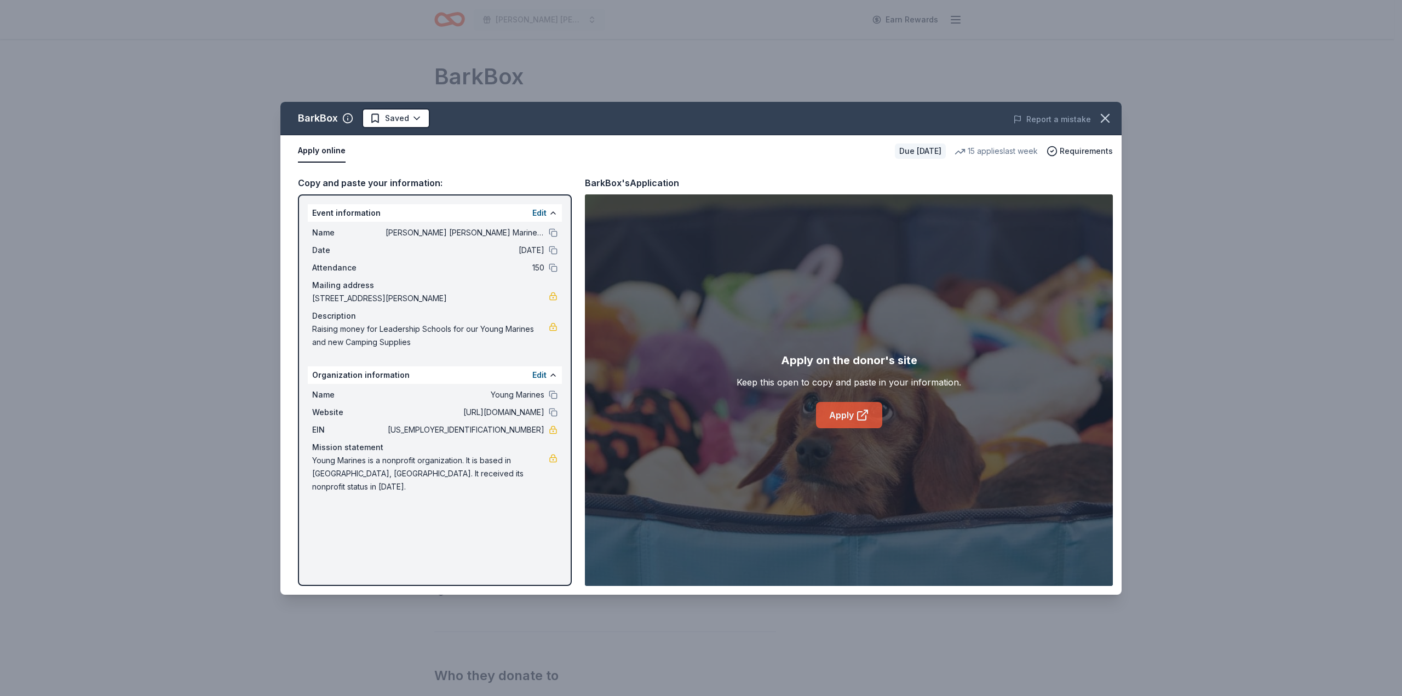
click at [840, 415] on link "Apply" at bounding box center [849, 415] width 66 height 26
click at [847, 417] on link "Apply" at bounding box center [849, 415] width 66 height 26
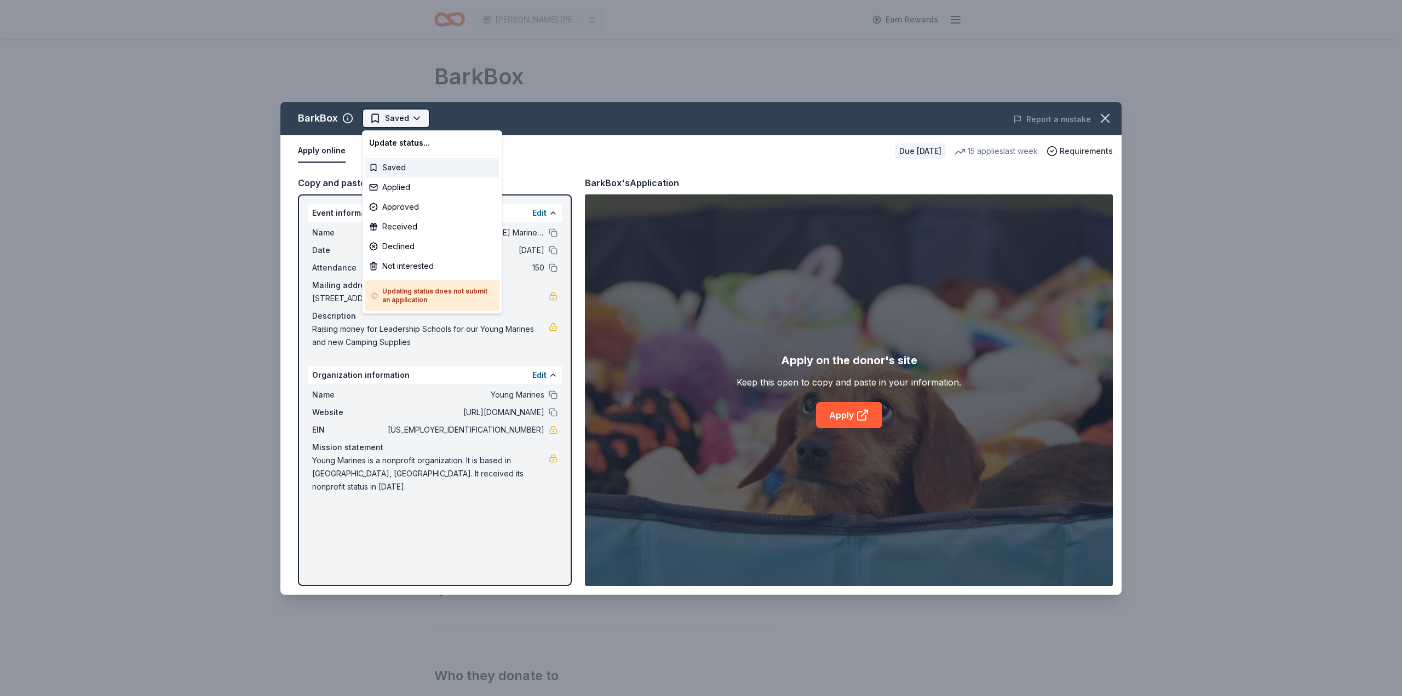
click at [415, 117] on html "Hamilton Young Marines Bingo Earn Rewards Due in 178 days Share BarkBox 5.0 • 1…" at bounding box center [701, 348] width 1402 height 696
click at [399, 190] on div "Applied" at bounding box center [432, 187] width 135 height 20
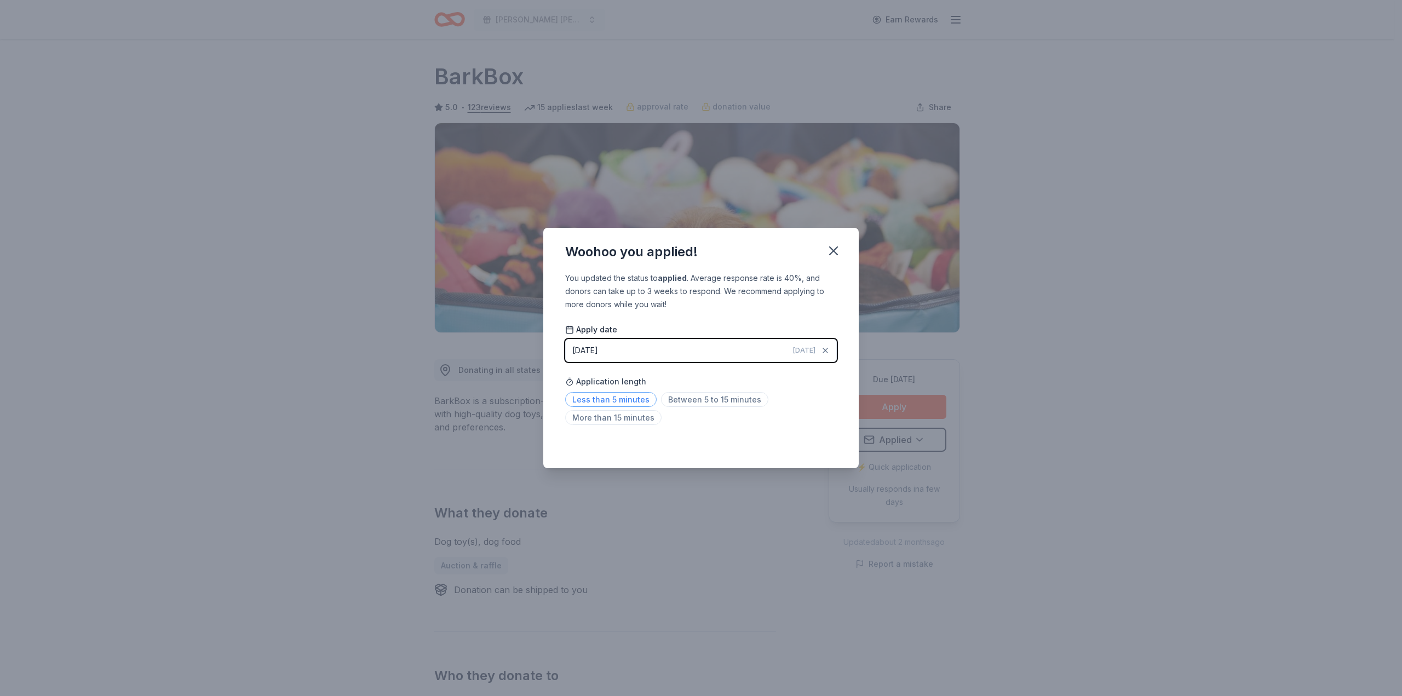
click at [629, 402] on span "Less than 5 minutes" at bounding box center [610, 399] width 91 height 15
click at [834, 251] on icon "button" at bounding box center [834, 251] width 8 height 8
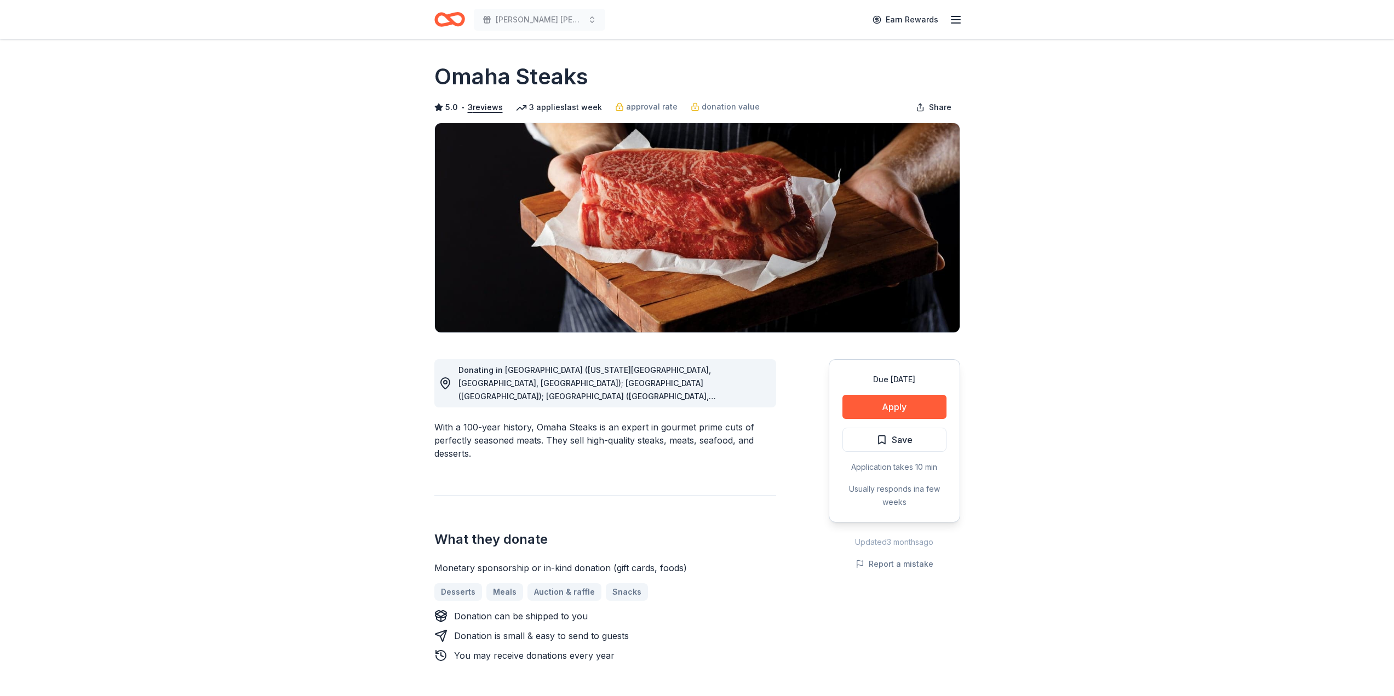
click at [716, 394] on span "Donating in [GEOGRAPHIC_DATA] ([US_STATE][GEOGRAPHIC_DATA], [GEOGRAPHIC_DATA], …" at bounding box center [586, 488] width 257 height 246
click at [886, 406] on button "Apply" at bounding box center [894, 407] width 104 height 24
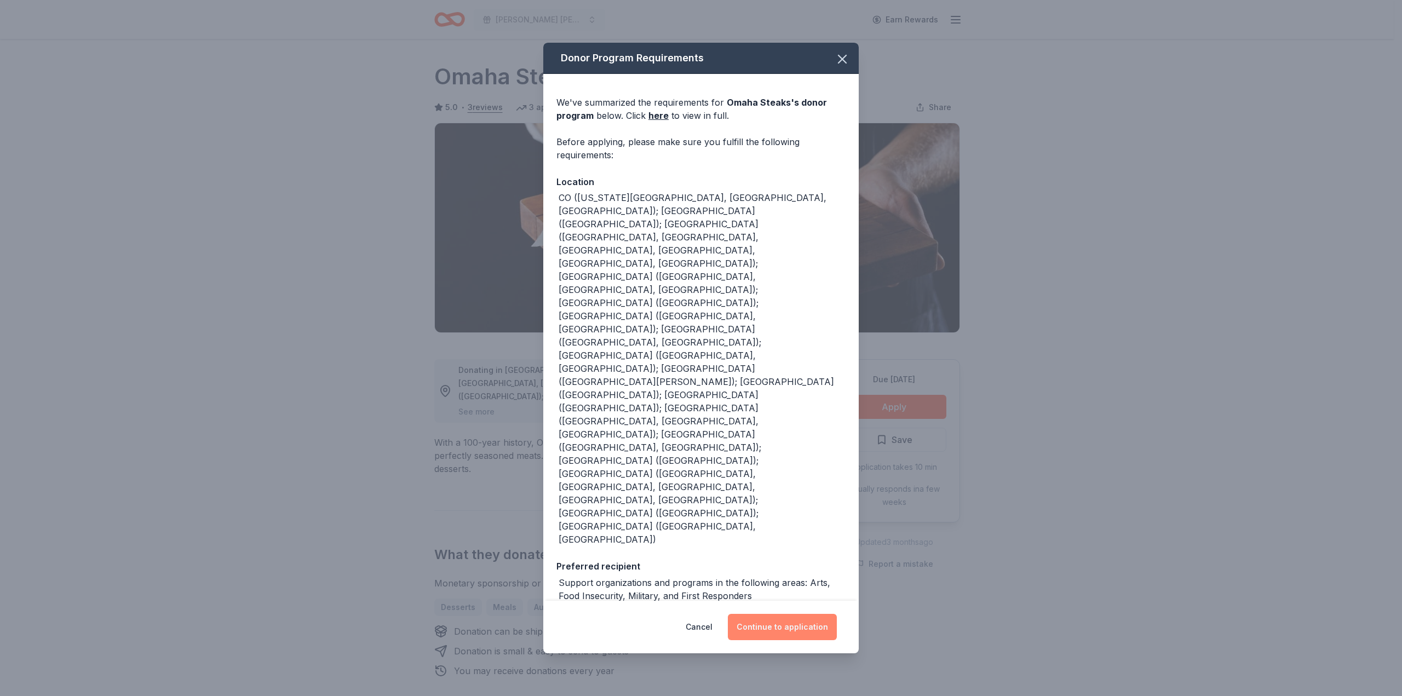
click at [781, 615] on button "Continue to application" at bounding box center [782, 627] width 109 height 26
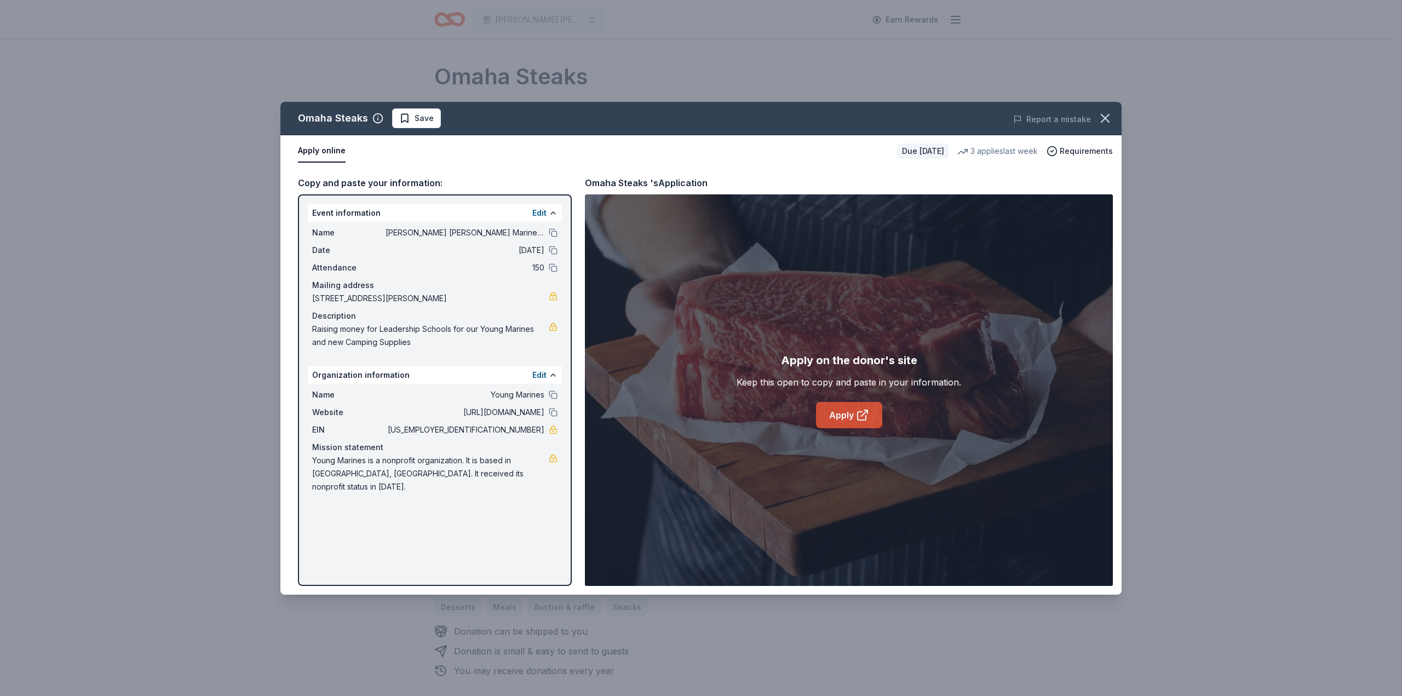
click at [849, 414] on link "Apply" at bounding box center [849, 415] width 66 height 26
click at [431, 117] on span "Save" at bounding box center [424, 118] width 19 height 13
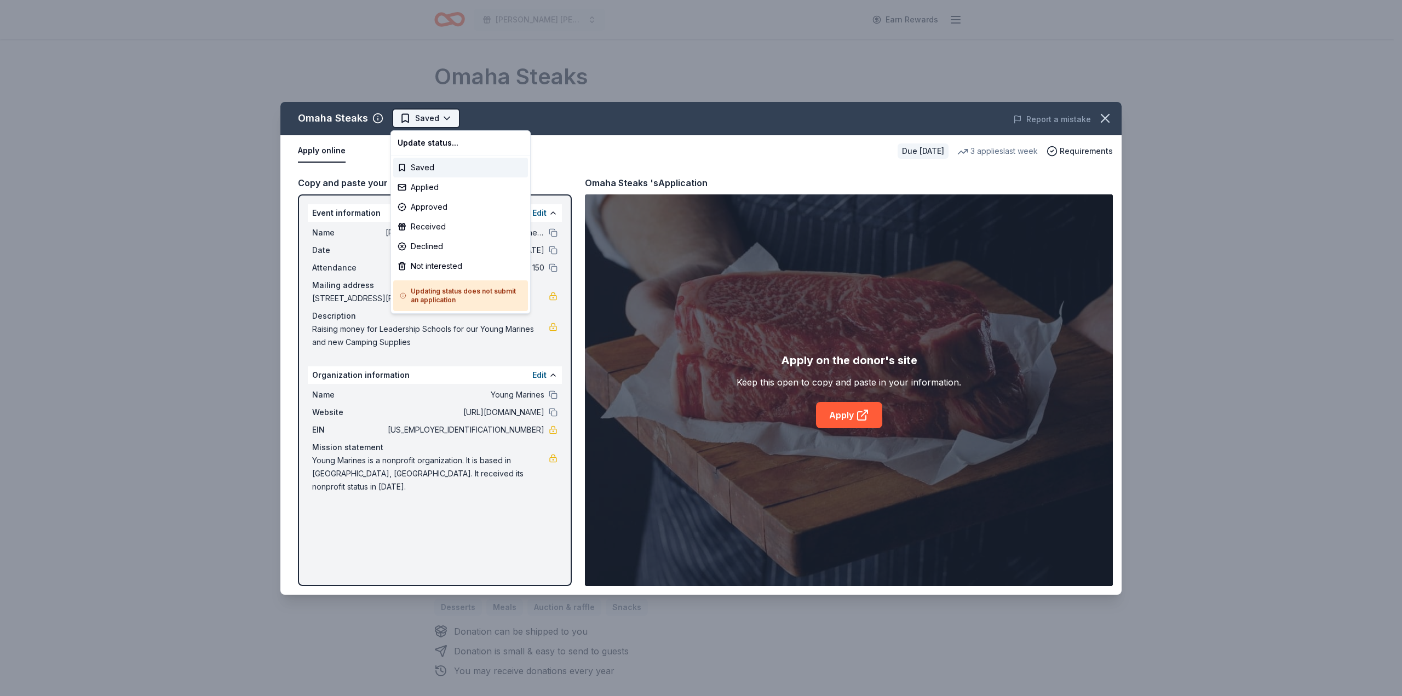
click at [444, 118] on html "Hamilton Young Marines Bingo Earn Rewards Due in 152 days Share Omaha Steaks 5.…" at bounding box center [701, 348] width 1402 height 696
click at [425, 183] on div "Applied" at bounding box center [460, 187] width 135 height 20
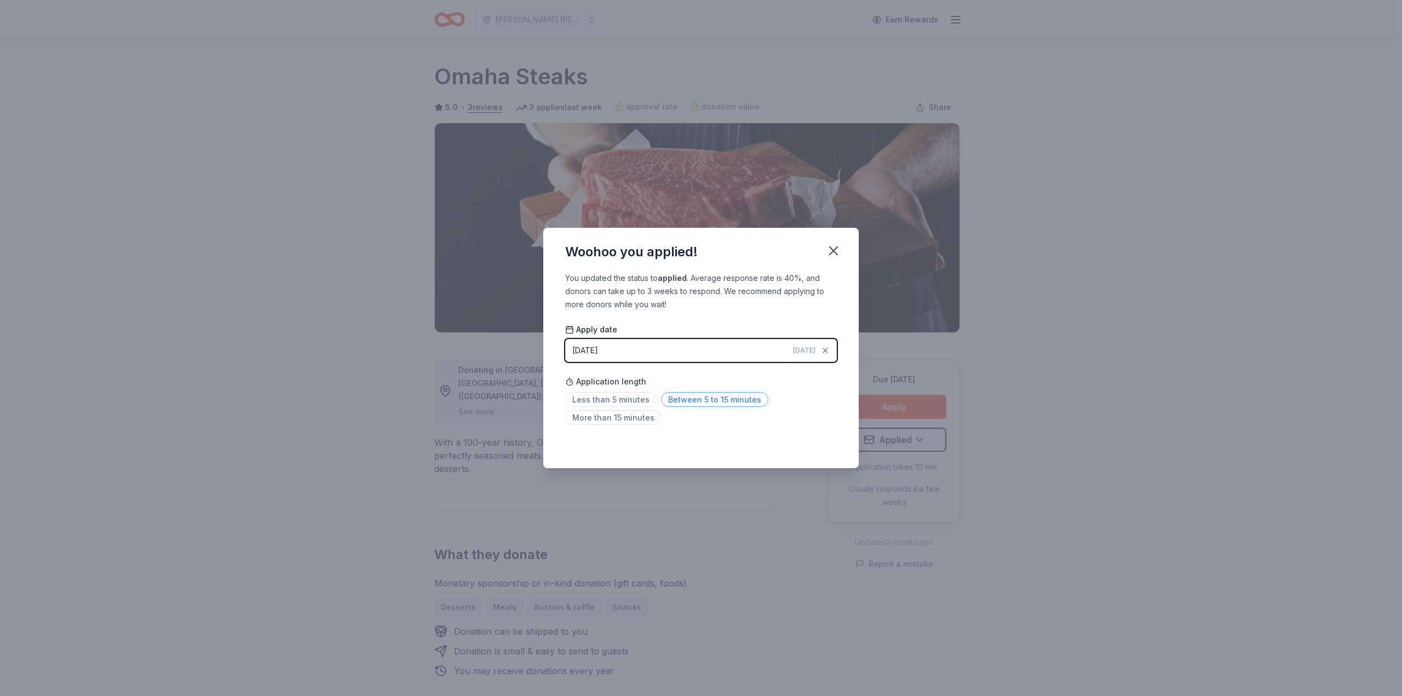
click at [692, 404] on span "Between 5 to 15 minutes" at bounding box center [714, 399] width 107 height 15
click at [841, 253] on icon "button" at bounding box center [833, 250] width 15 height 15
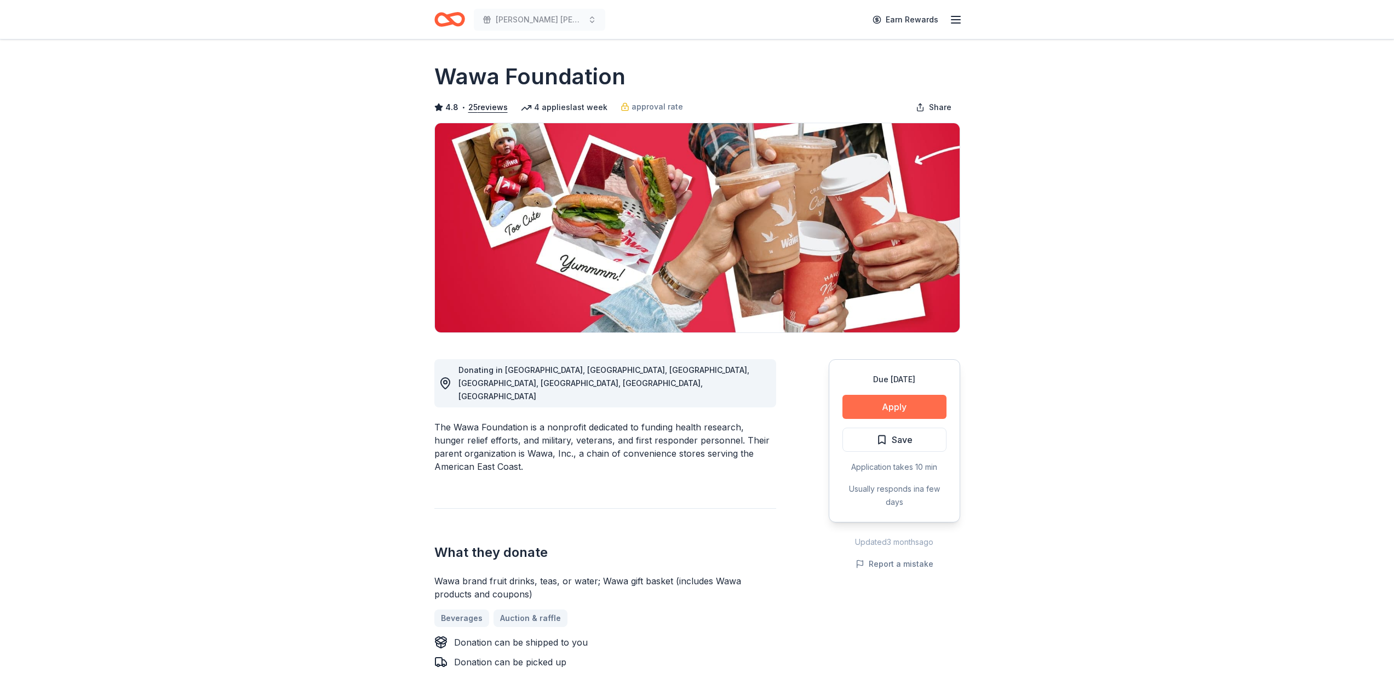
click at [899, 405] on button "Apply" at bounding box center [894, 407] width 104 height 24
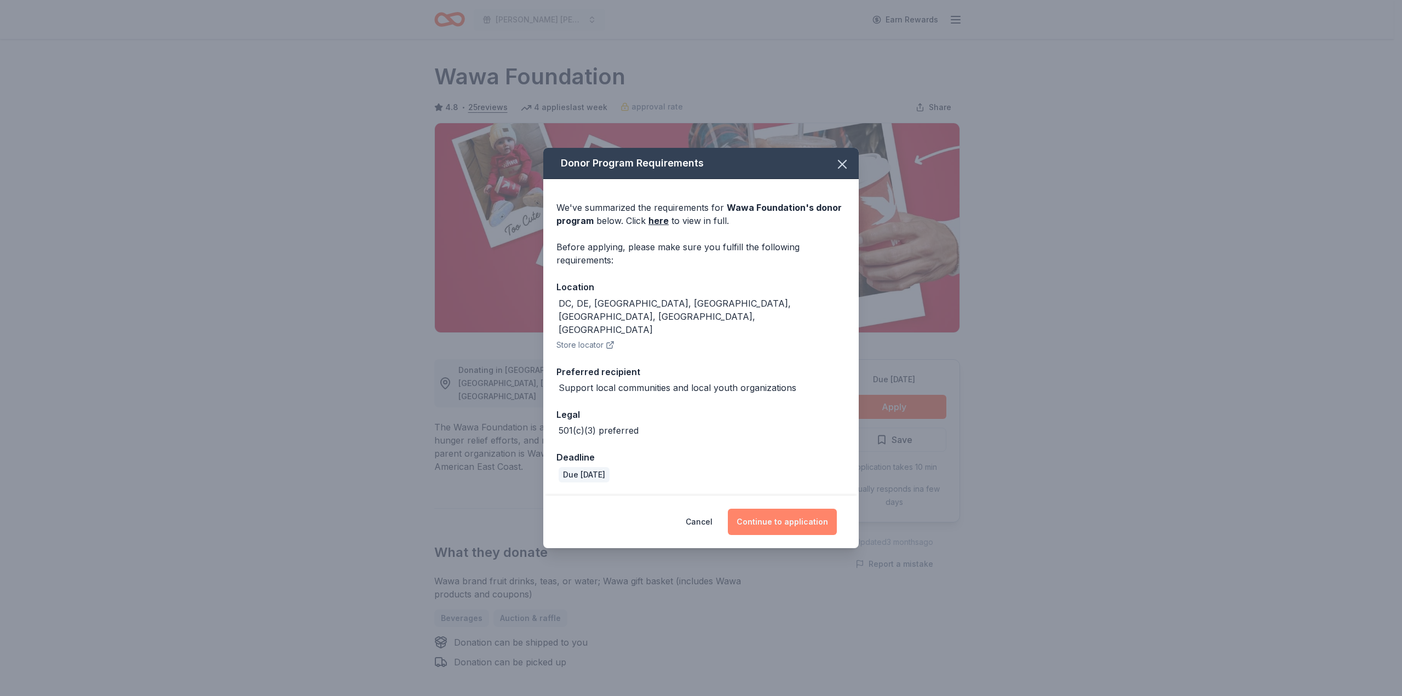
click at [795, 511] on button "Continue to application" at bounding box center [782, 522] width 109 height 26
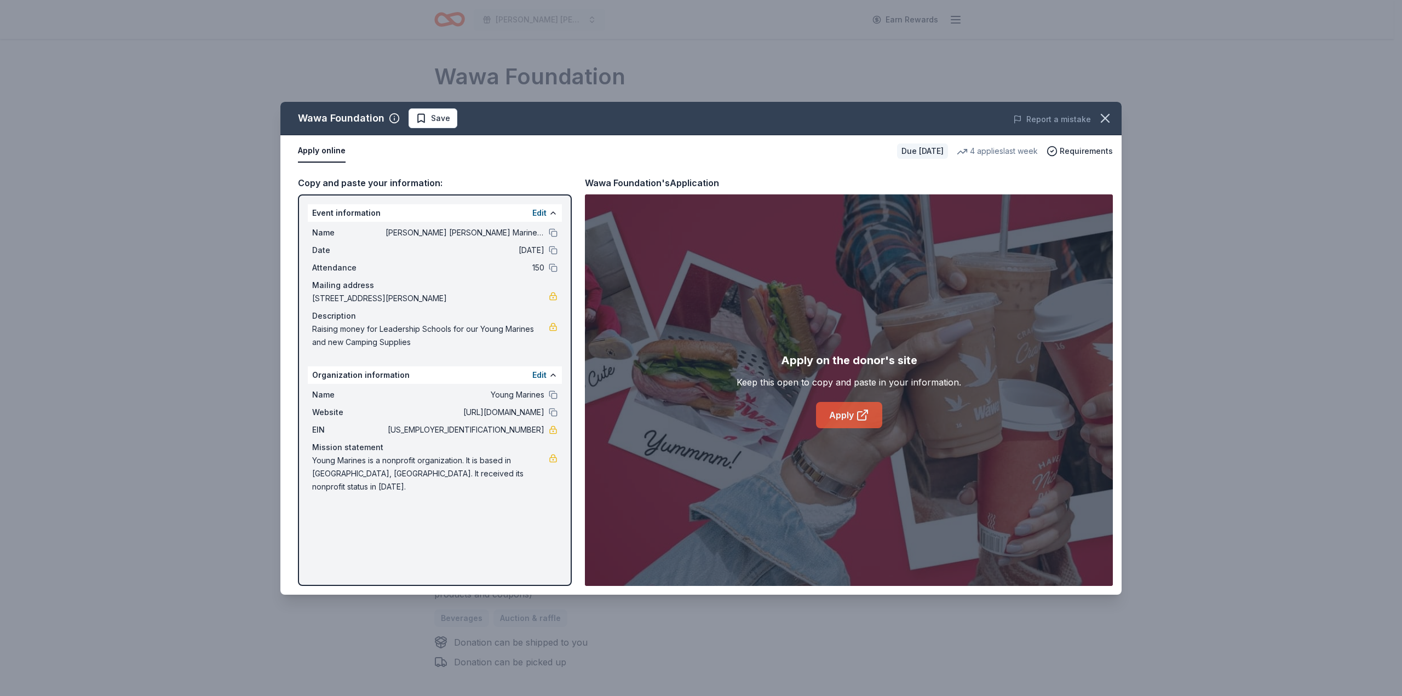
click at [844, 417] on link "Apply" at bounding box center [849, 415] width 66 height 26
click at [444, 122] on span "Save" at bounding box center [440, 118] width 19 height 13
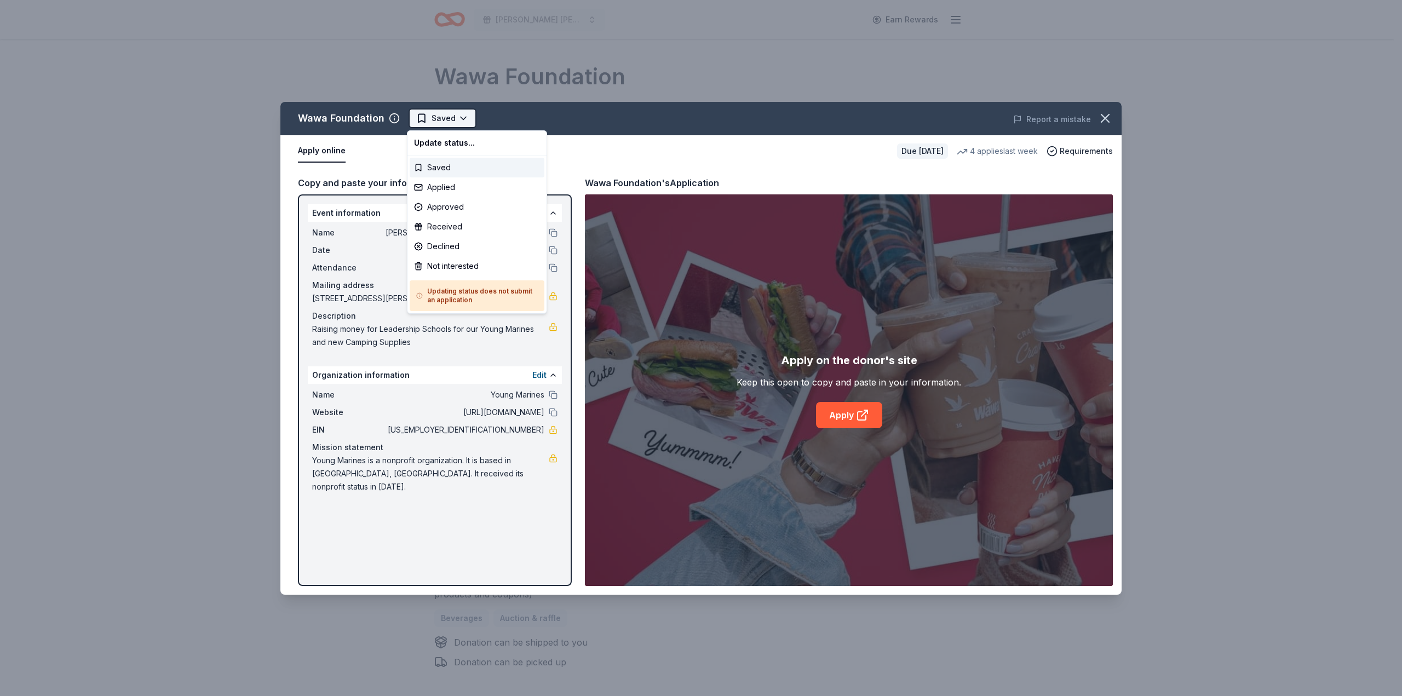
click at [464, 119] on html "Hamilton Young Marines Bingo Earn Rewards Due in 187 days Share Wawa Foundation…" at bounding box center [701, 348] width 1402 height 696
click at [443, 185] on div "Applied" at bounding box center [477, 187] width 135 height 20
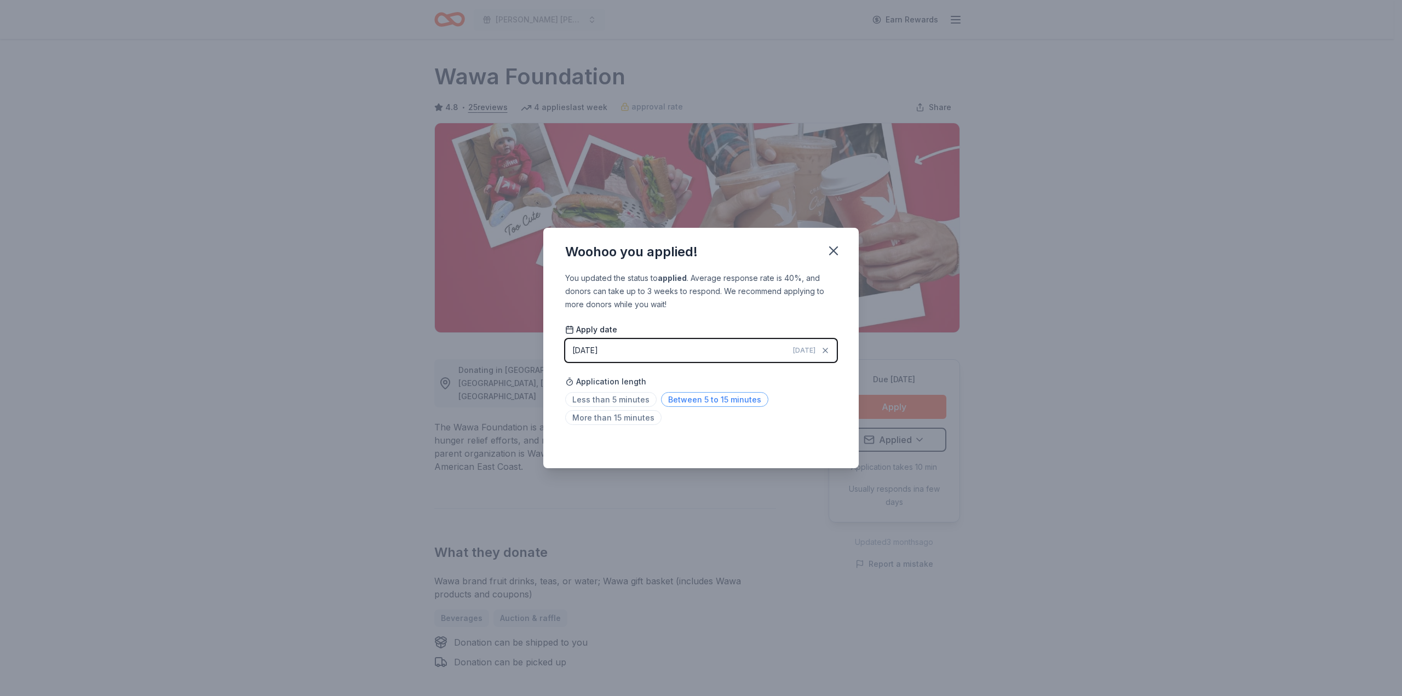
click at [710, 403] on span "Between 5 to 15 minutes" at bounding box center [714, 399] width 107 height 15
click at [837, 248] on icon "button" at bounding box center [834, 251] width 8 height 8
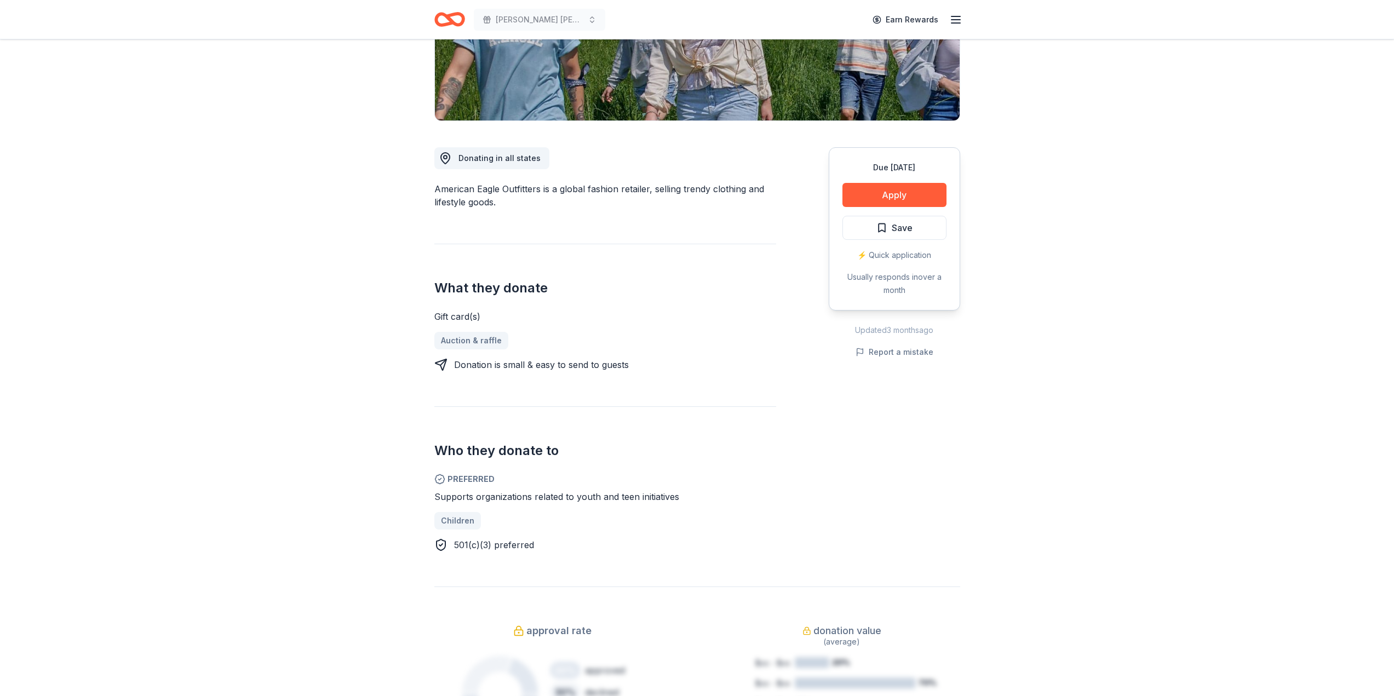
scroll to position [219, 0]
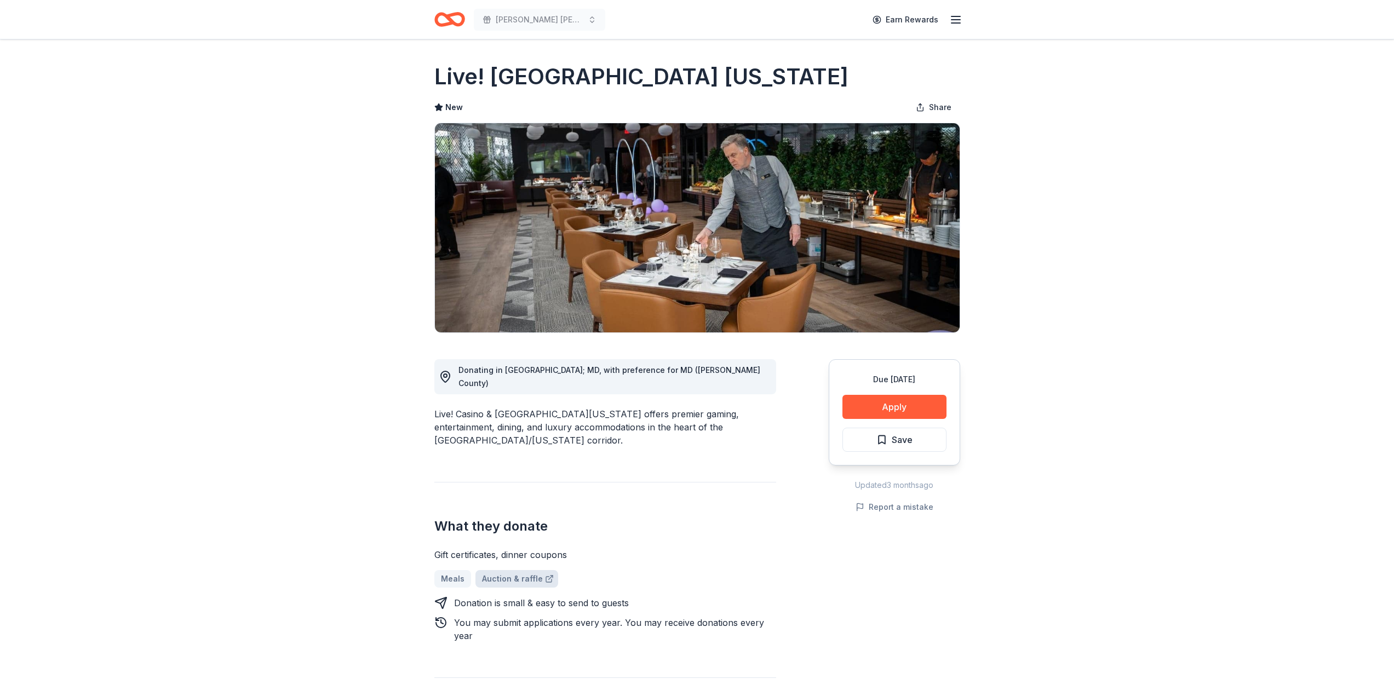
click at [511, 570] on link "Auction & raffle" at bounding box center [516, 579] width 83 height 18
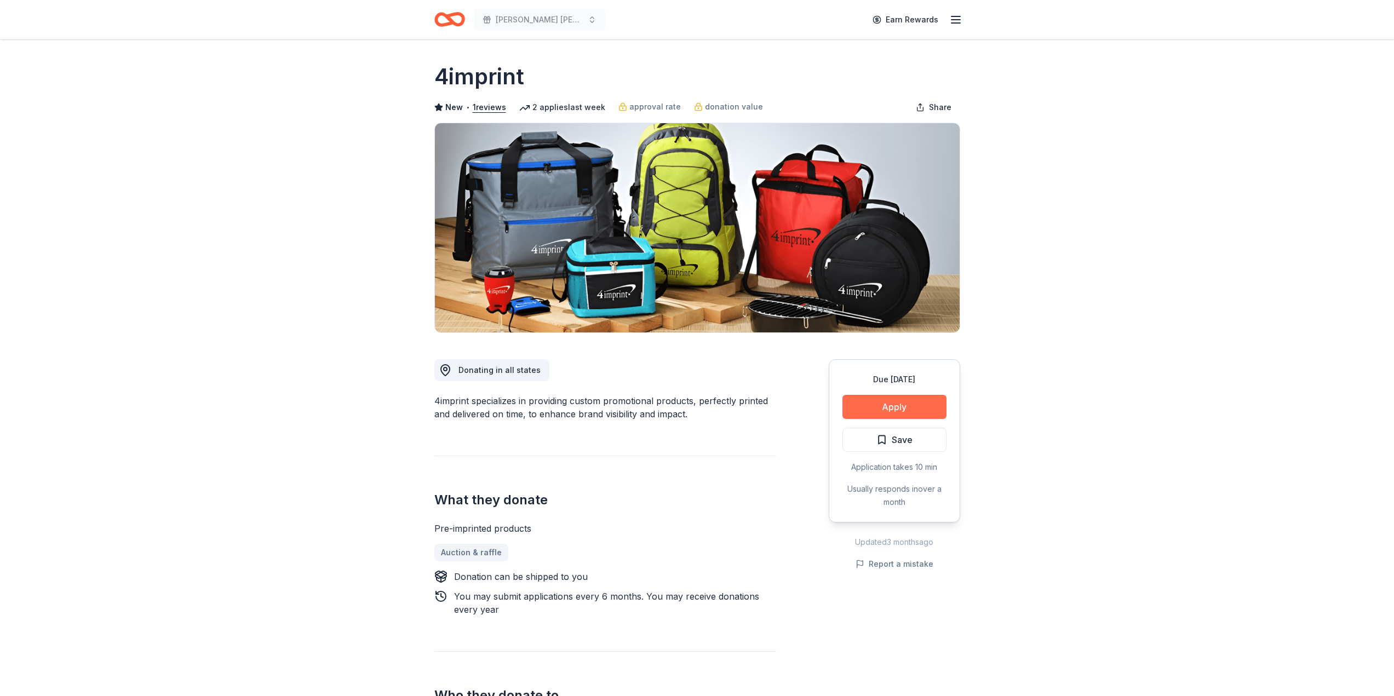
click at [898, 403] on button "Apply" at bounding box center [894, 407] width 104 height 24
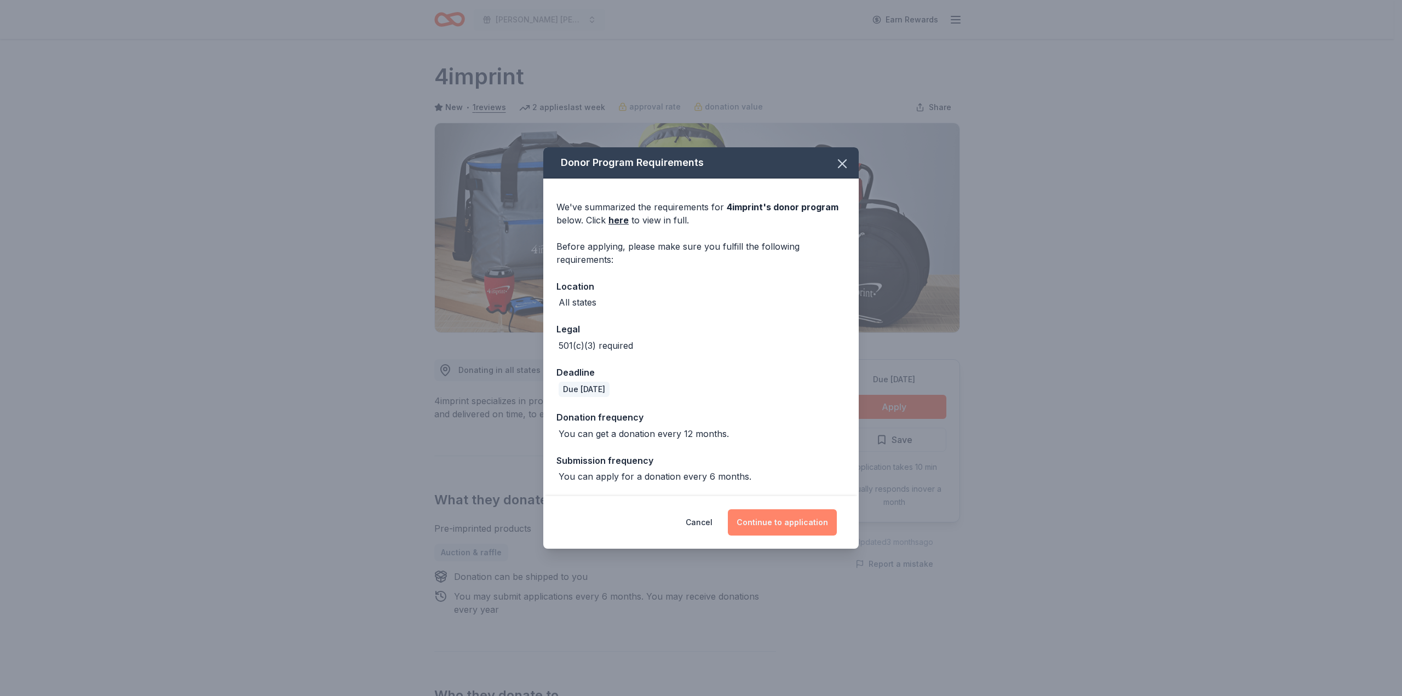
click at [789, 524] on button "Continue to application" at bounding box center [782, 522] width 109 height 26
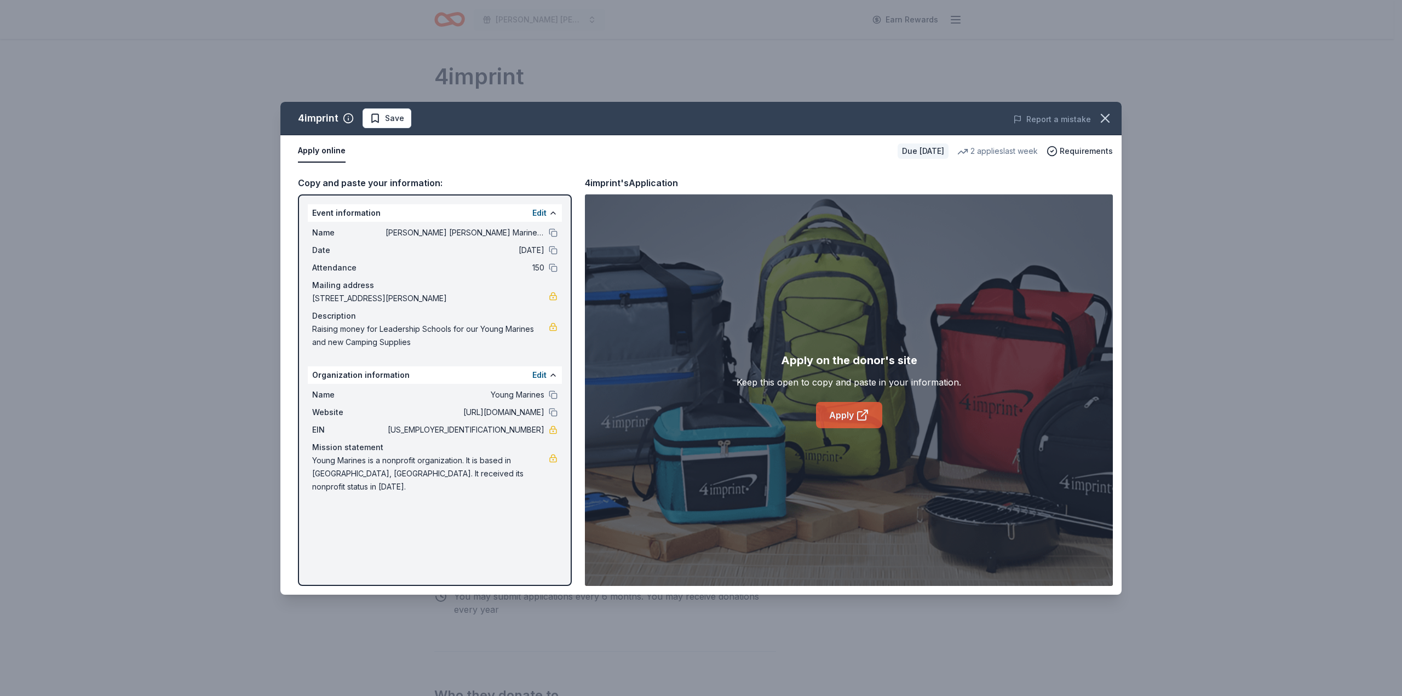
click at [853, 418] on link "Apply" at bounding box center [849, 415] width 66 height 26
click at [370, 112] on span "Save" at bounding box center [387, 118] width 35 height 13
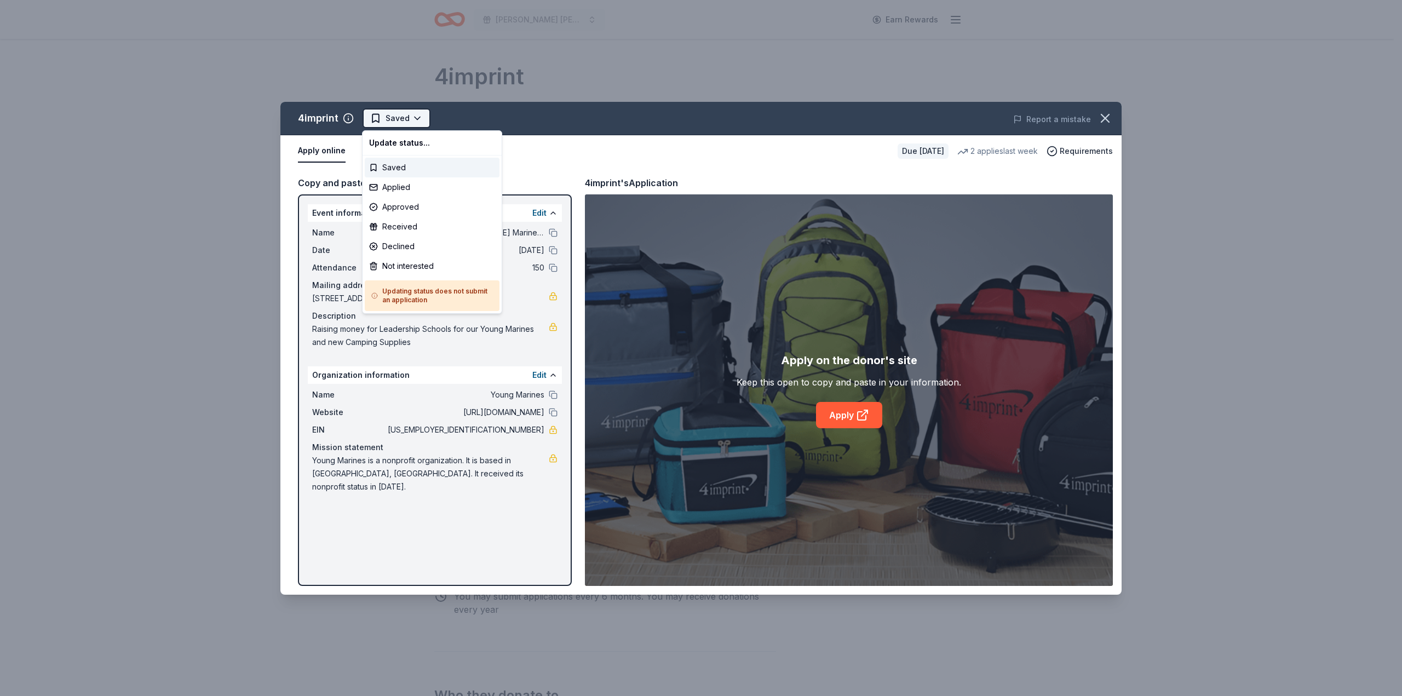
click at [417, 117] on html "[PERSON_NAME] [PERSON_NAME] Marines Bingo Earn Rewards Due [DATE] Share 4imprin…" at bounding box center [701, 348] width 1402 height 696
click at [403, 187] on div "Applied" at bounding box center [432, 187] width 135 height 20
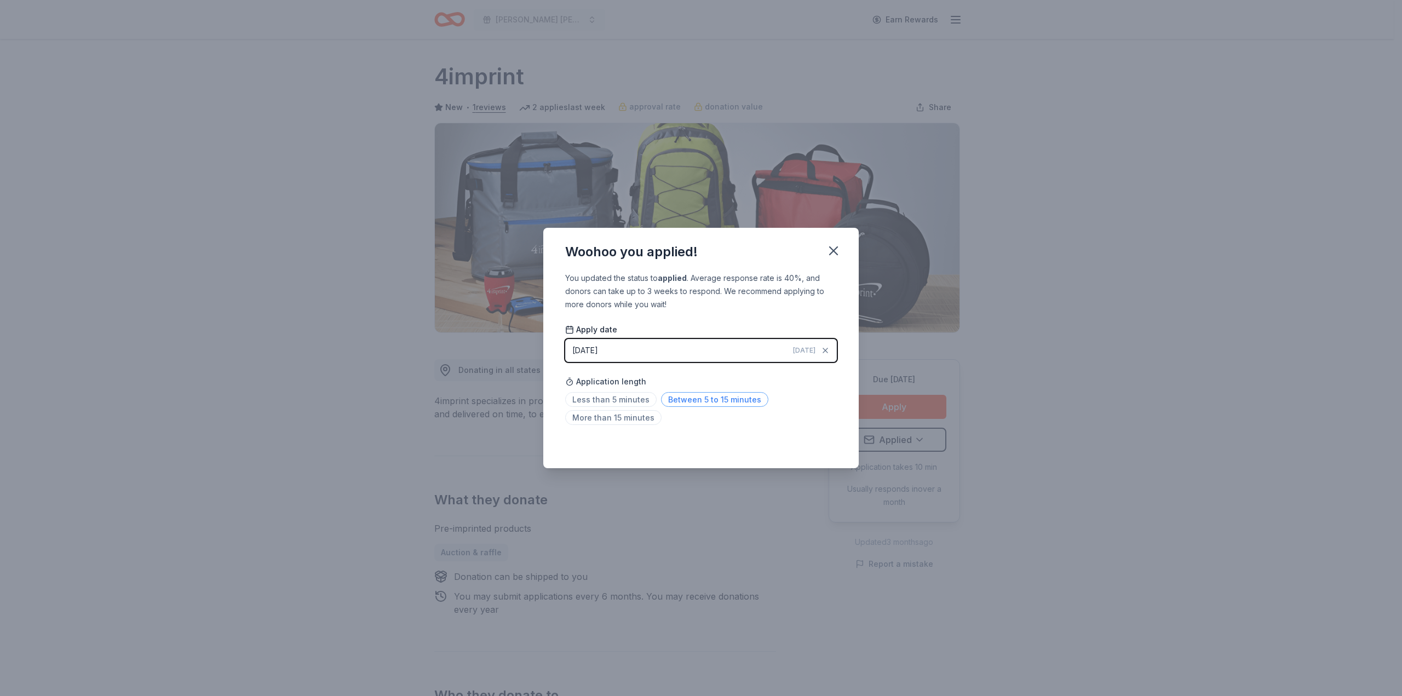
click at [697, 400] on span "Between 5 to 15 minutes" at bounding box center [714, 399] width 107 height 15
click at [834, 253] on icon "button" at bounding box center [833, 250] width 15 height 15
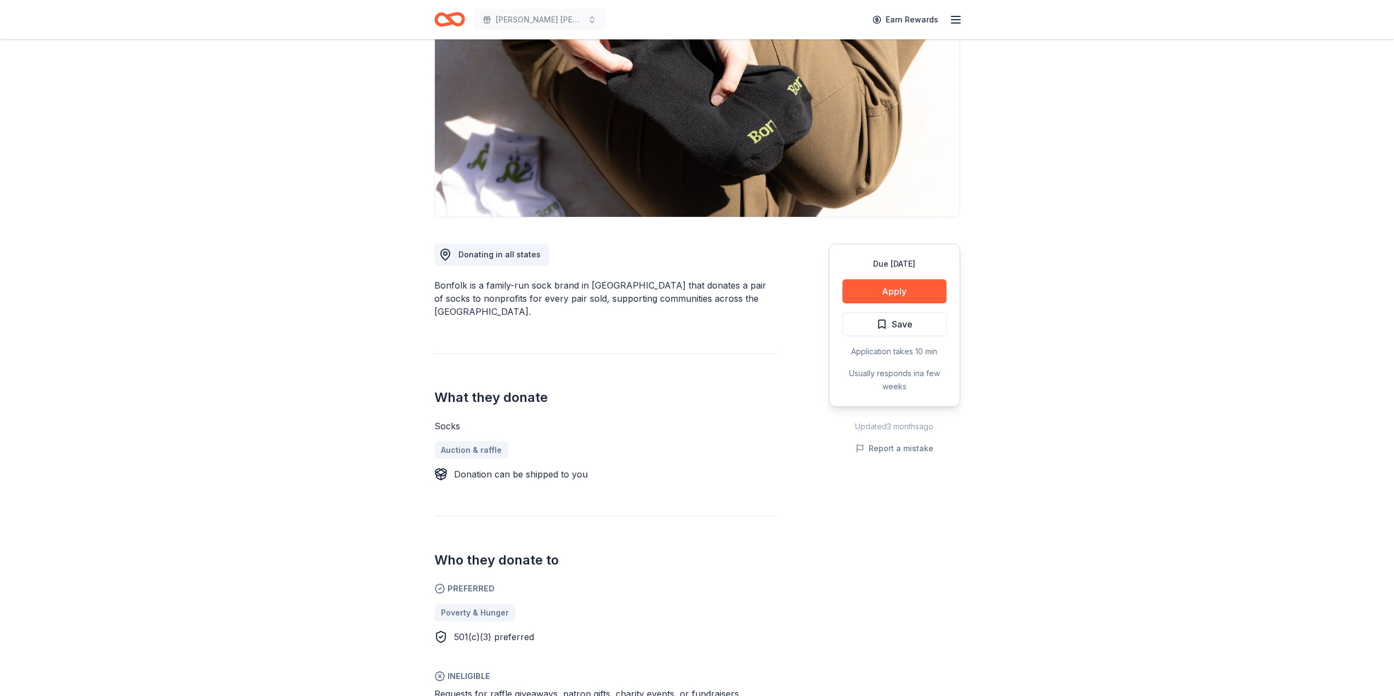
scroll to position [164, 0]
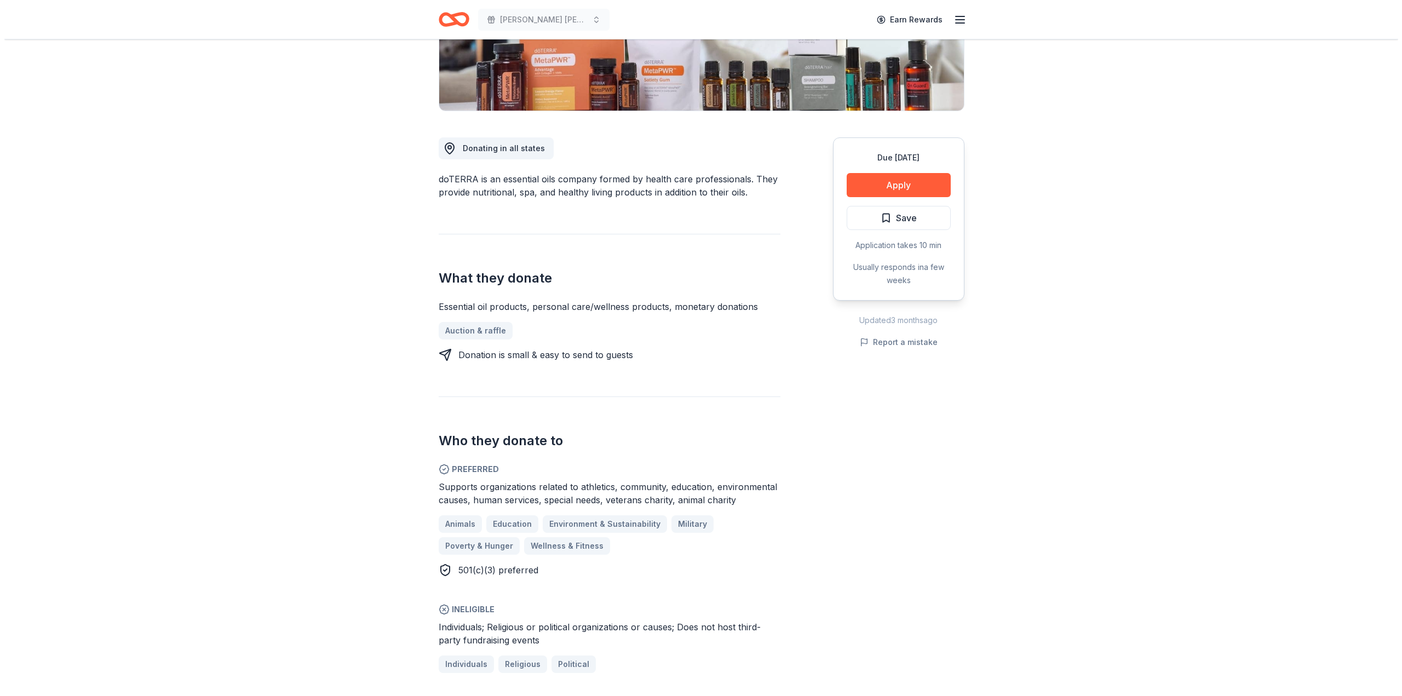
scroll to position [274, 0]
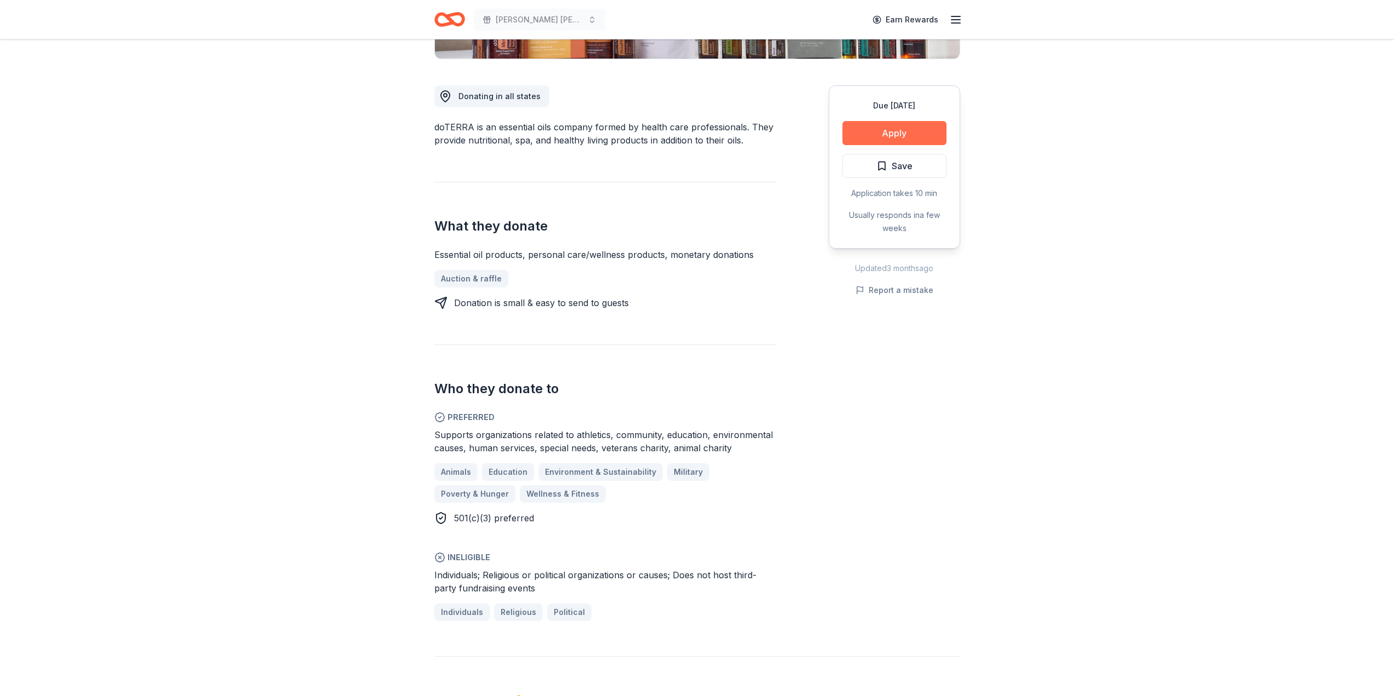
click at [888, 135] on button "Apply" at bounding box center [894, 133] width 104 height 24
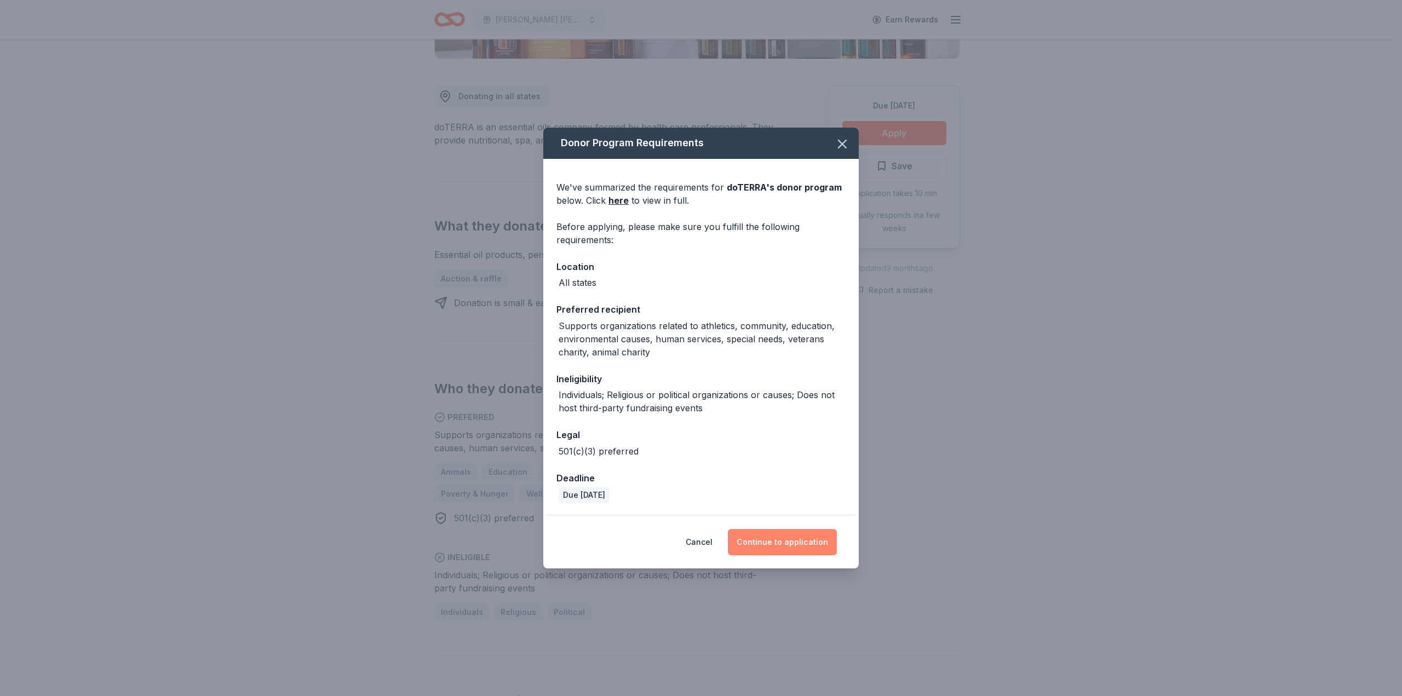
click at [788, 544] on button "Continue to application" at bounding box center [782, 542] width 109 height 26
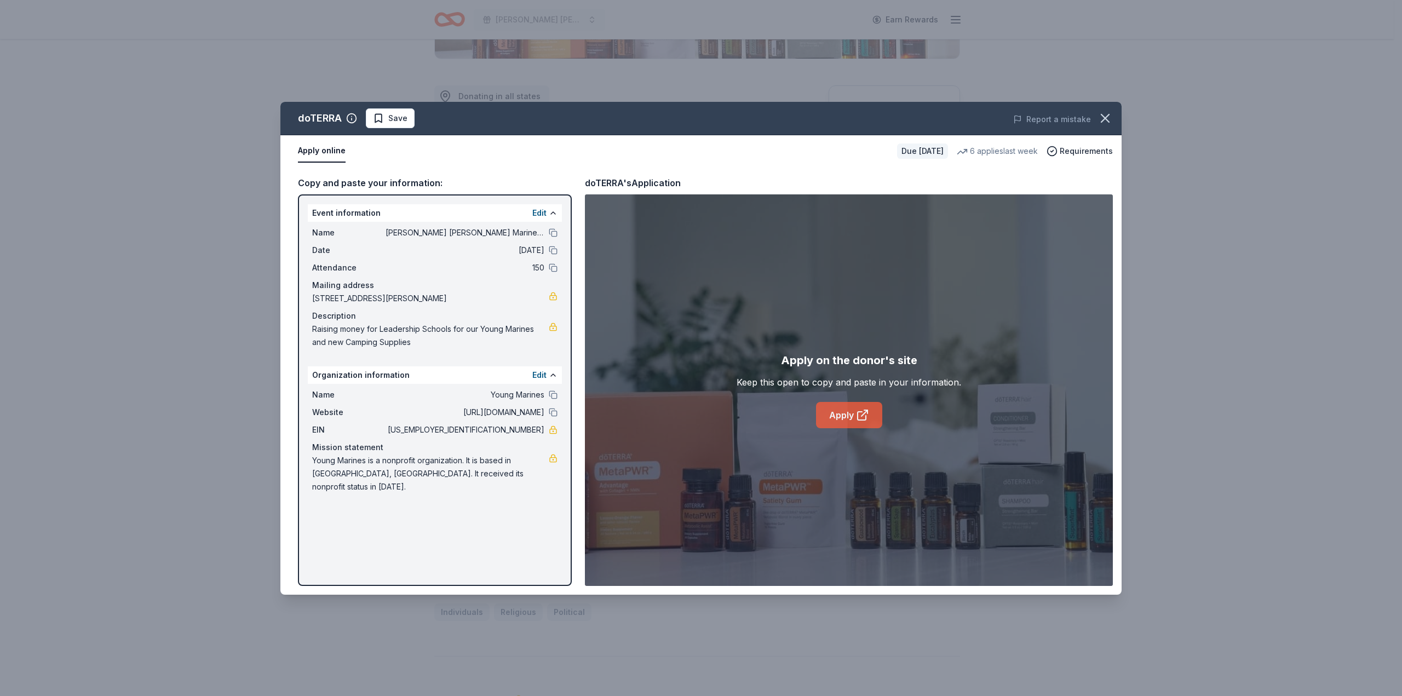
click at [844, 415] on link "Apply" at bounding box center [849, 415] width 66 height 26
click at [397, 114] on span "Save" at bounding box center [397, 118] width 19 height 13
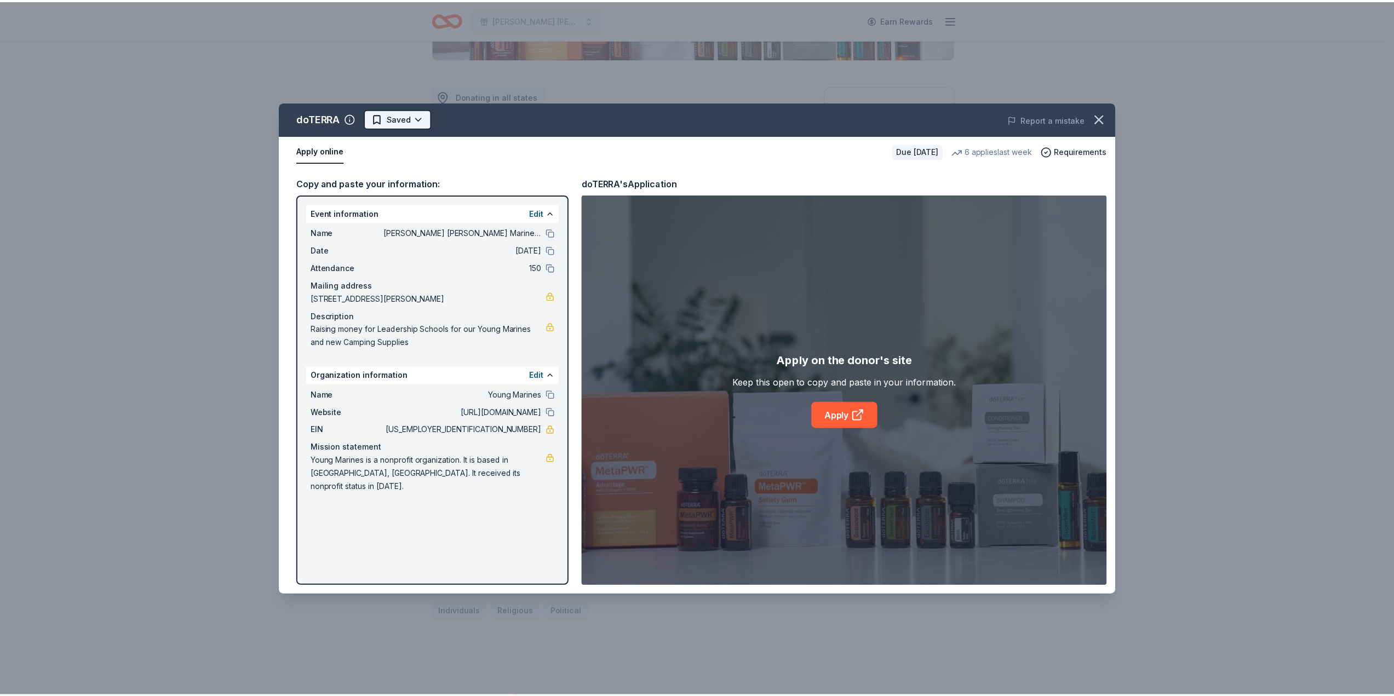
scroll to position [0, 0]
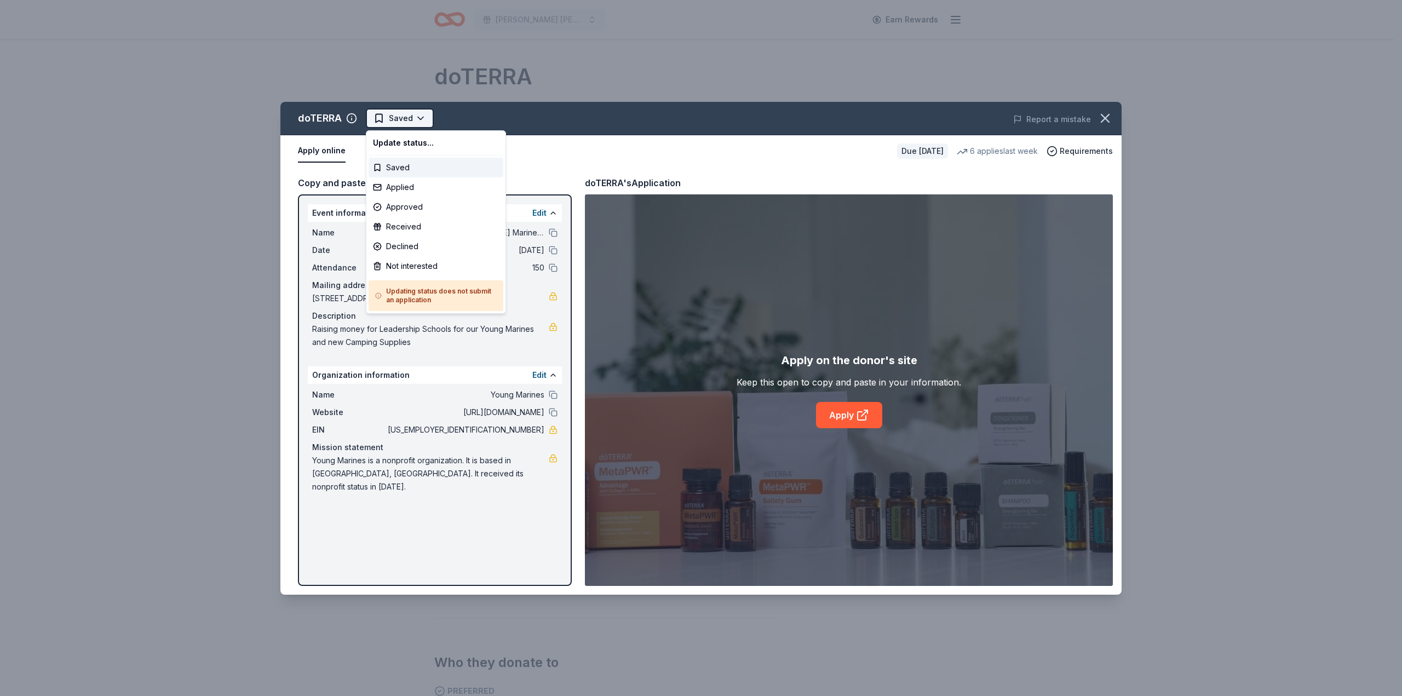
click at [422, 114] on html "Hamilton Young Marines Bingo Earn Rewards Due in 178 days Share doTERRA 4.8 • 2…" at bounding box center [701, 348] width 1402 height 696
click at [398, 185] on div "Applied" at bounding box center [436, 187] width 135 height 20
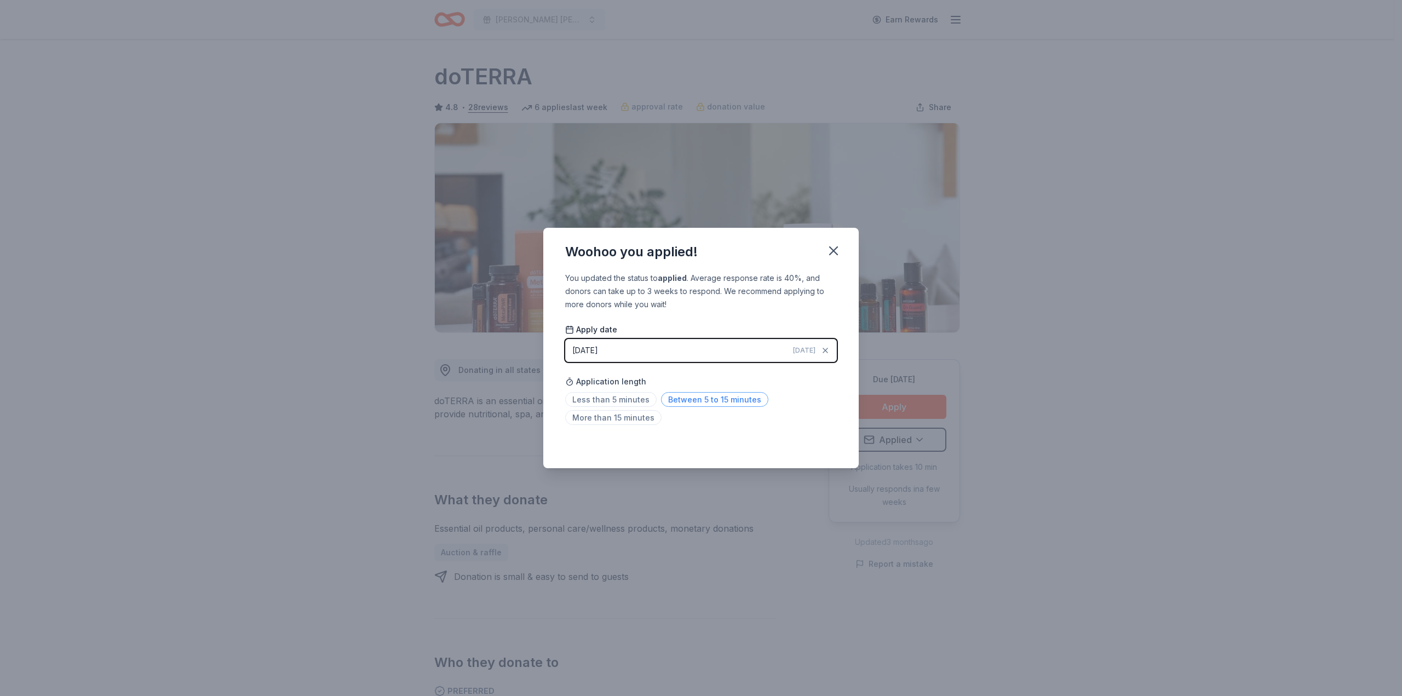
click at [682, 402] on span "Between 5 to 15 minutes" at bounding box center [714, 399] width 107 height 15
click at [836, 251] on icon "button" at bounding box center [833, 250] width 15 height 15
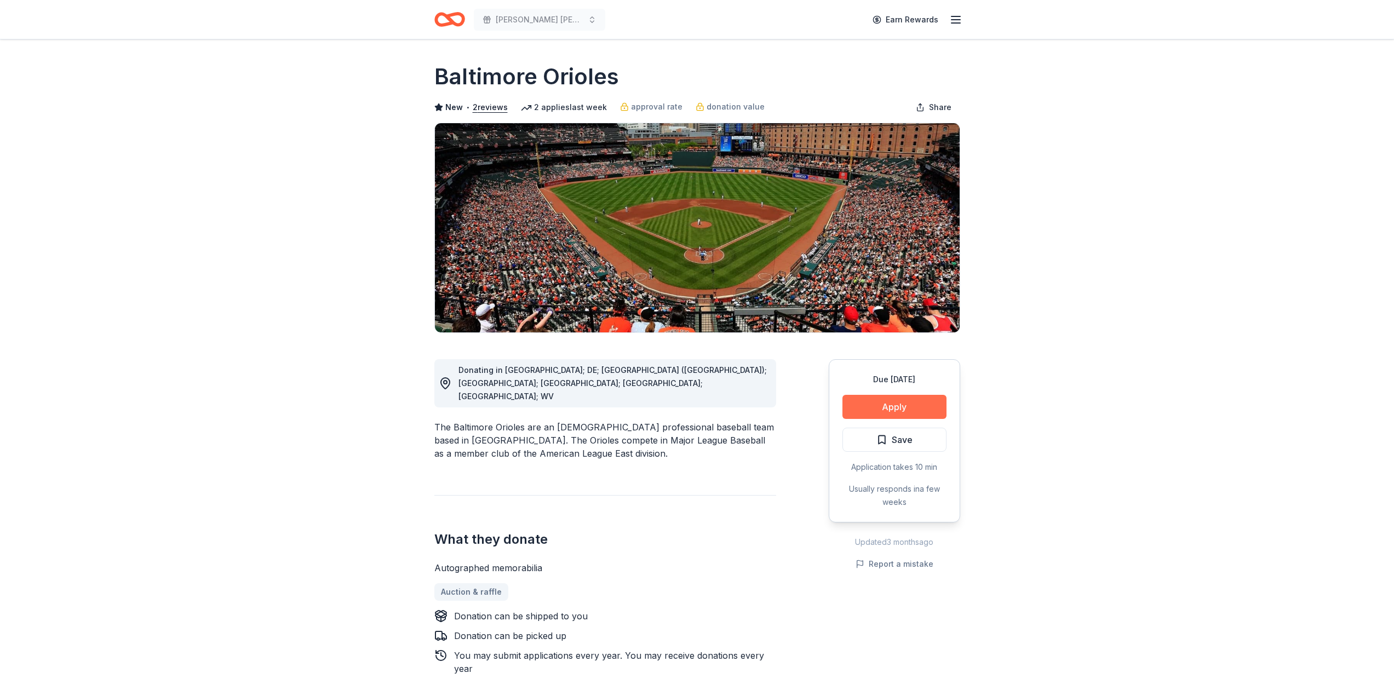
click at [897, 401] on button "Apply" at bounding box center [894, 407] width 104 height 24
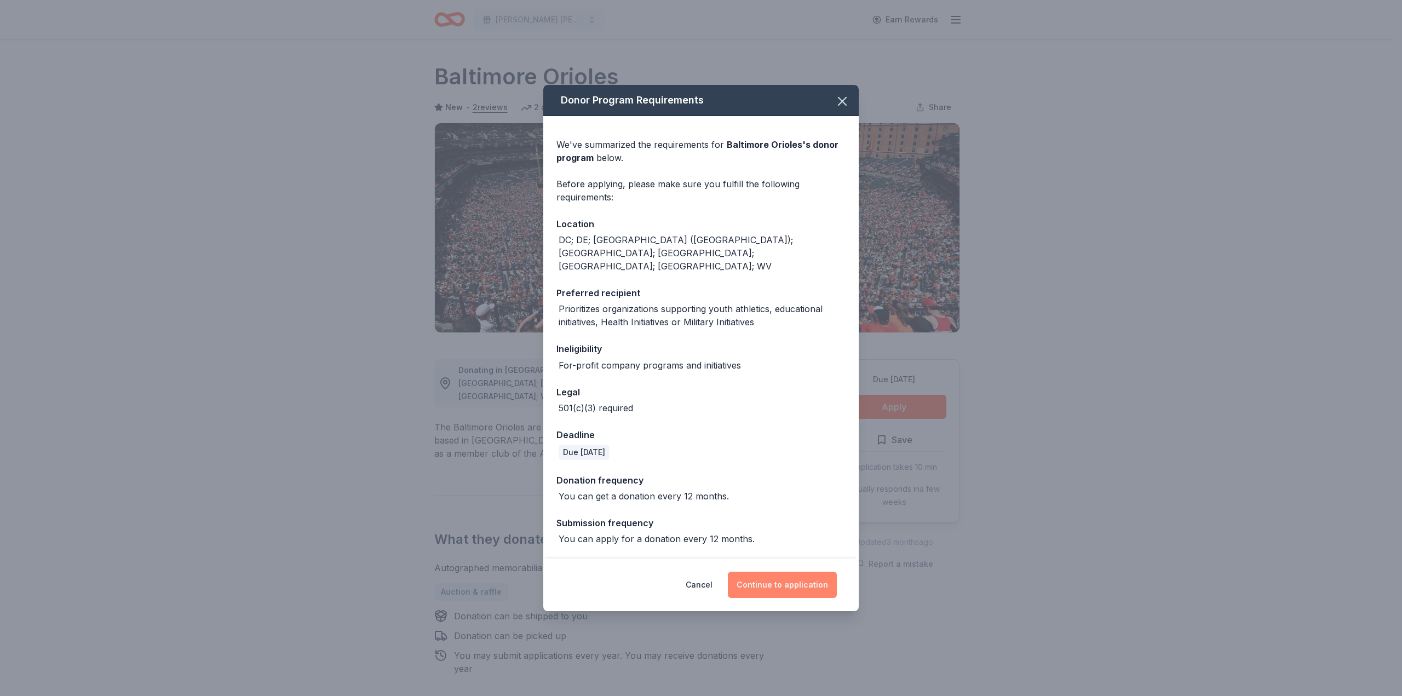
click at [776, 577] on button "Continue to application" at bounding box center [782, 585] width 109 height 26
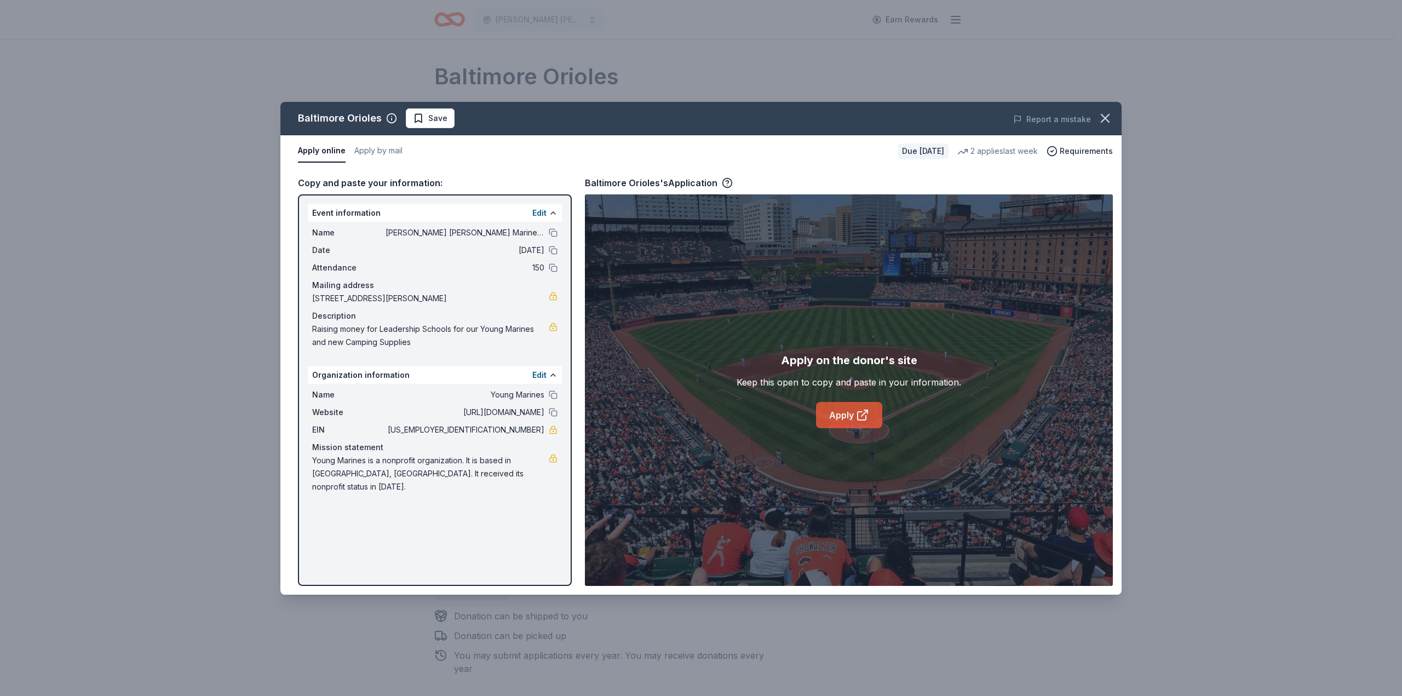
click at [857, 414] on icon at bounding box center [862, 415] width 13 height 13
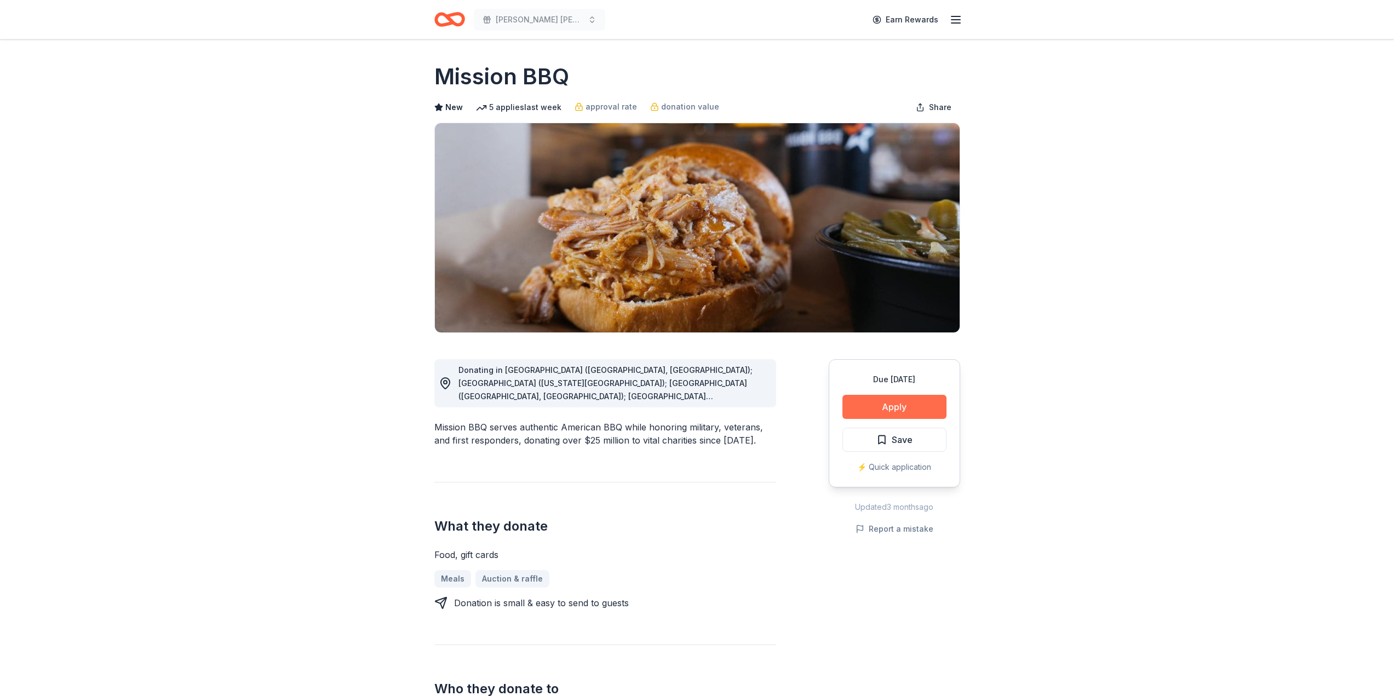
click at [889, 404] on button "Apply" at bounding box center [894, 407] width 104 height 24
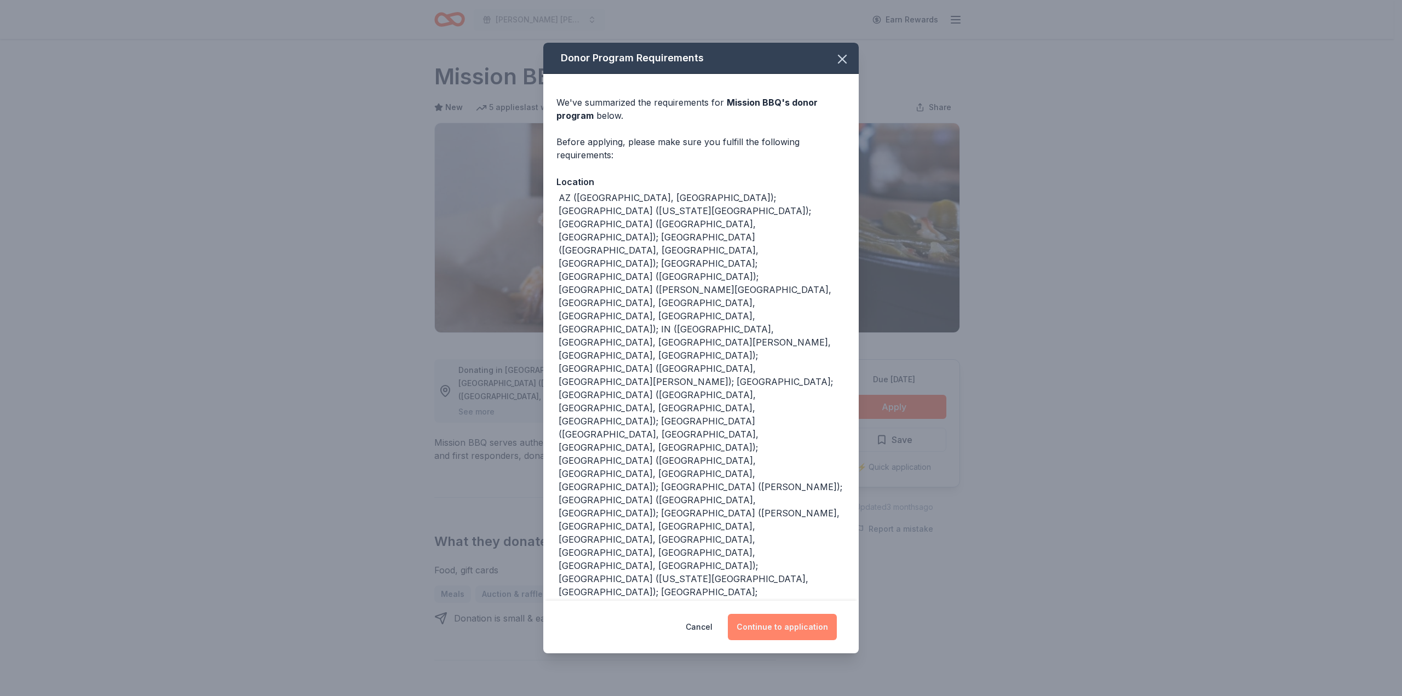
click at [777, 614] on button "Continue to application" at bounding box center [782, 627] width 109 height 26
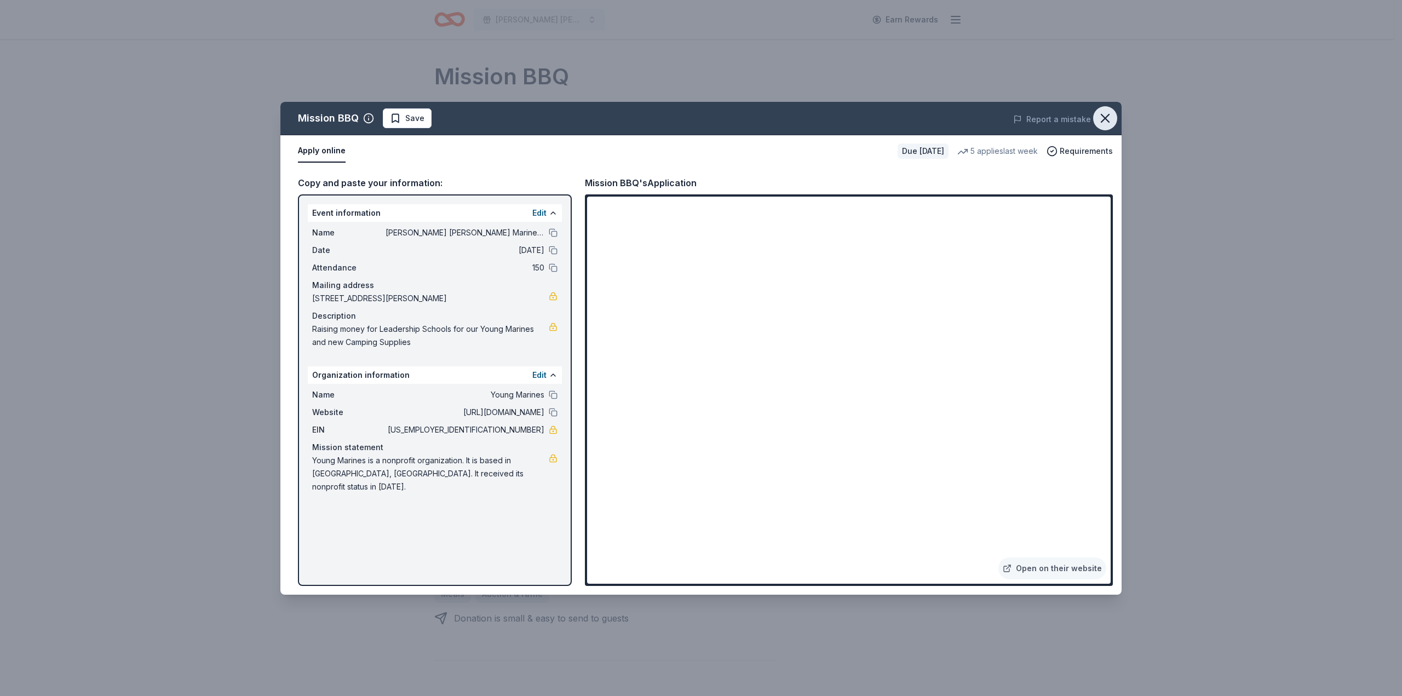
click at [1108, 118] on icon "button" at bounding box center [1105, 118] width 15 height 15
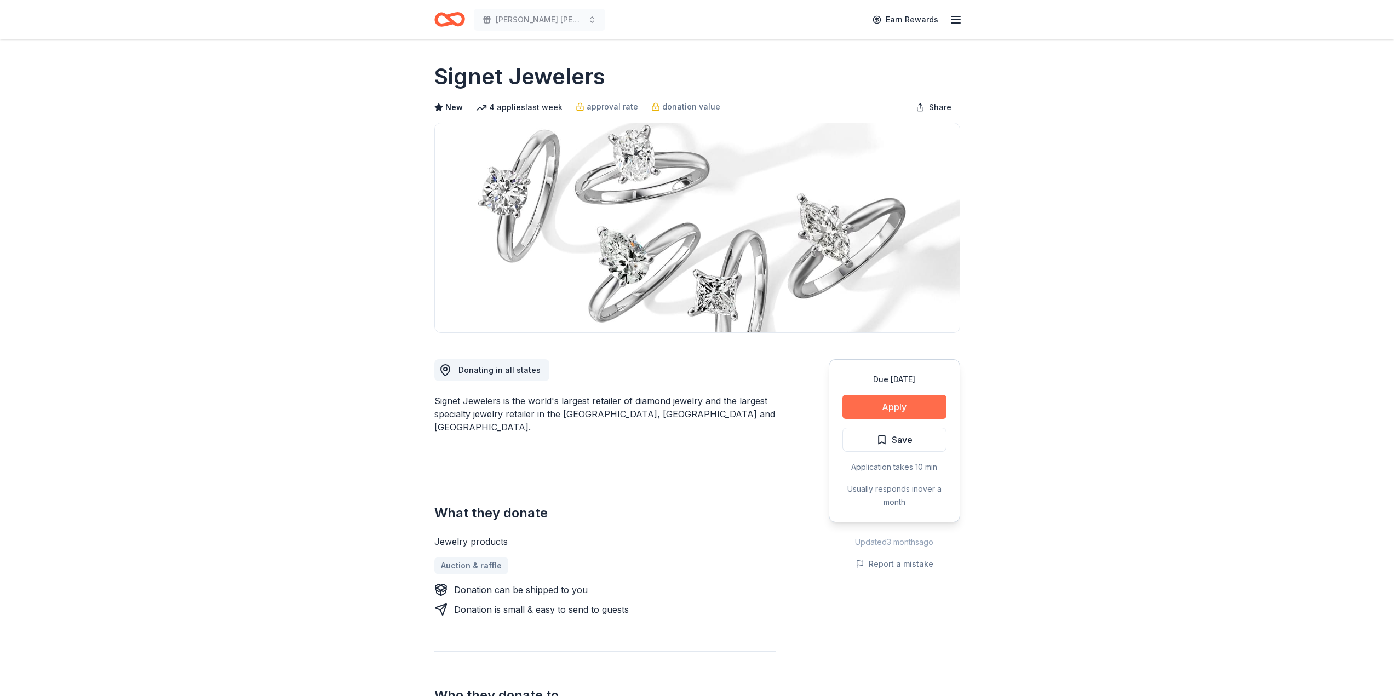
click at [884, 411] on button "Apply" at bounding box center [894, 407] width 104 height 24
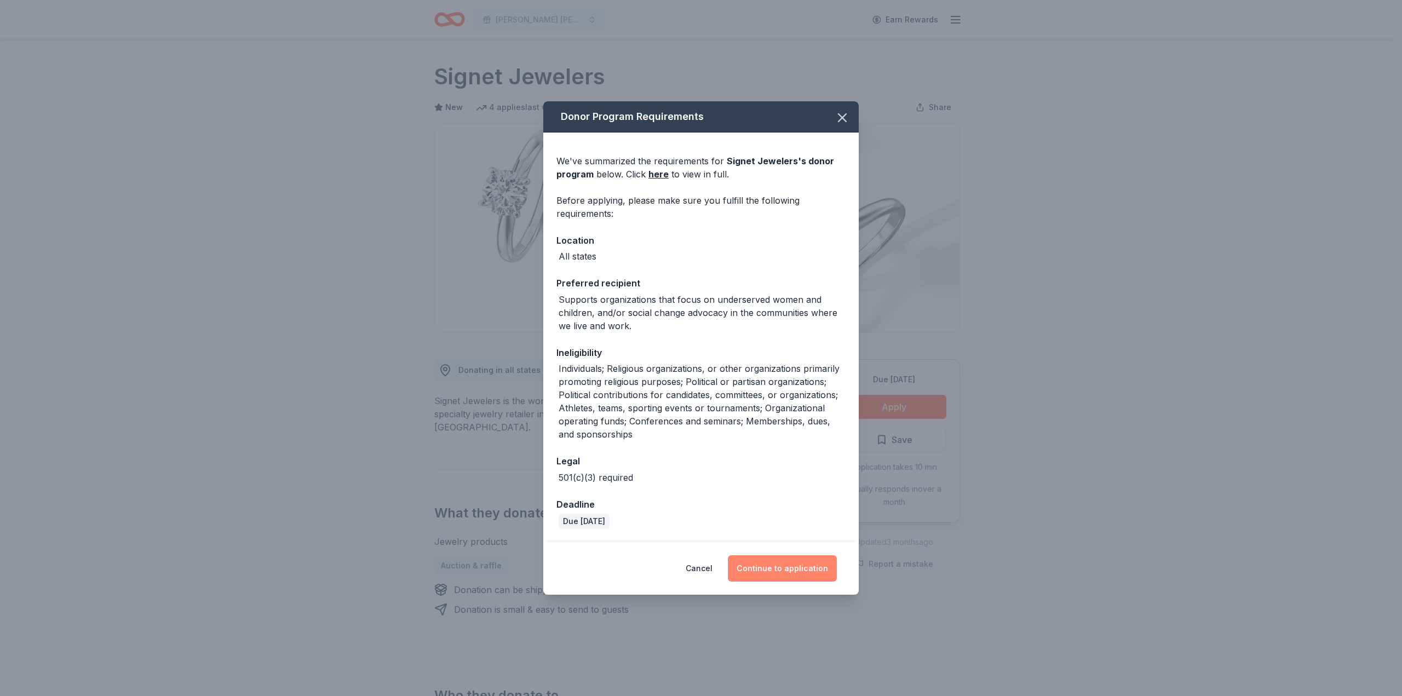
click at [796, 568] on button "Continue to application" at bounding box center [782, 568] width 109 height 26
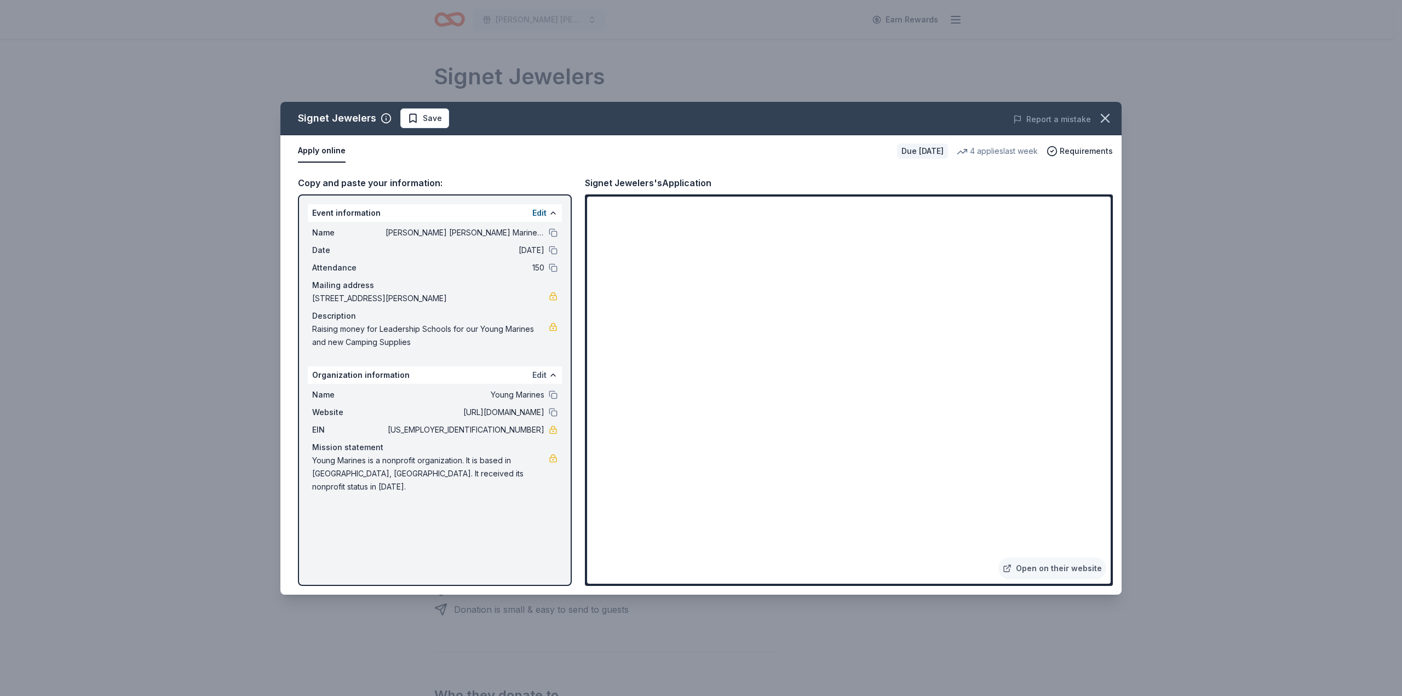
click at [536, 377] on button "Edit" at bounding box center [539, 375] width 14 height 13
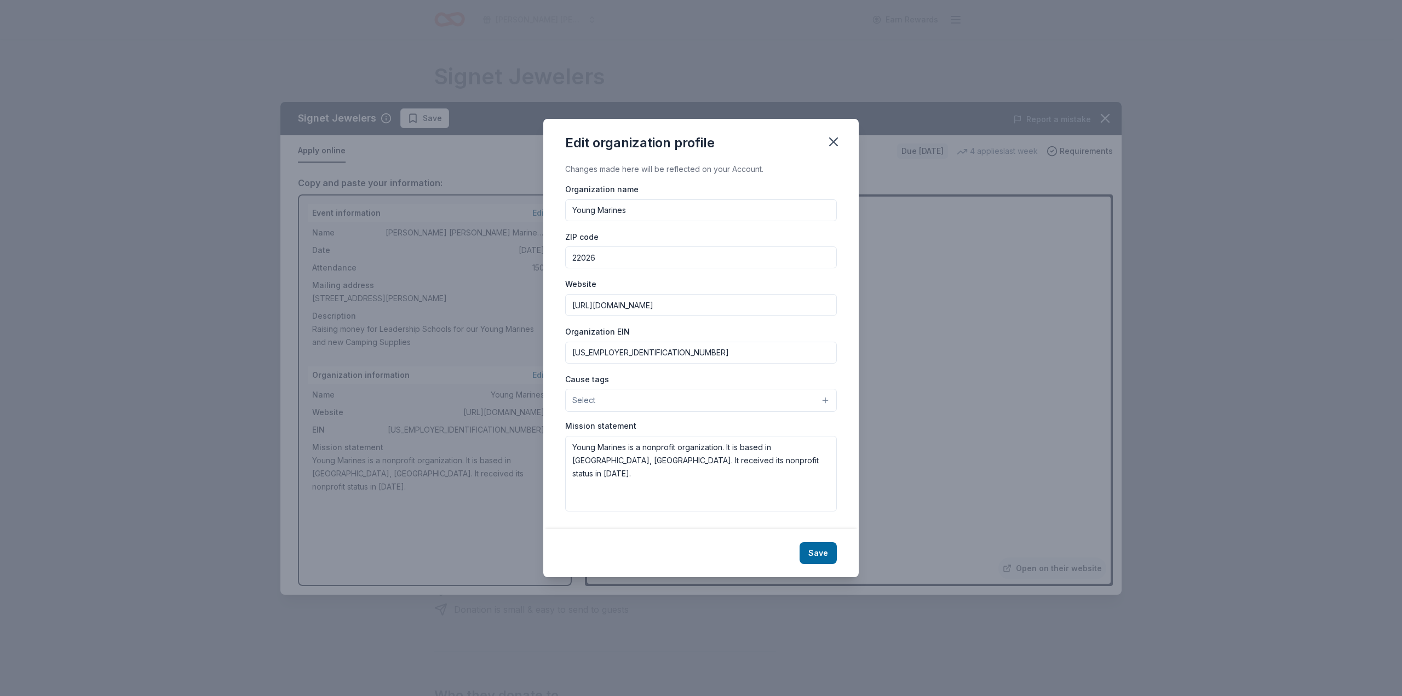
click at [572, 208] on input "Young Marines" at bounding box center [701, 210] width 272 height 22
type input "[PERSON_NAME] [PERSON_NAME] Marines"
drag, startPoint x: 518, startPoint y: 250, endPoint x: 504, endPoint y: 250, distance: 13.7
click at [504, 250] on div "Edit organization profile Changes made here will be reflected on your Account. …" at bounding box center [701, 348] width 1402 height 696
click at [784, 256] on input "21237" at bounding box center [701, 257] width 272 height 22
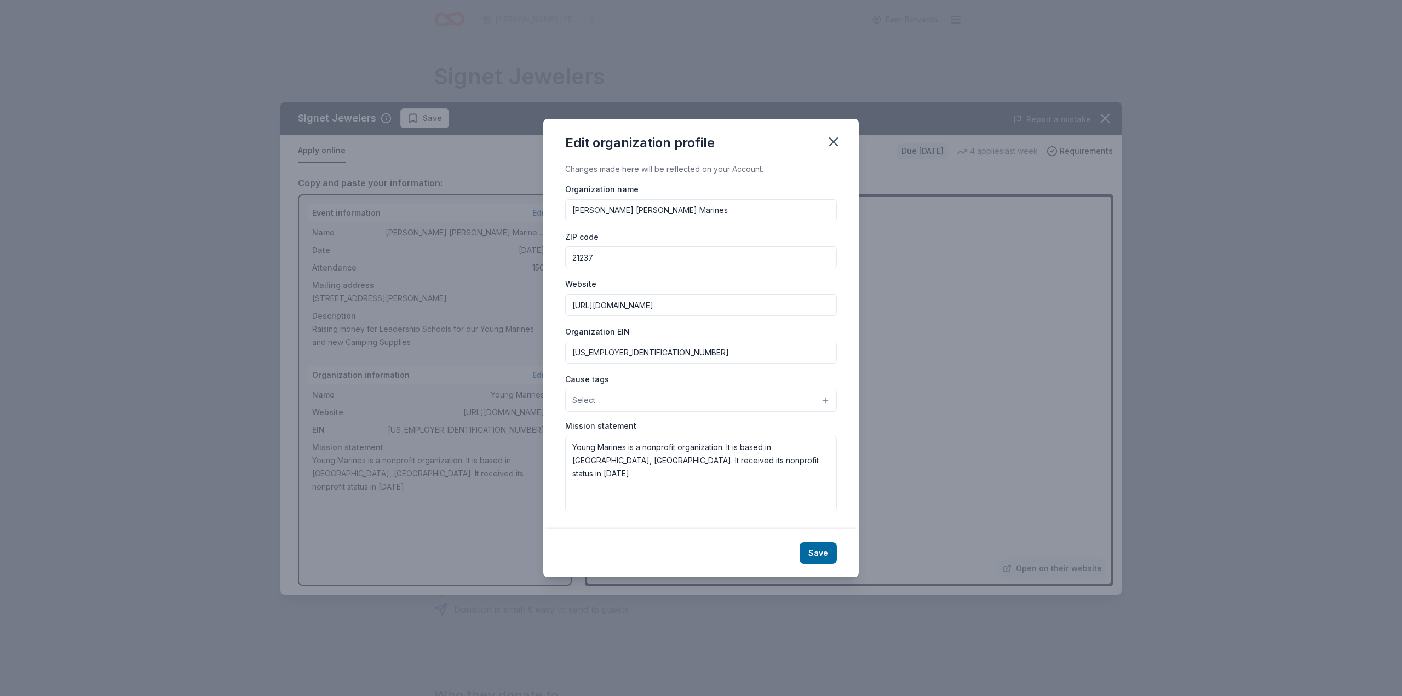
type input "21237"
click at [814, 332] on div "Organization EIN [US_EMPLOYER_IDENTIFICATION_NUMBER]" at bounding box center [701, 344] width 272 height 39
drag, startPoint x: 729, startPoint y: 449, endPoint x: 819, endPoint y: 460, distance: 91.1
click at [819, 460] on textarea "Young Marines is a nonprofit organization. It is based in [GEOGRAPHIC_DATA], [G…" at bounding box center [701, 474] width 272 height 76
click at [646, 450] on textarea "Young Marines is a nonprofit organization. I" at bounding box center [701, 474] width 272 height 76
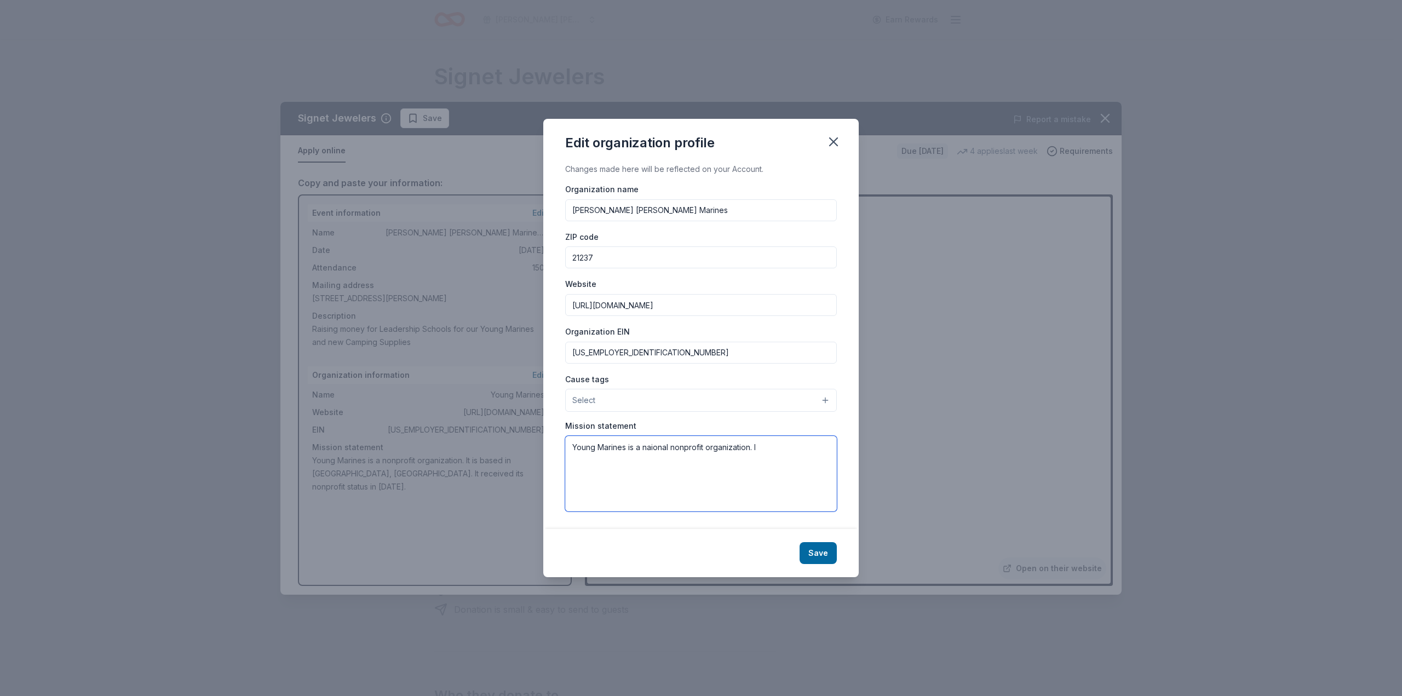
click at [707, 449] on textarea "Young Marines is a naional nonprofit organization. I" at bounding box center [701, 474] width 272 height 76
click at [810, 448] on textarea "Young Marines is a naional nonprofit 501(c)(3) organization. I" at bounding box center [701, 474] width 272 height 76
click at [652, 452] on textarea "Young Marines is a naional nonprofit 501(c)(3) organization. We work with youth…" at bounding box center [701, 474] width 272 height 76
type textarea "Young Marines is a national nonprofit 501(c)(3) organization. We work with yout…"
click at [814, 554] on button "Save" at bounding box center [818, 553] width 37 height 22
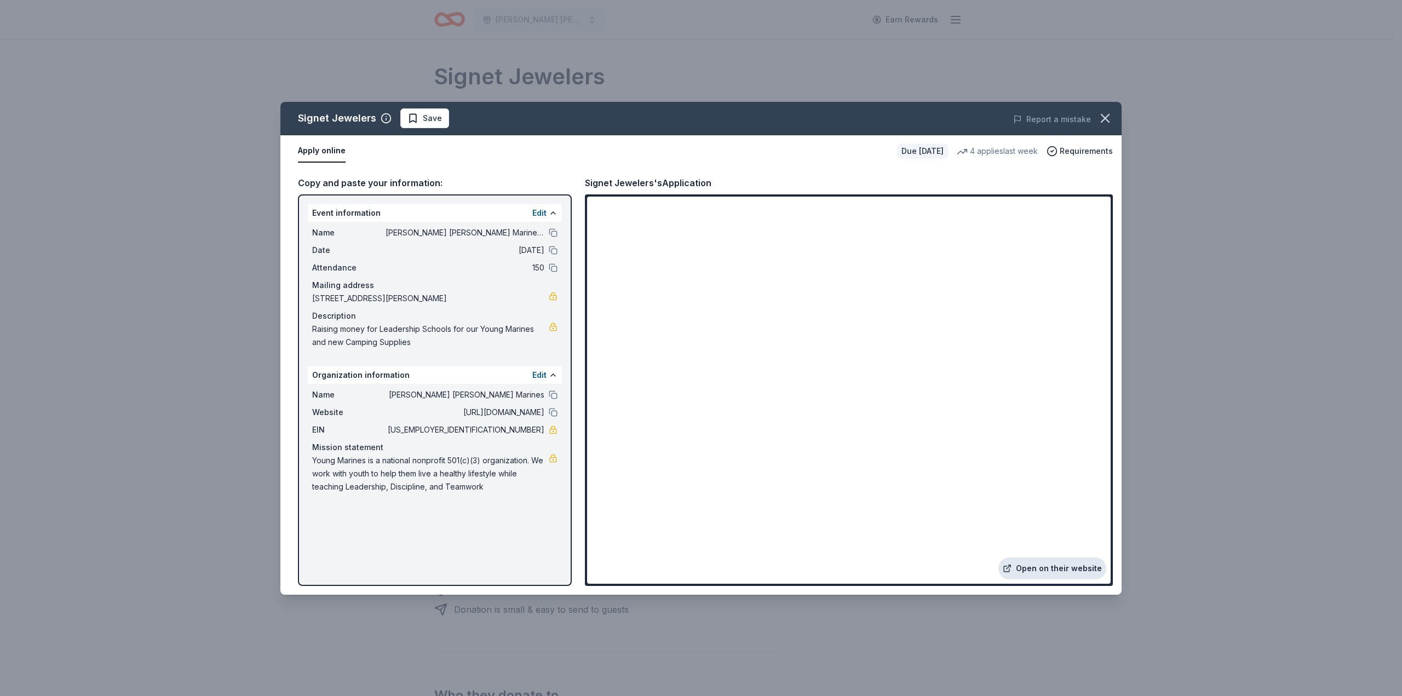
click at [1033, 570] on link "Open on their website" at bounding box center [1053, 569] width 108 height 22
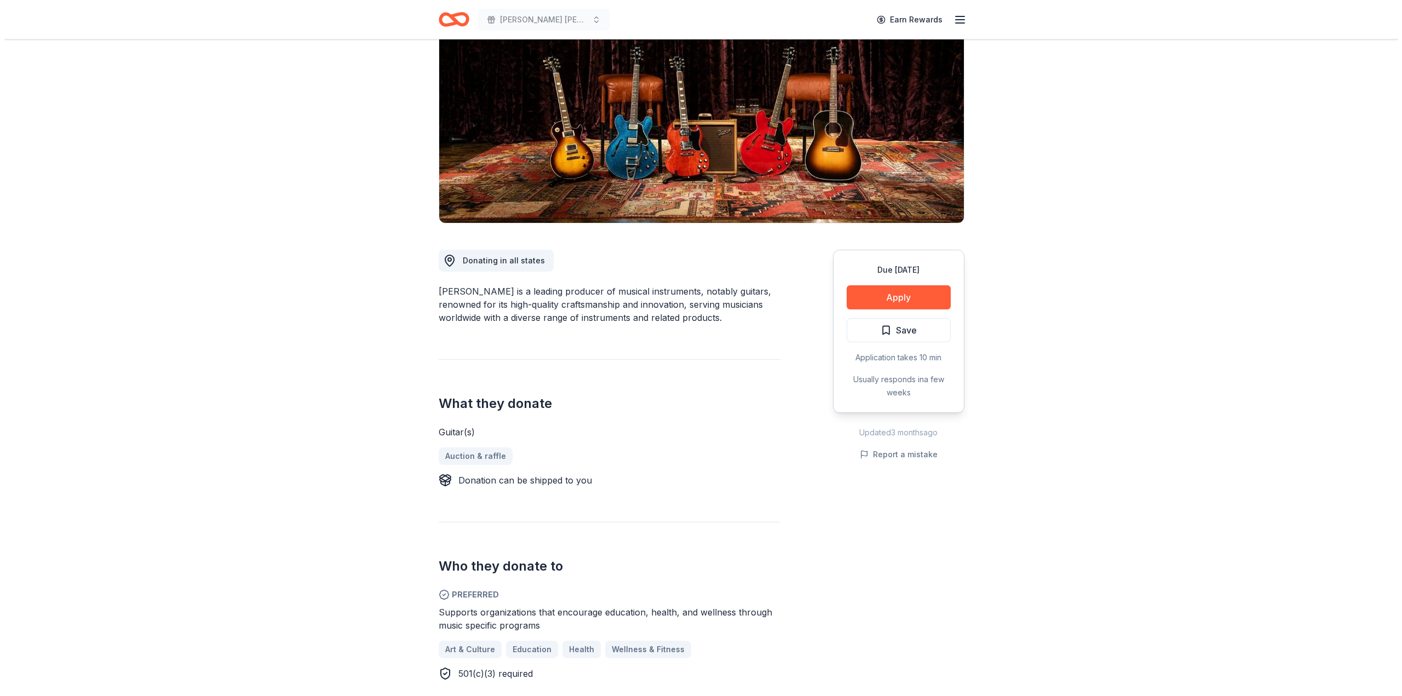
scroll to position [164, 0]
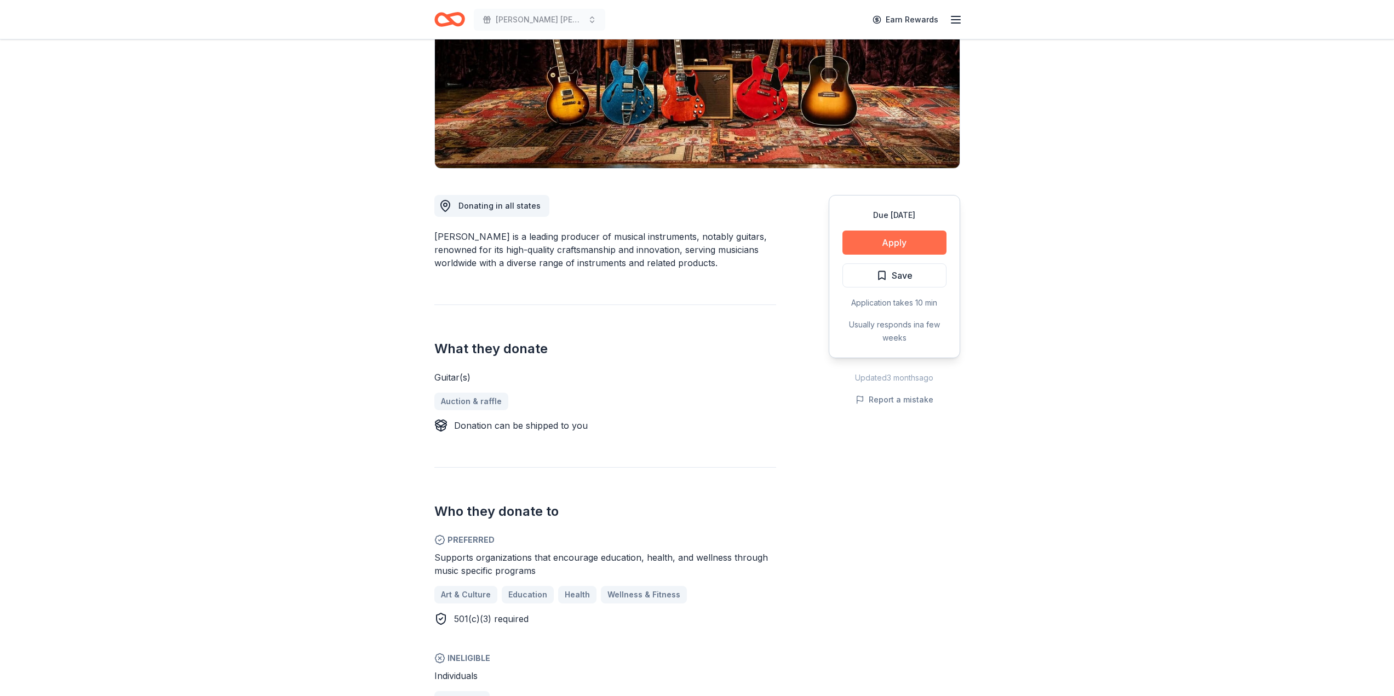
click at [894, 244] on button "Apply" at bounding box center [894, 243] width 104 height 24
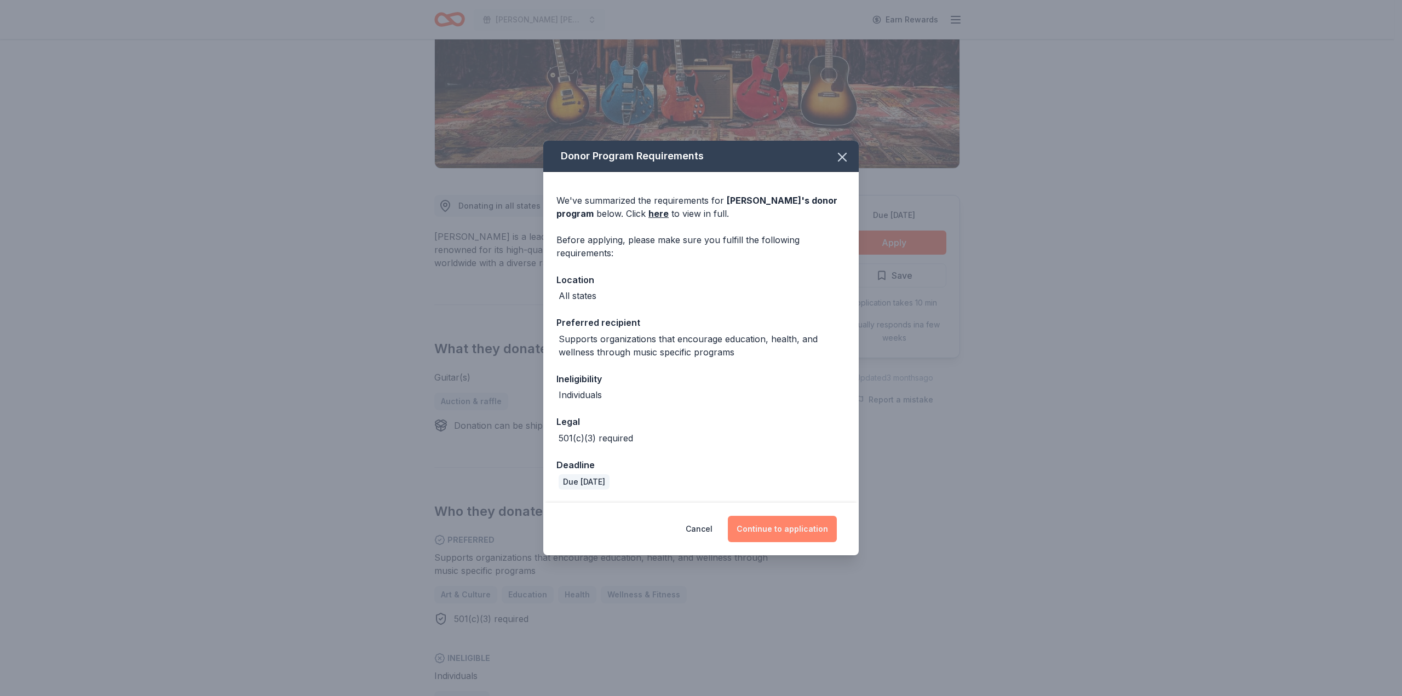
click at [785, 525] on button "Continue to application" at bounding box center [782, 529] width 109 height 26
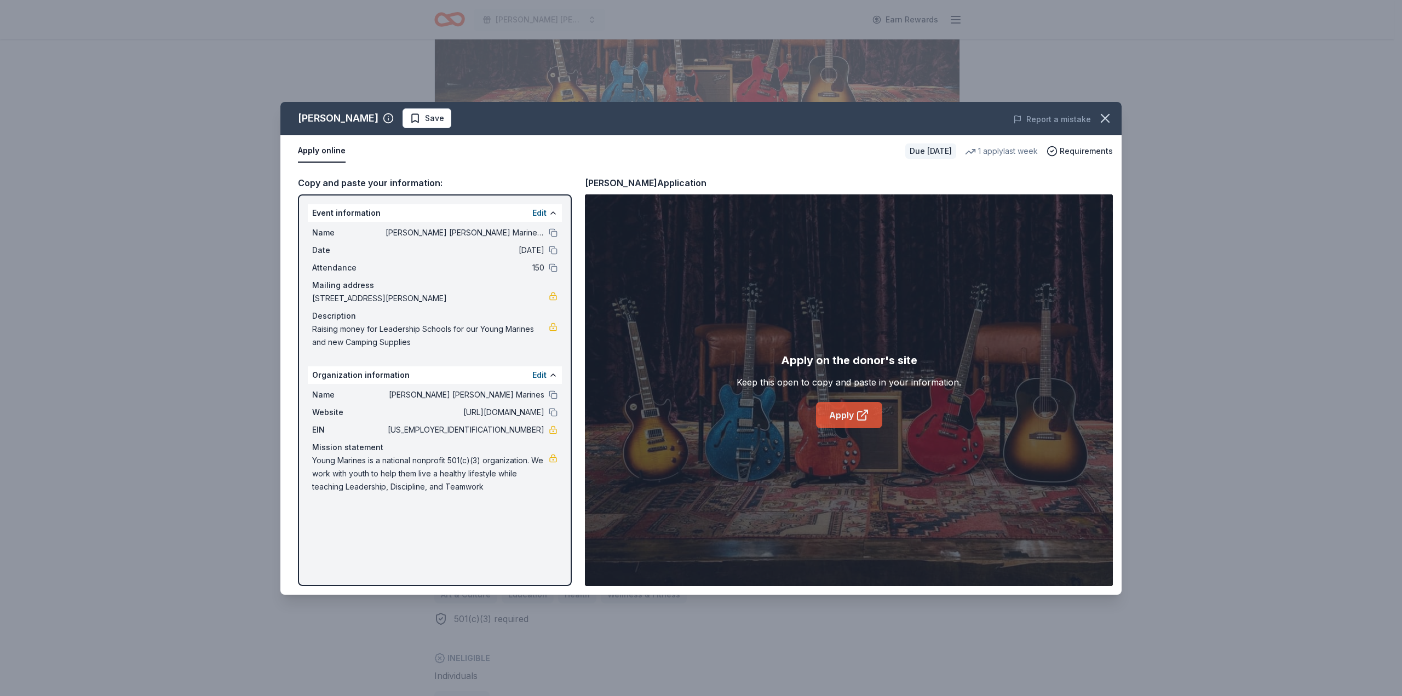
click at [841, 421] on link "Apply" at bounding box center [849, 415] width 66 height 26
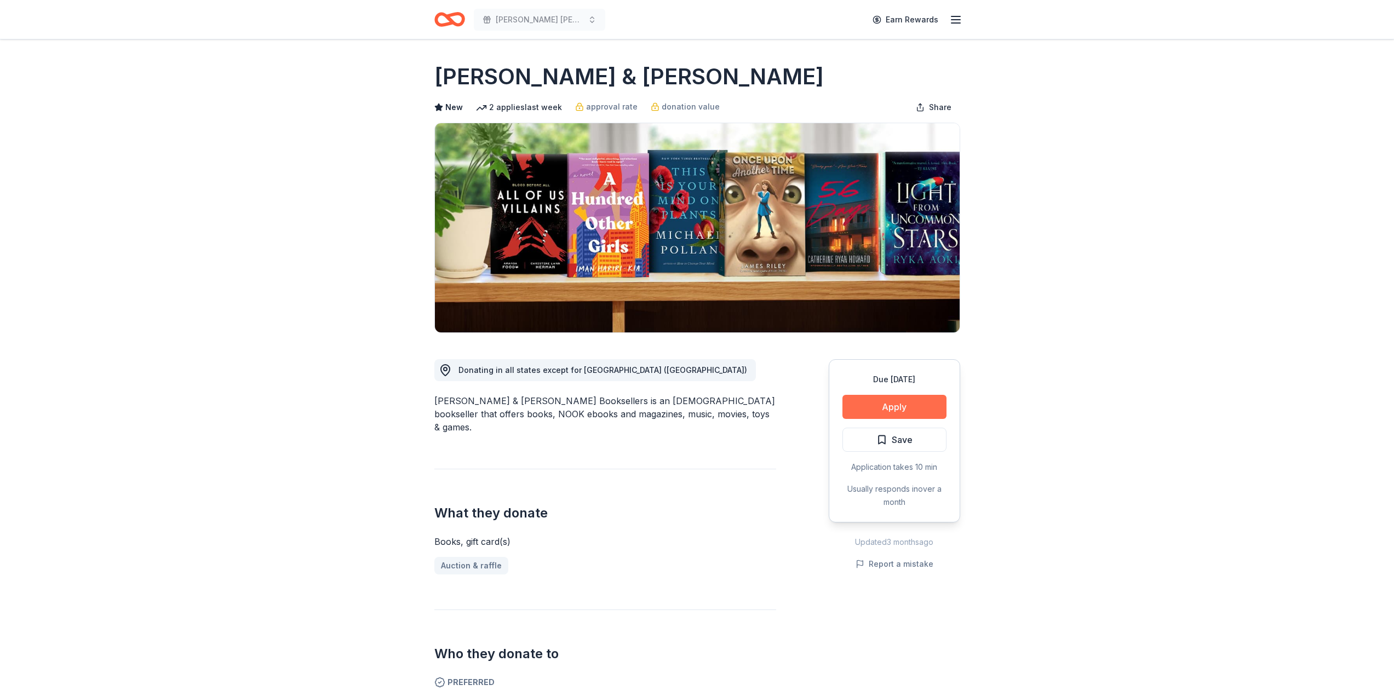
click at [887, 406] on button "Apply" at bounding box center [894, 407] width 104 height 24
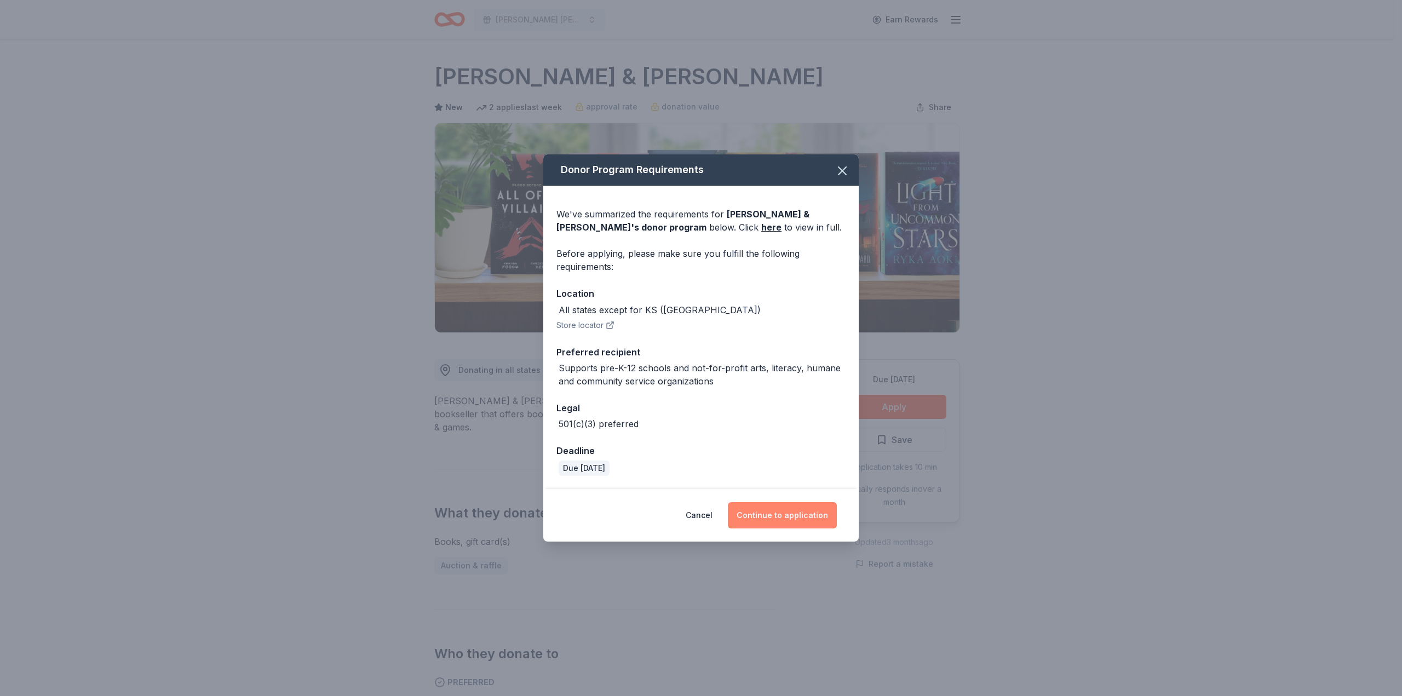
click at [794, 517] on button "Continue to application" at bounding box center [782, 515] width 109 height 26
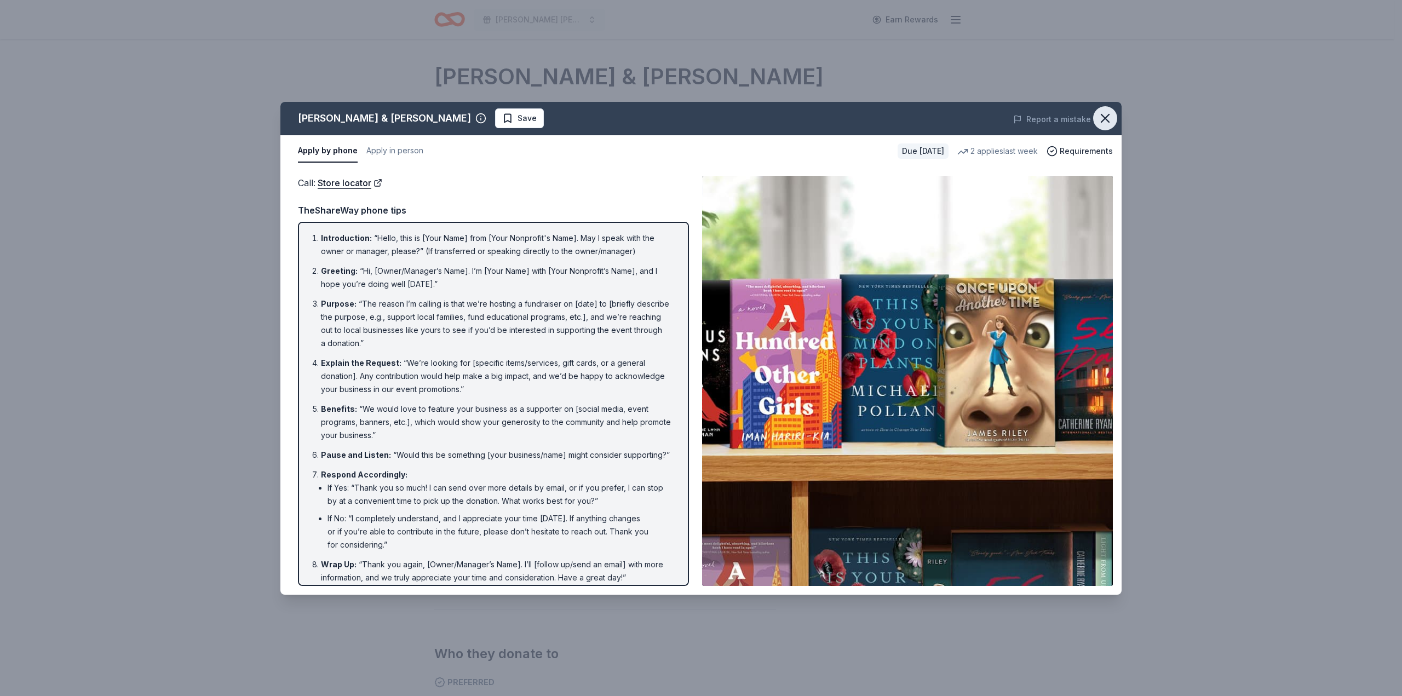
click at [1109, 114] on icon "button" at bounding box center [1106, 118] width 8 height 8
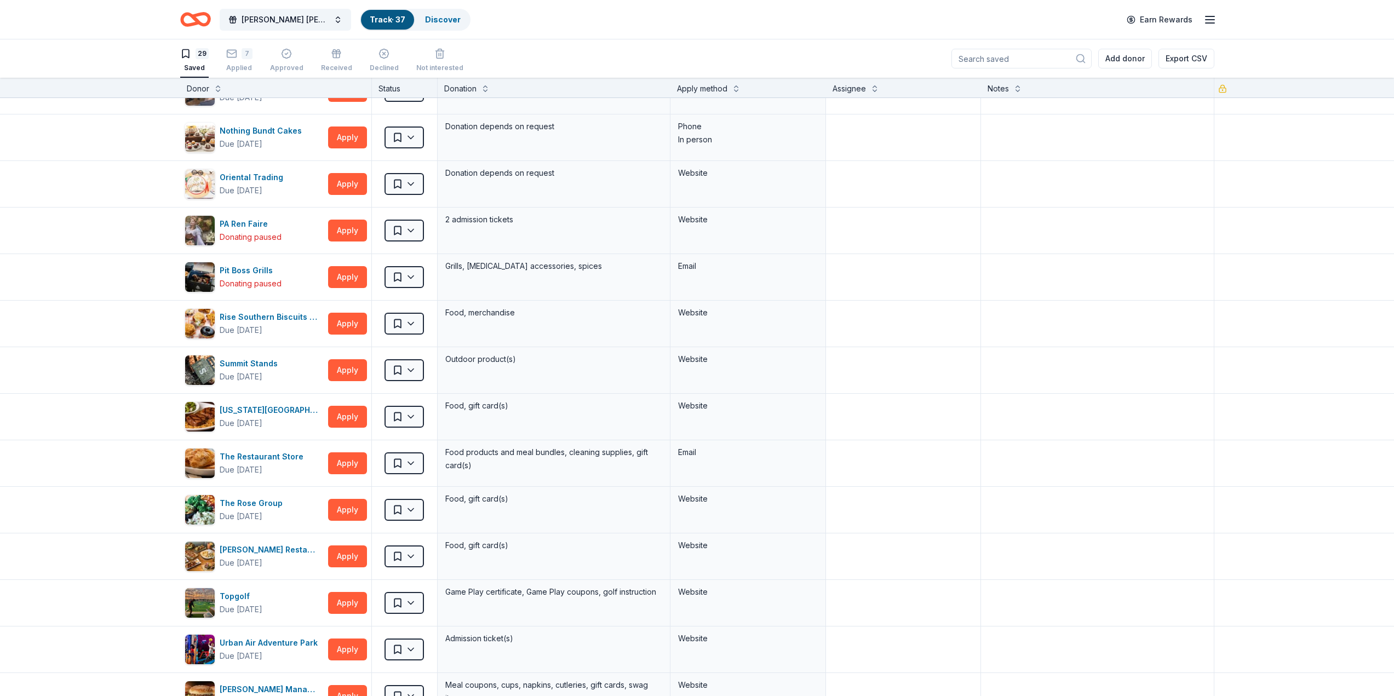
scroll to position [767, 0]
